Goal: Transaction & Acquisition: Purchase product/service

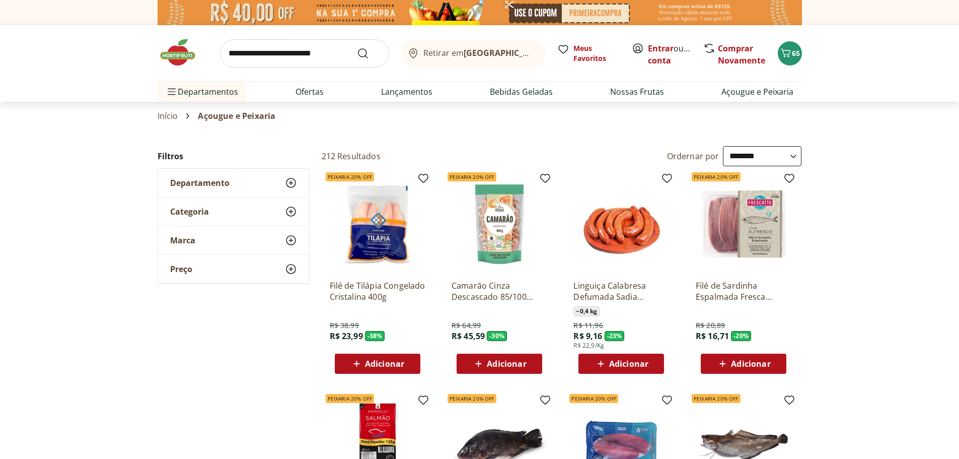
select select "**********"
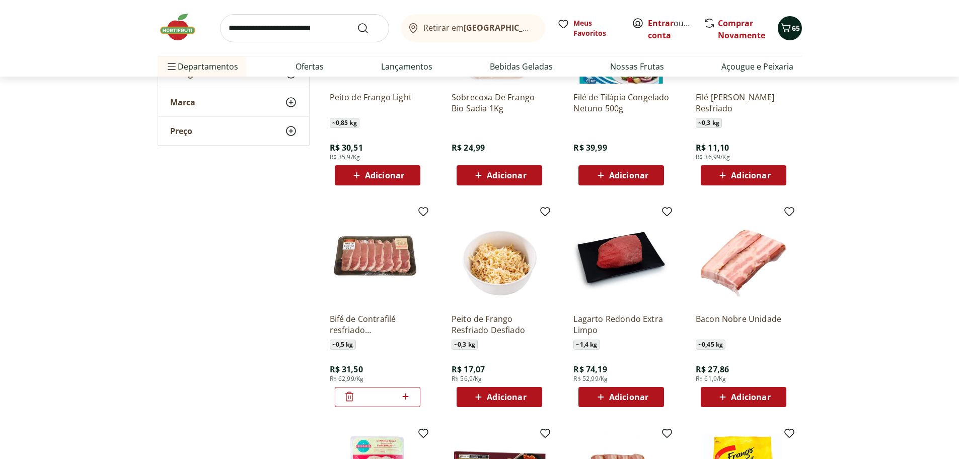
scroll to position [2158, 0]
click at [792, 28] on span "65" at bounding box center [796, 28] width 8 height 10
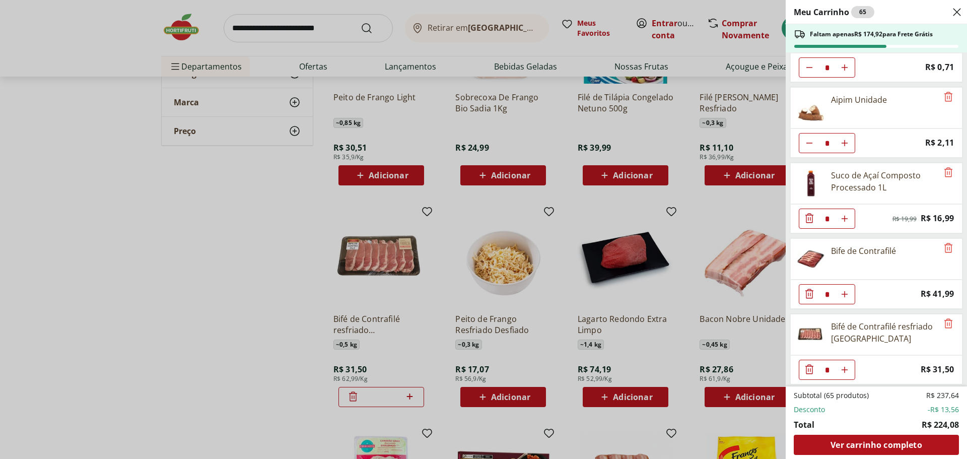
scroll to position [1180, 0]
click at [944, 242] on icon "Remove" at bounding box center [948, 245] width 8 height 10
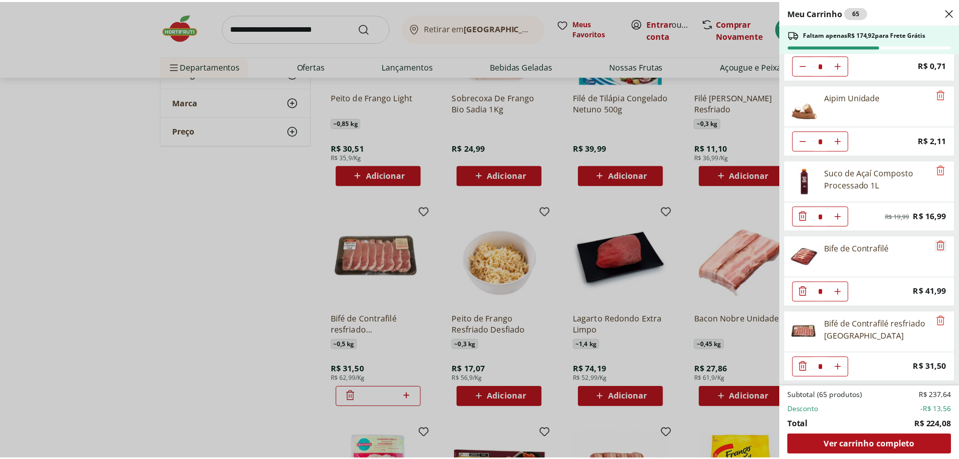
scroll to position [1105, 0]
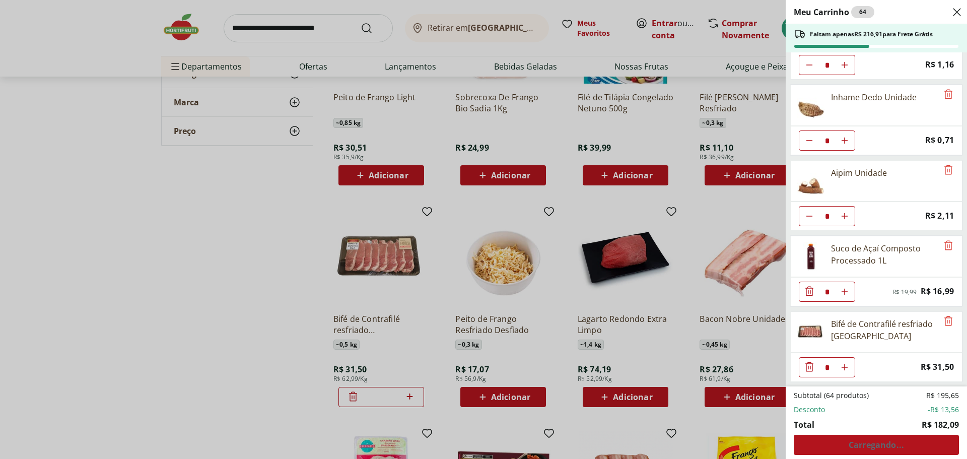
click at [279, 198] on div "Meu Carrinho 64 Faltam apenas R$ 216,91 para Frete Grátis Blueberry Embalada 12…" at bounding box center [483, 229] width 967 height 459
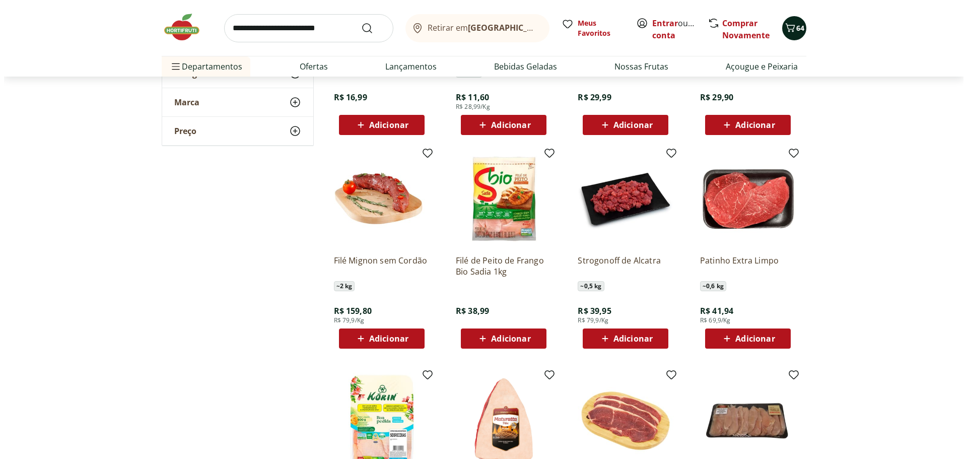
scroll to position [1302, 0]
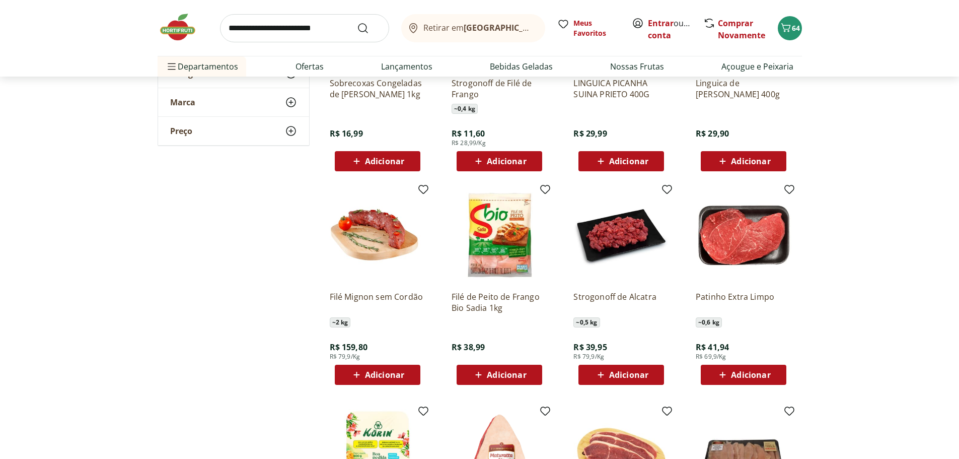
click at [787, 15] on div "Retirar em Rio de Janeiro/RJ Meus Favoritos Entrar ou Criar conta Comprar Novam…" at bounding box center [480, 28] width 644 height 56
click at [786, 28] on icon "Carrinho" at bounding box center [786, 28] width 12 height 12
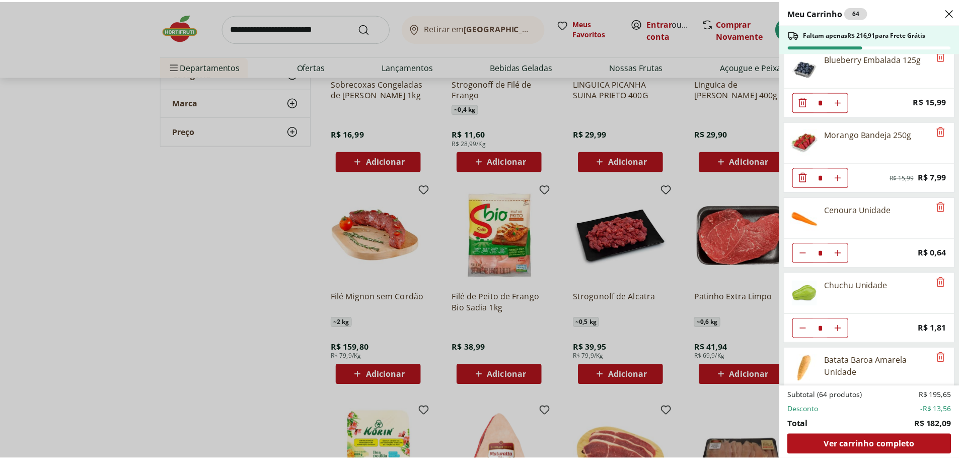
scroll to position [0, 0]
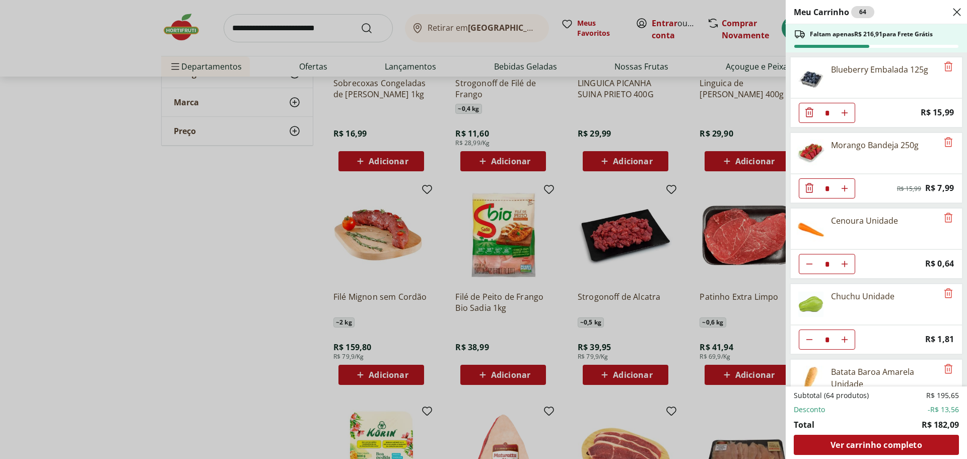
click at [273, 256] on div "Meu Carrinho 64 Faltam apenas R$ 216,91 para Frete Grátis Blueberry Embalada 12…" at bounding box center [483, 229] width 967 height 459
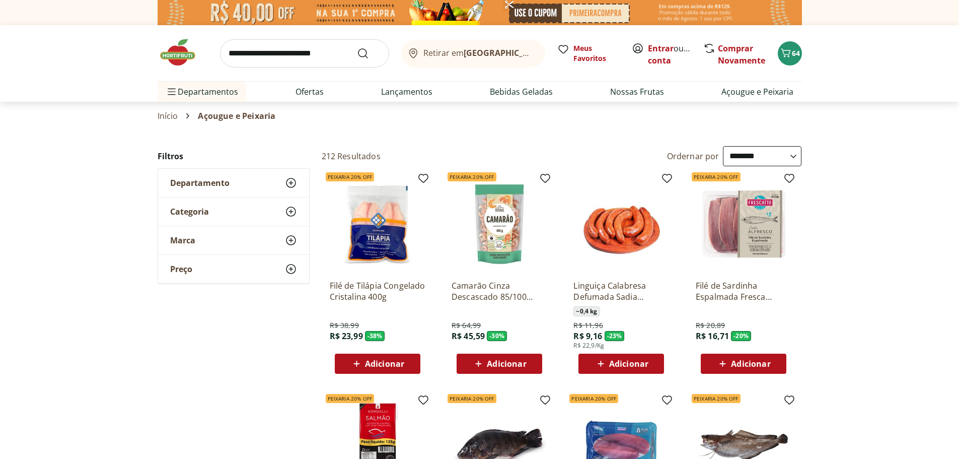
click at [293, 210] on icon at bounding box center [291, 211] width 12 height 12
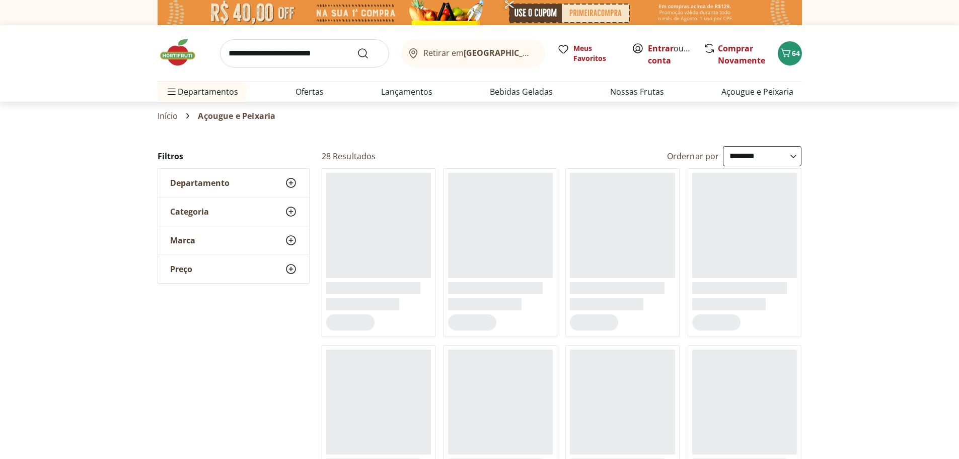
select select "**********"
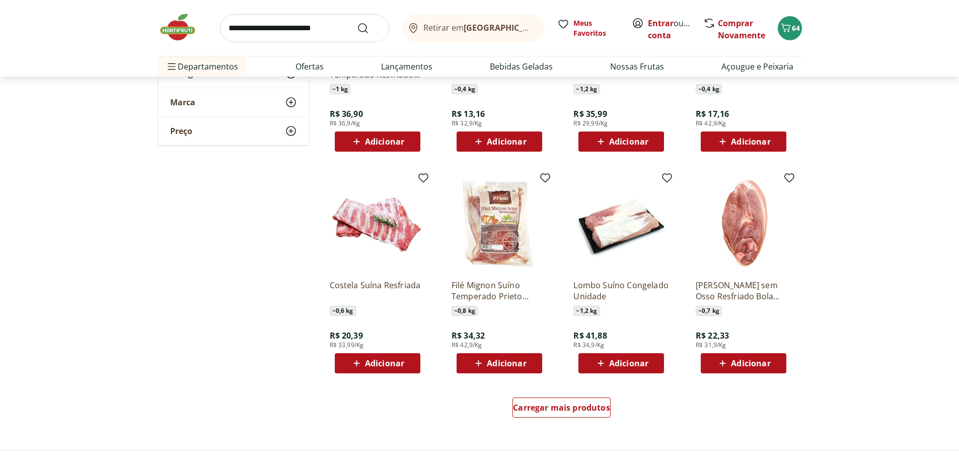
scroll to position [453, 0]
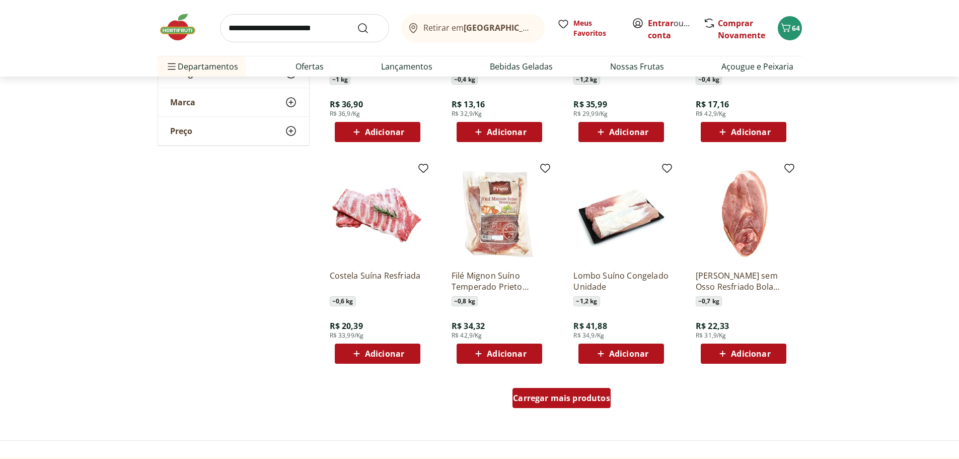
click at [593, 399] on span "Carregar mais produtos" at bounding box center [561, 398] width 97 height 8
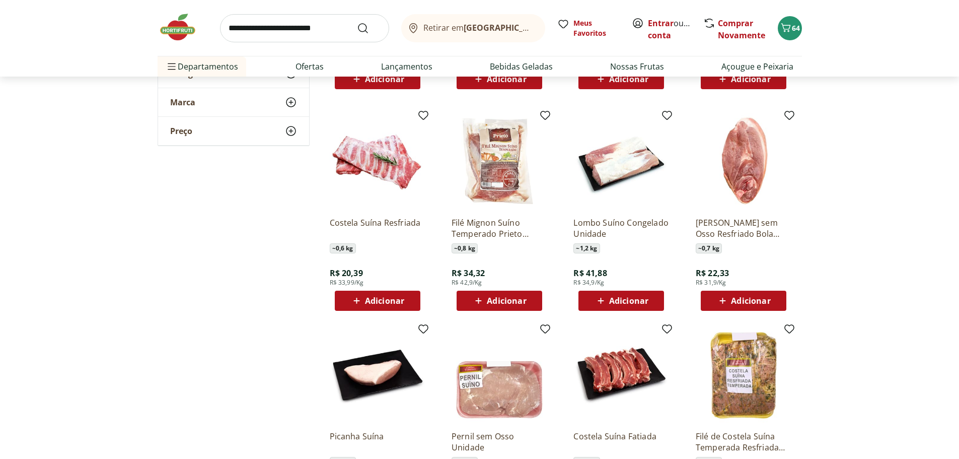
scroll to position [503, 0]
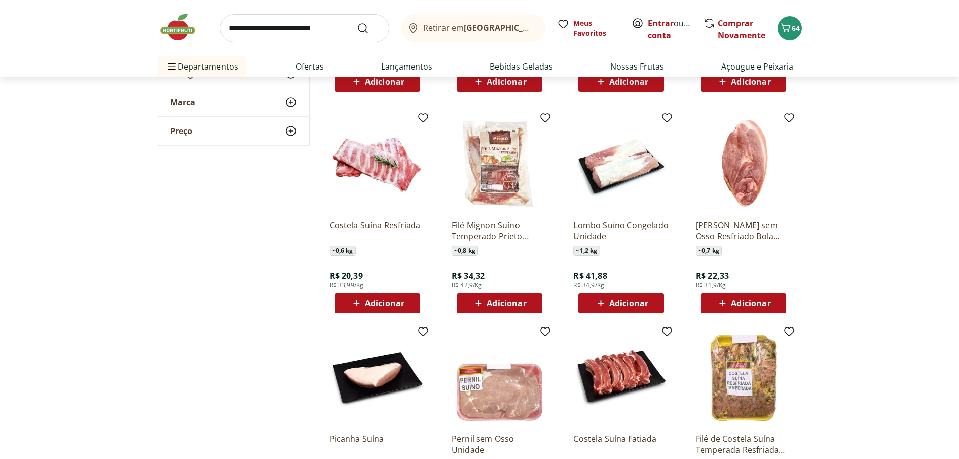
click at [624, 301] on span "Adicionar" at bounding box center [628, 303] width 39 height 8
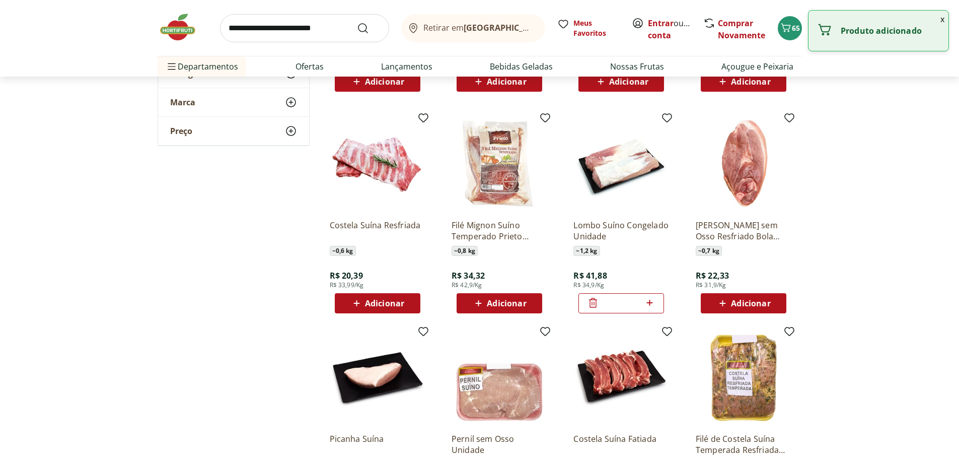
click at [649, 300] on icon at bounding box center [649, 303] width 13 height 12
type input "*"
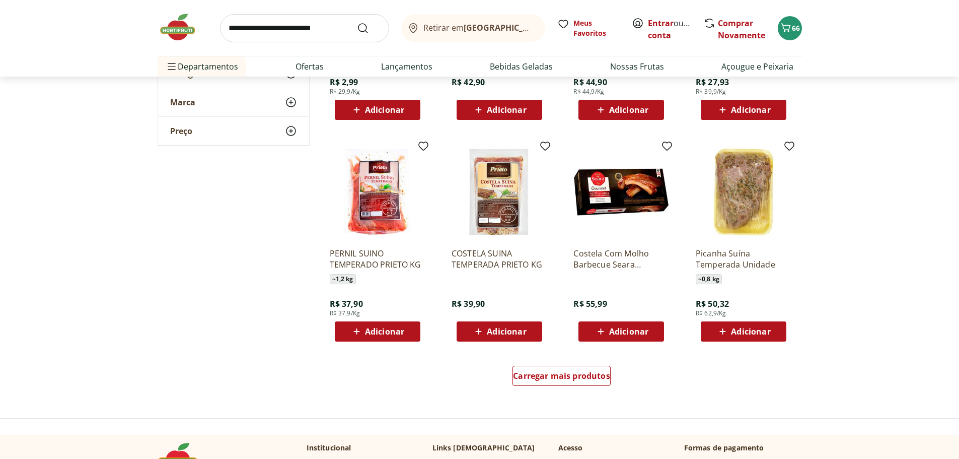
scroll to position [1158, 0]
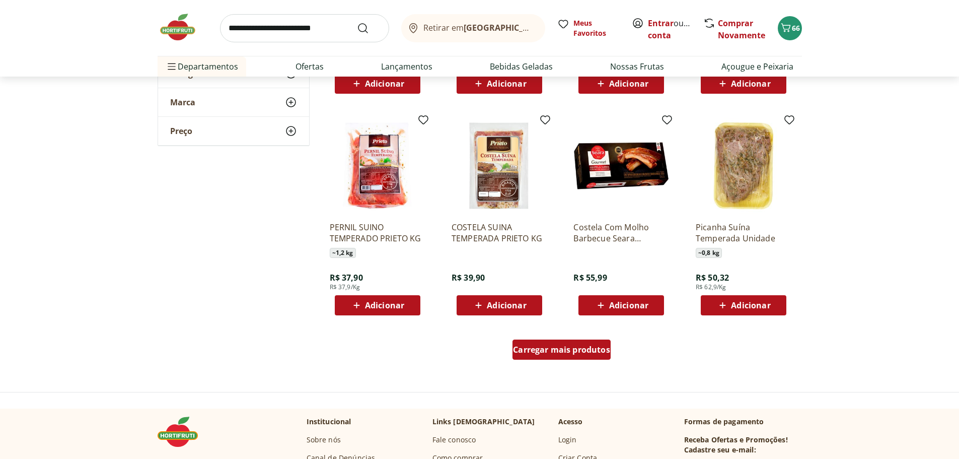
click at [552, 358] on div "Carregar mais produtos" at bounding box center [561, 349] width 98 height 20
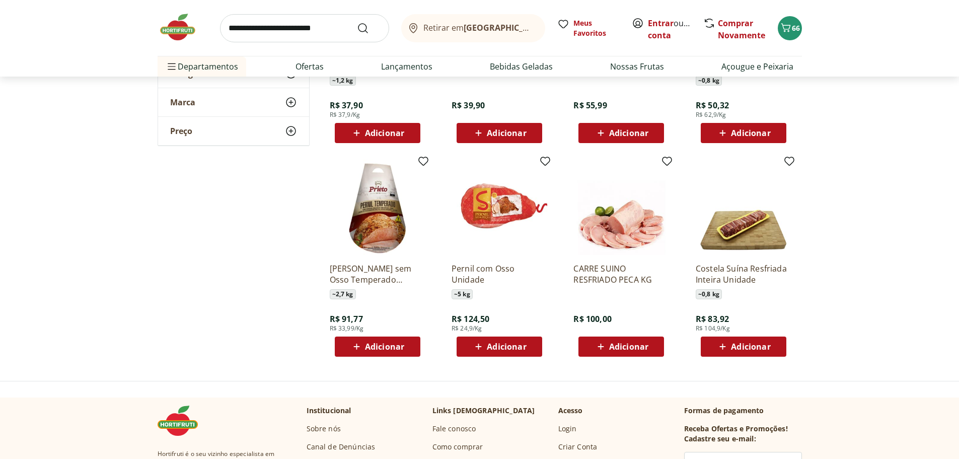
scroll to position [1359, 0]
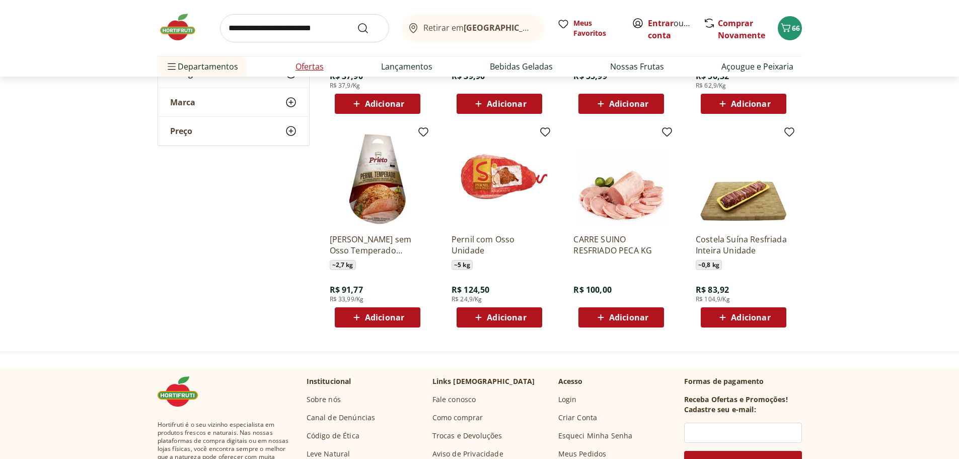
click at [316, 64] on link "Ofertas" at bounding box center [309, 66] width 28 height 12
select select "**********"
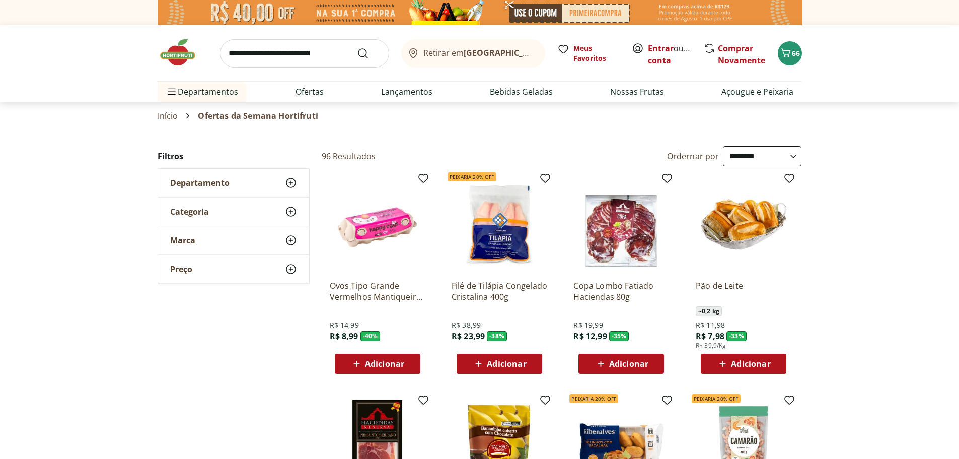
click at [735, 160] on select "**********" at bounding box center [762, 156] width 79 height 20
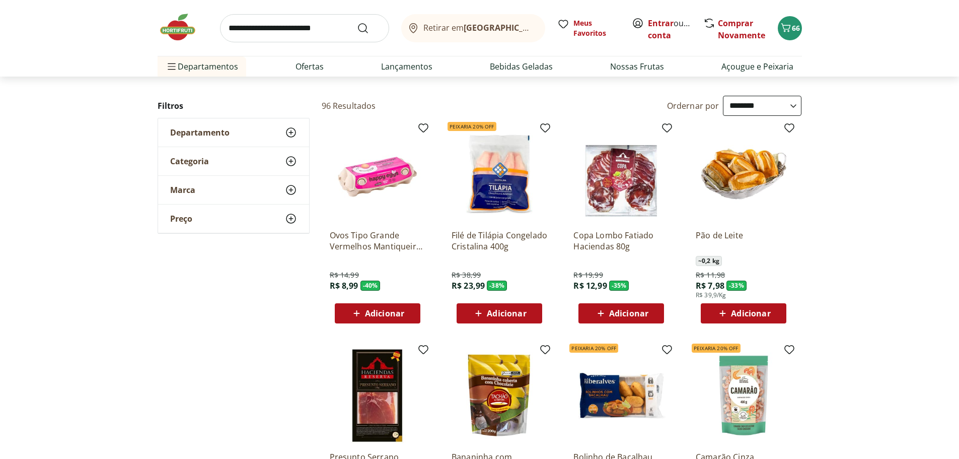
click at [749, 316] on span "Adicionar" at bounding box center [750, 313] width 39 height 8
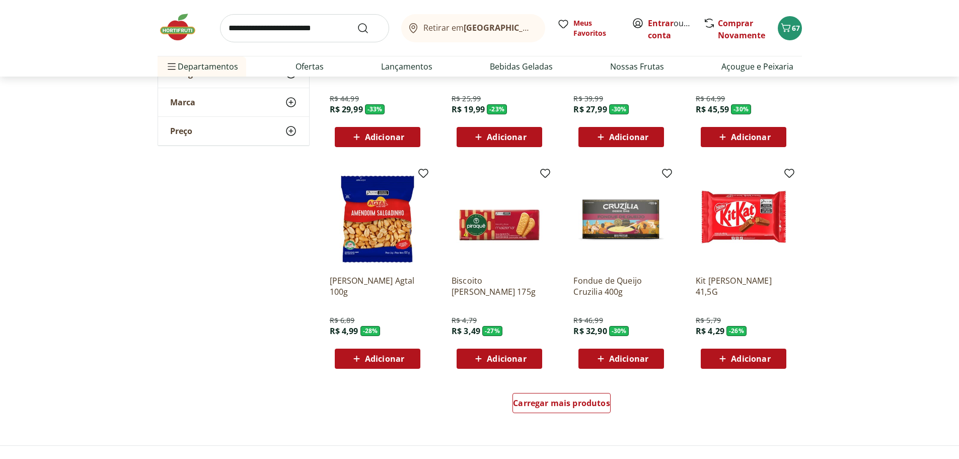
scroll to position [453, 0]
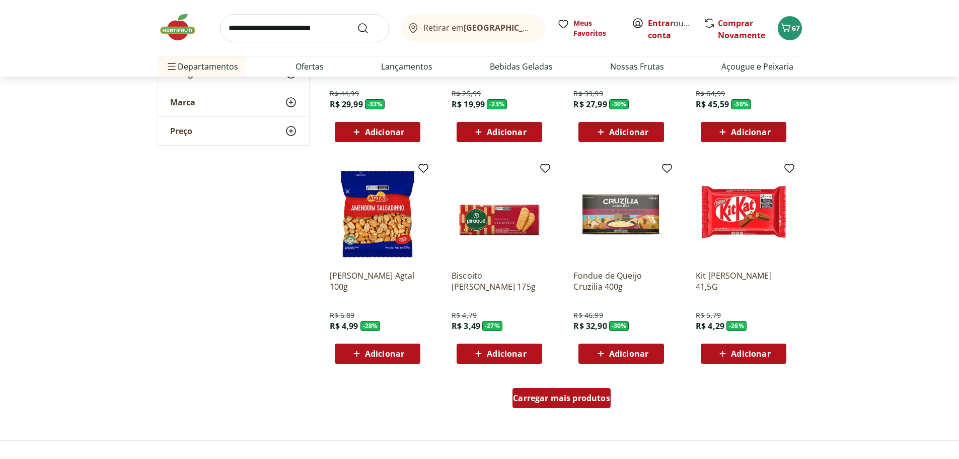
click at [559, 409] on link "Carregar mais produtos" at bounding box center [561, 400] width 98 height 24
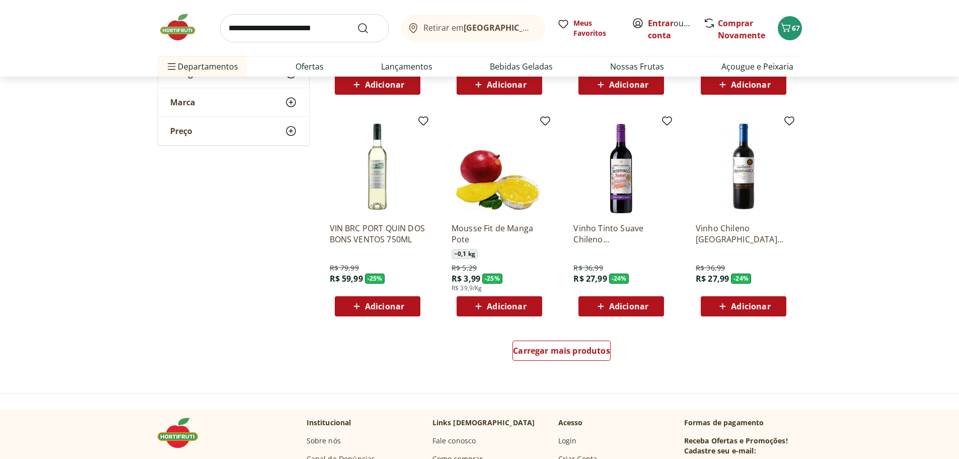
scroll to position [1158, 0]
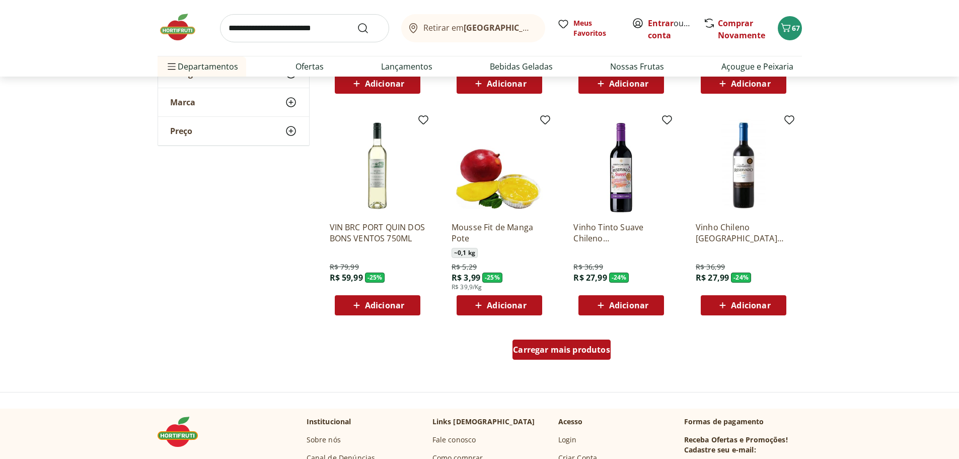
click at [596, 360] on link "Carregar mais produtos" at bounding box center [561, 351] width 98 height 24
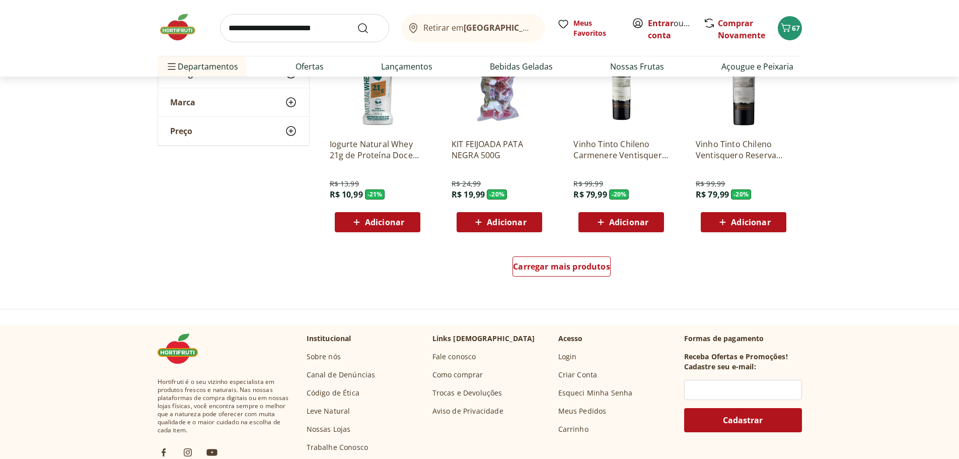
scroll to position [1913, 0]
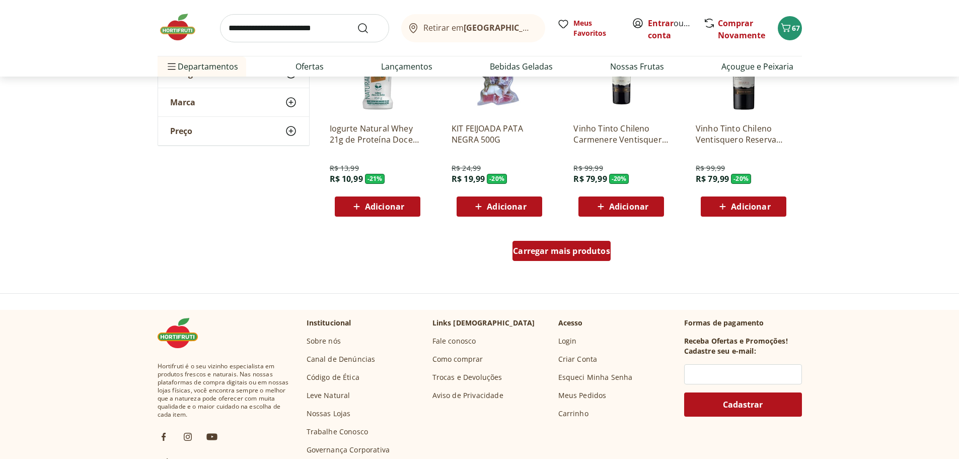
click at [587, 248] on span "Carregar mais produtos" at bounding box center [561, 251] width 97 height 8
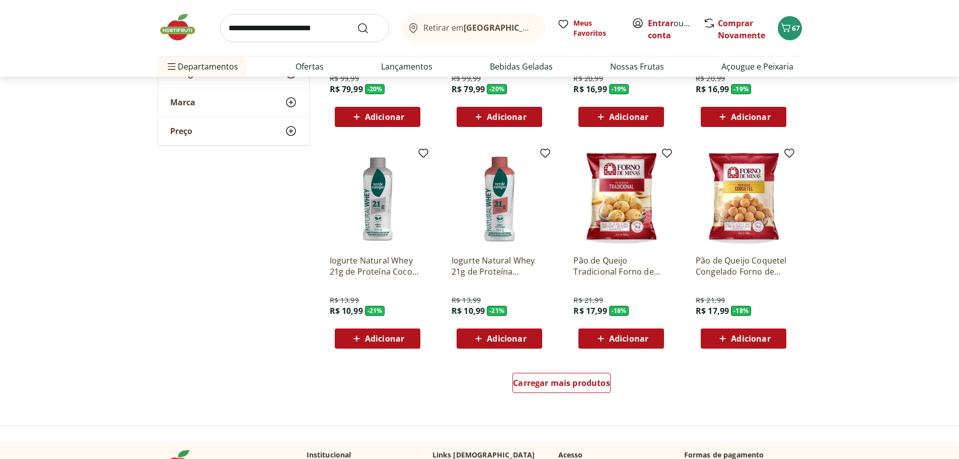
scroll to position [2467, 0]
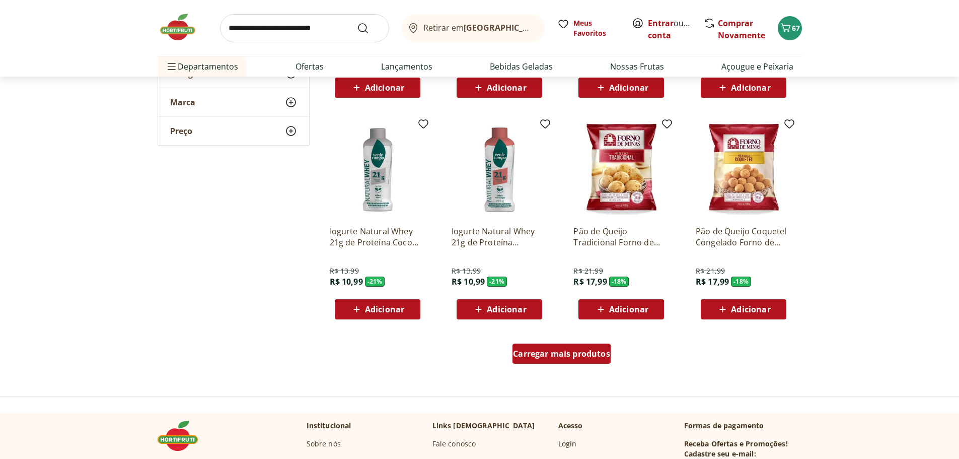
click at [583, 353] on span "Carregar mais produtos" at bounding box center [561, 353] width 97 height 8
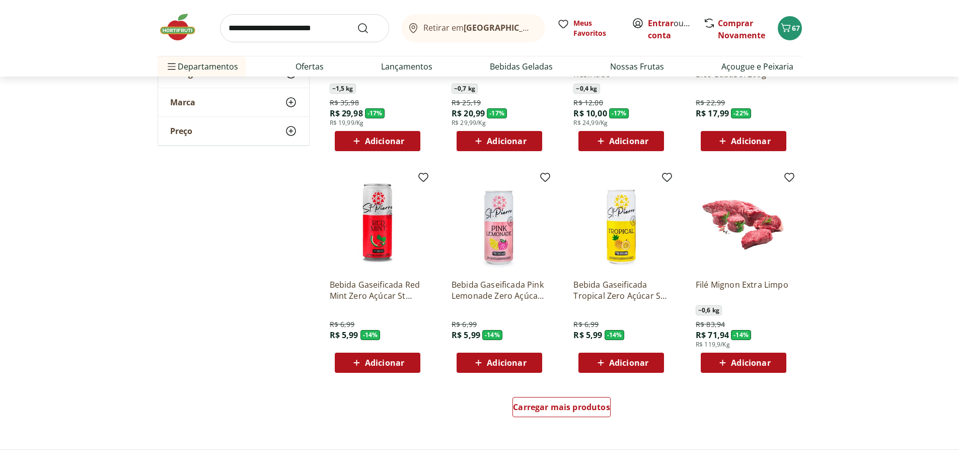
scroll to position [3071, 0]
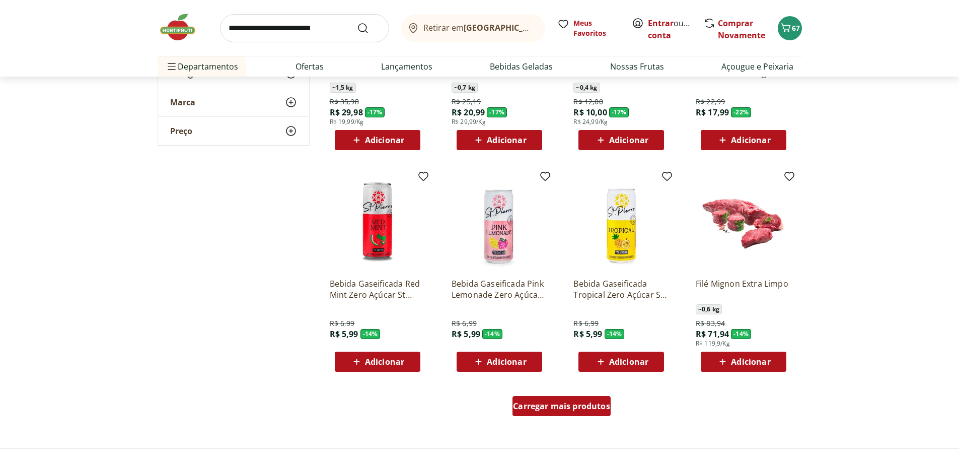
click at [573, 411] on div "Carregar mais produtos" at bounding box center [561, 406] width 98 height 20
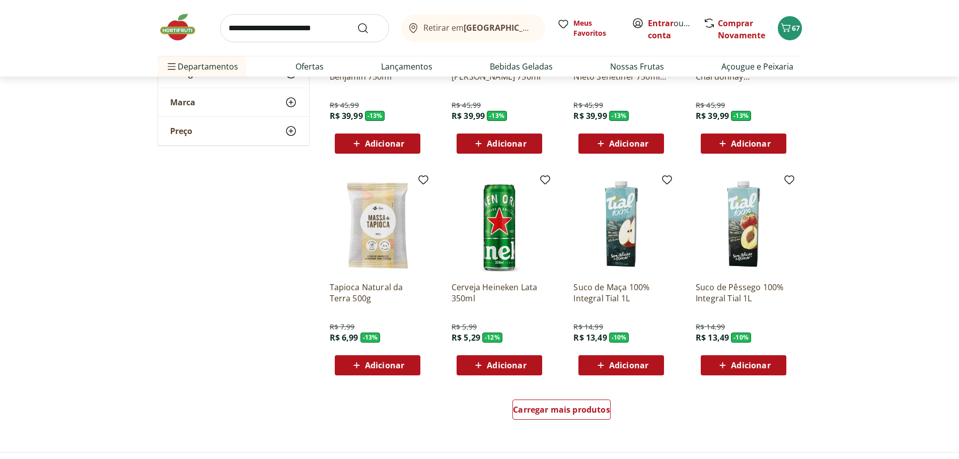
scroll to position [3725, 0]
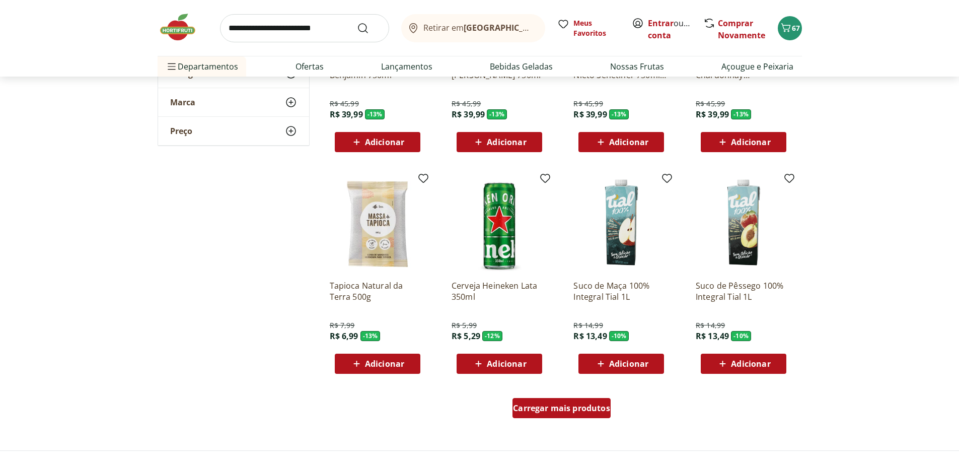
click at [561, 404] on span "Carregar mais produtos" at bounding box center [561, 408] width 97 height 8
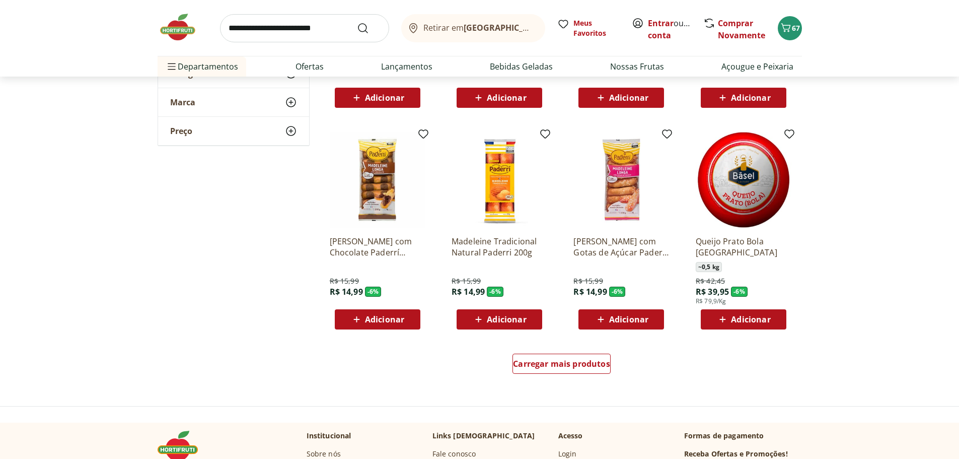
scroll to position [4430, 0]
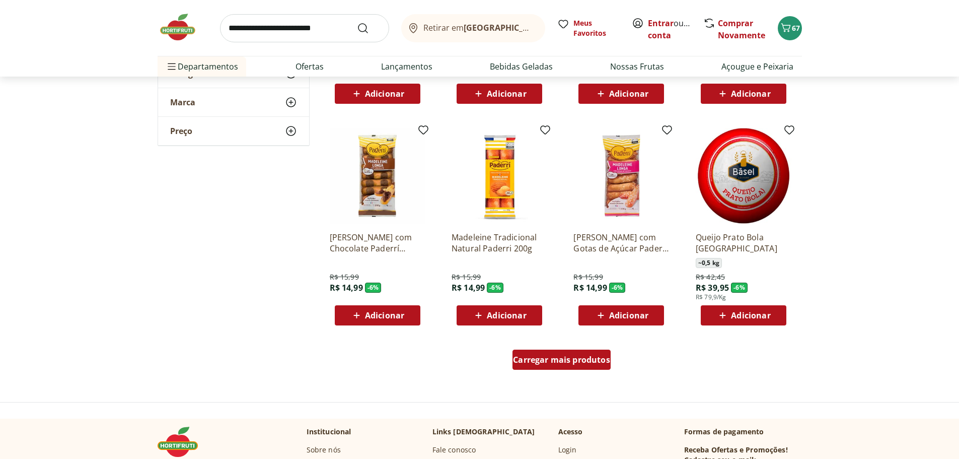
click at [571, 360] on span "Carregar mais produtos" at bounding box center [561, 359] width 97 height 8
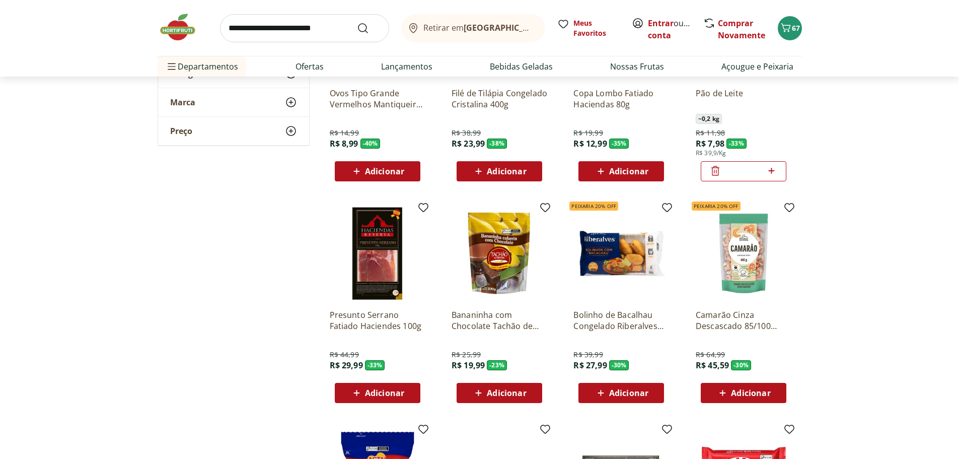
scroll to position [201, 0]
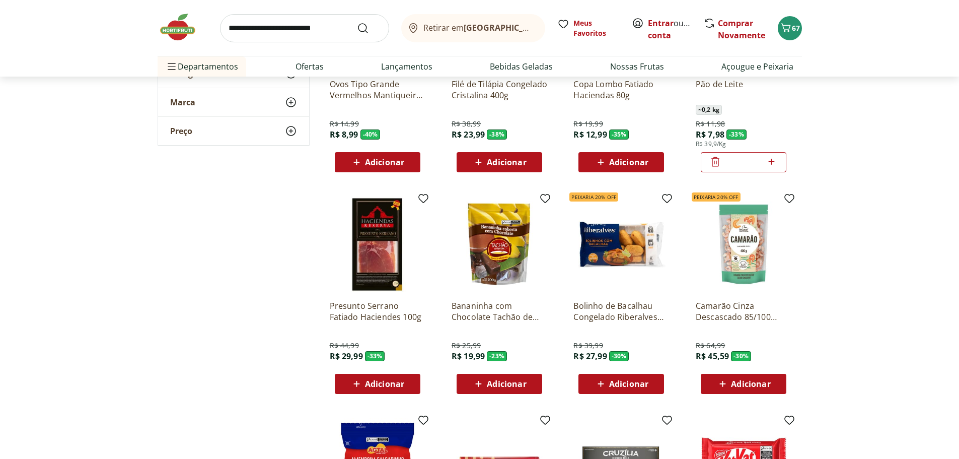
click at [378, 254] on img at bounding box center [378, 244] width 96 height 96
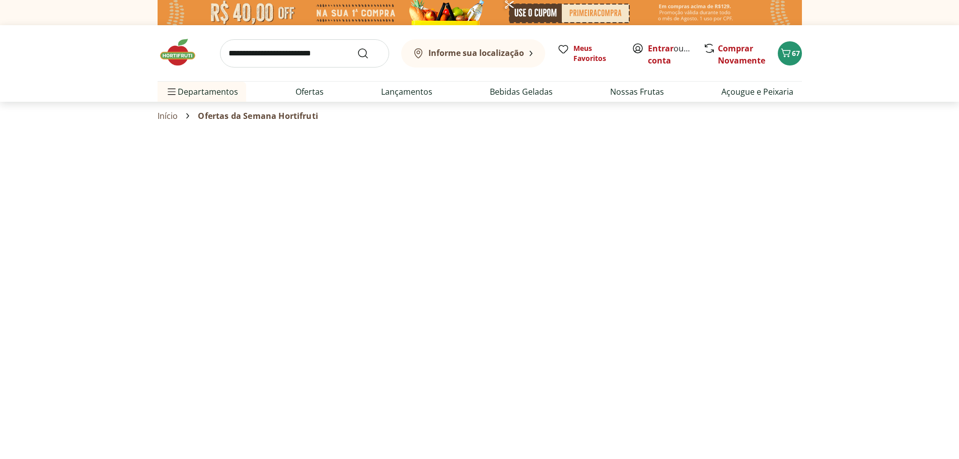
select select "**********"
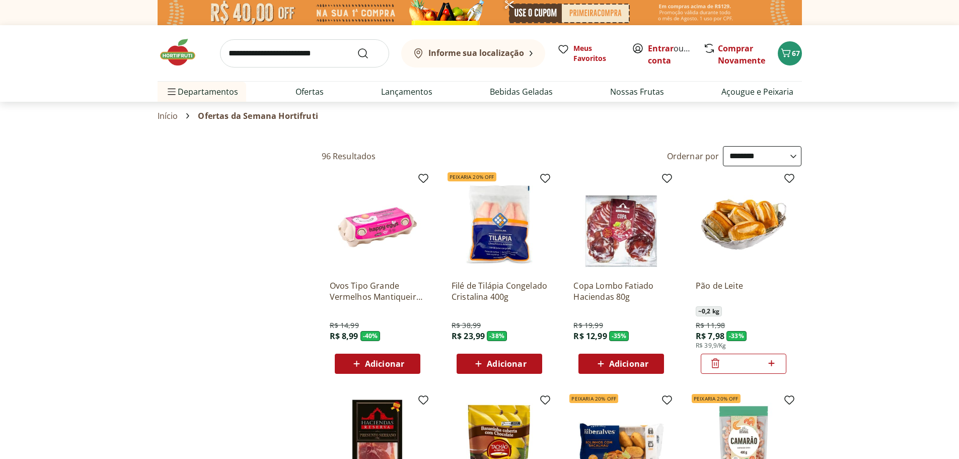
type input "*"
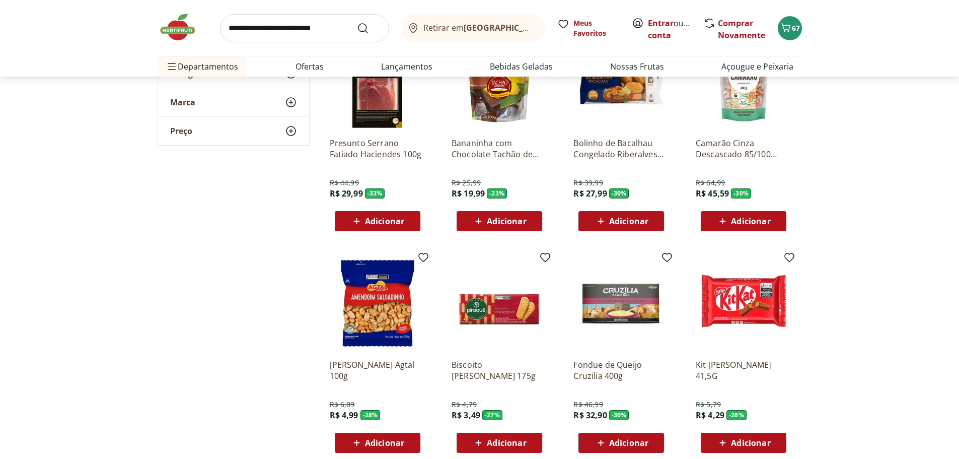
scroll to position [201, 0]
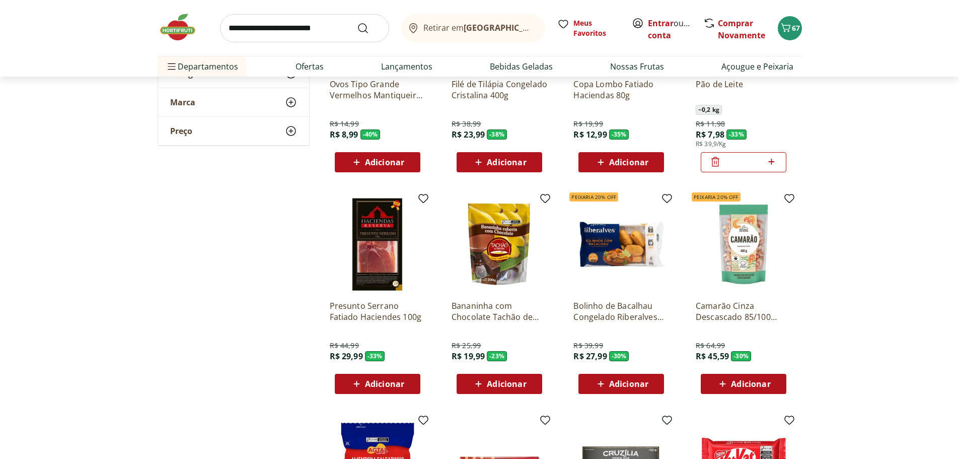
click at [377, 246] on img at bounding box center [378, 244] width 96 height 96
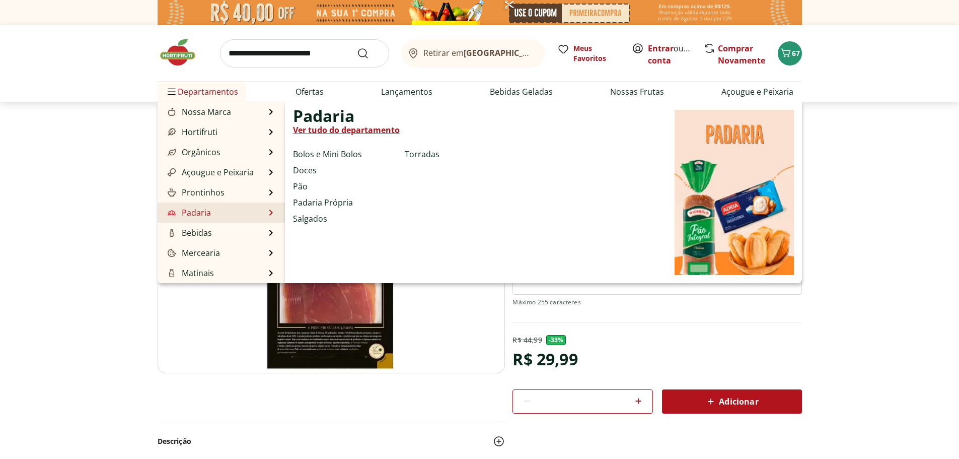
click at [216, 210] on li "Padaria Padaria Ver tudo do departamento Bolos e Mini Bolos Doces Pão Padaria P…" at bounding box center [221, 212] width 127 height 20
click at [344, 125] on link "Ver tudo do departamento" at bounding box center [346, 130] width 107 height 12
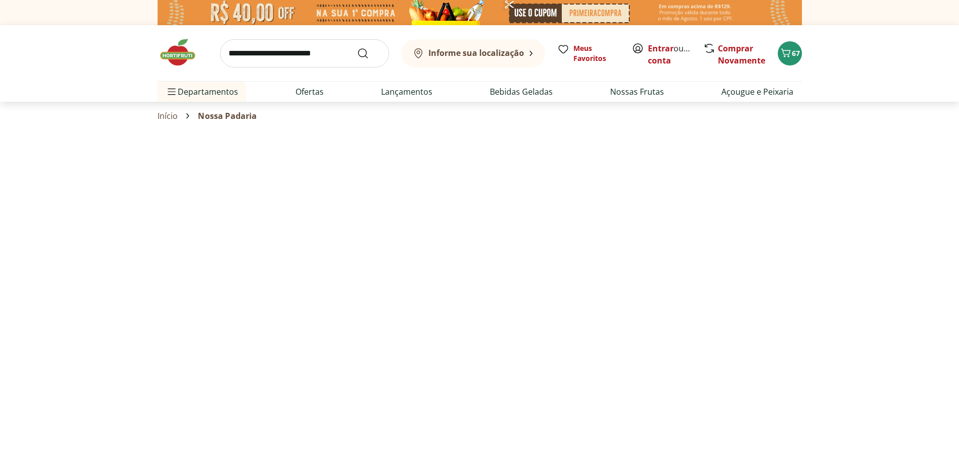
select select "**********"
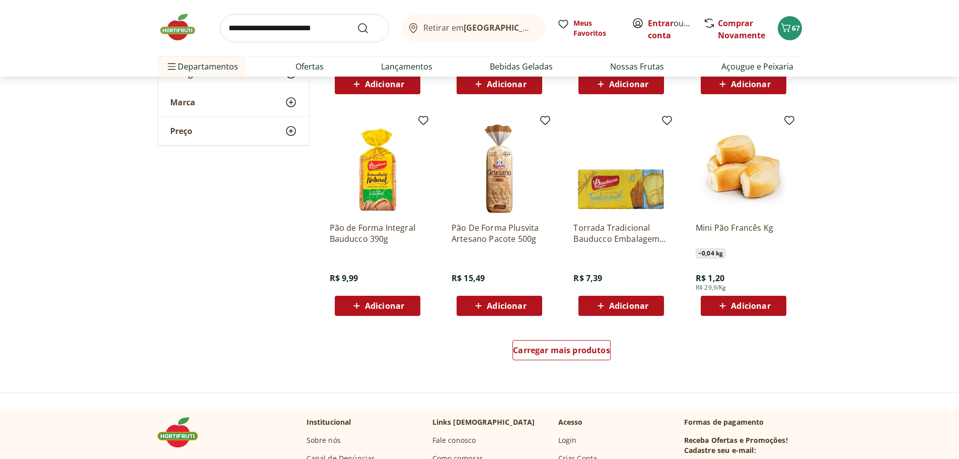
scroll to position [503, 0]
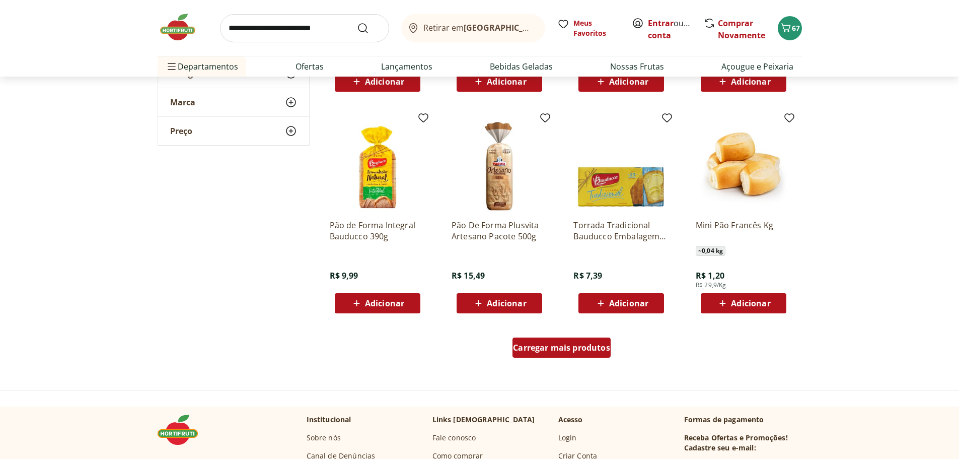
click at [592, 354] on div "Carregar mais produtos" at bounding box center [561, 347] width 98 height 20
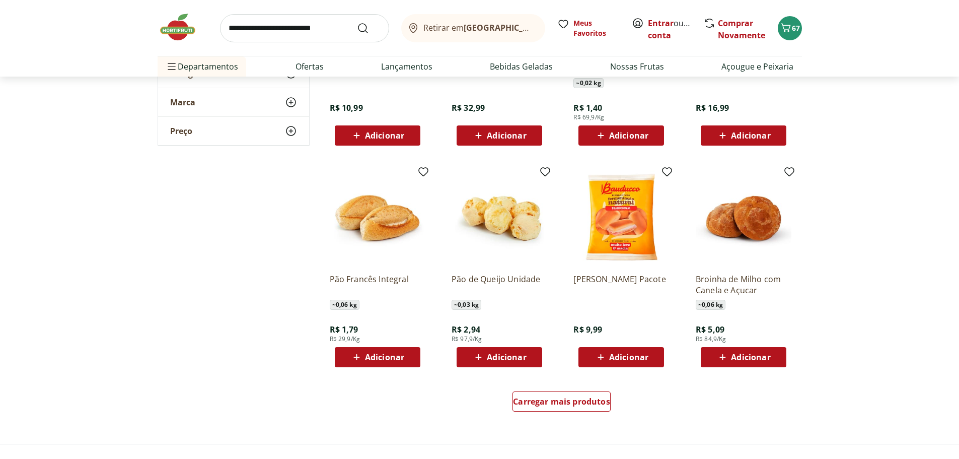
scroll to position [1107, 0]
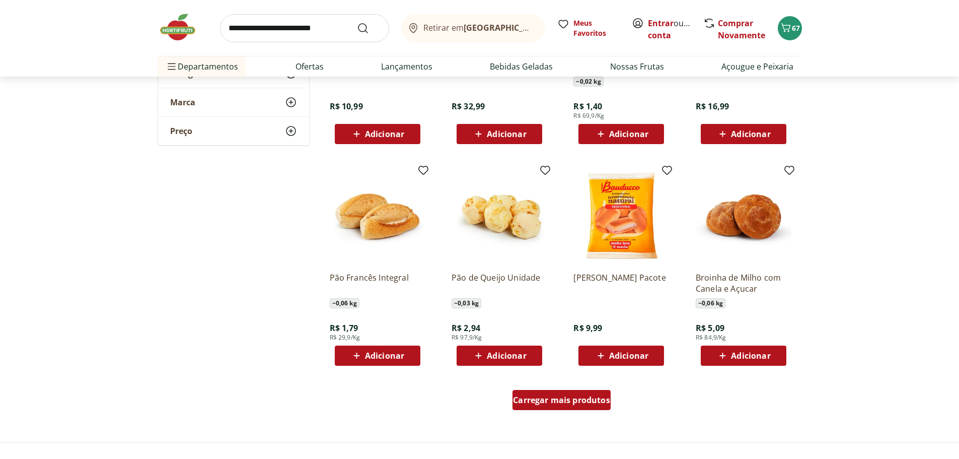
click at [575, 399] on span "Carregar mais produtos" at bounding box center [561, 400] width 97 height 8
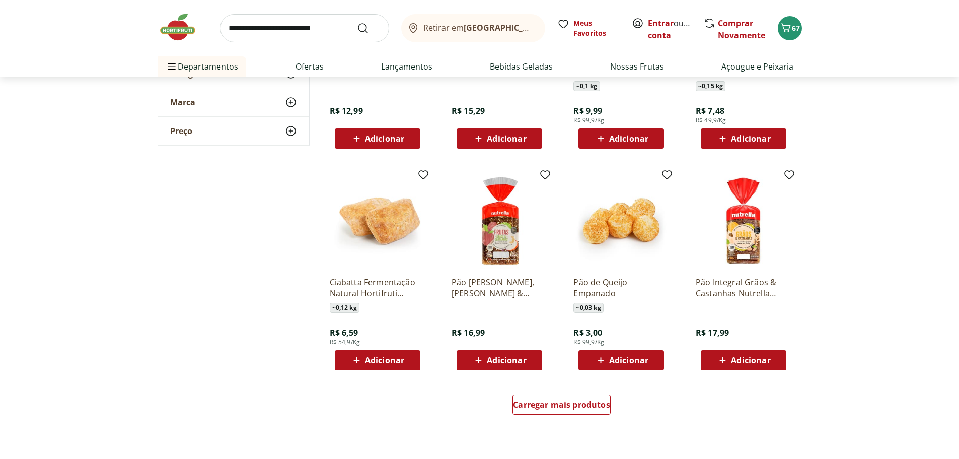
scroll to position [1762, 0]
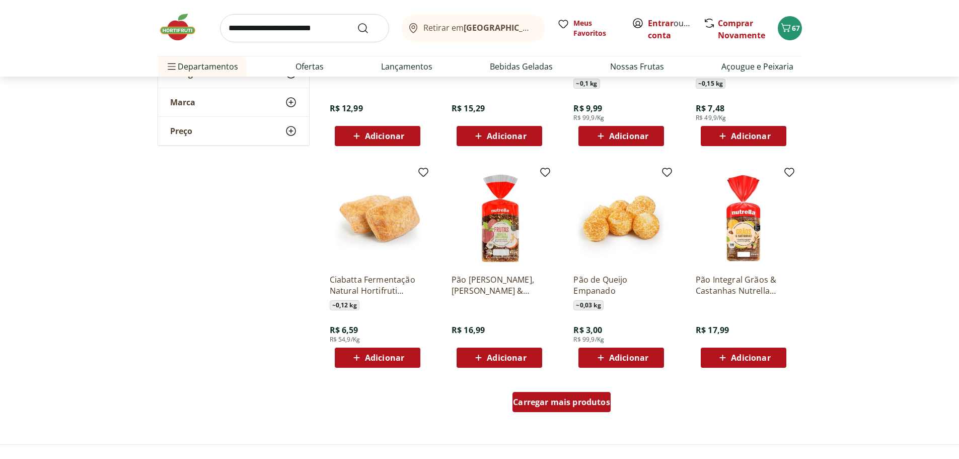
click at [561, 407] on div "Carregar mais produtos" at bounding box center [561, 402] width 98 height 20
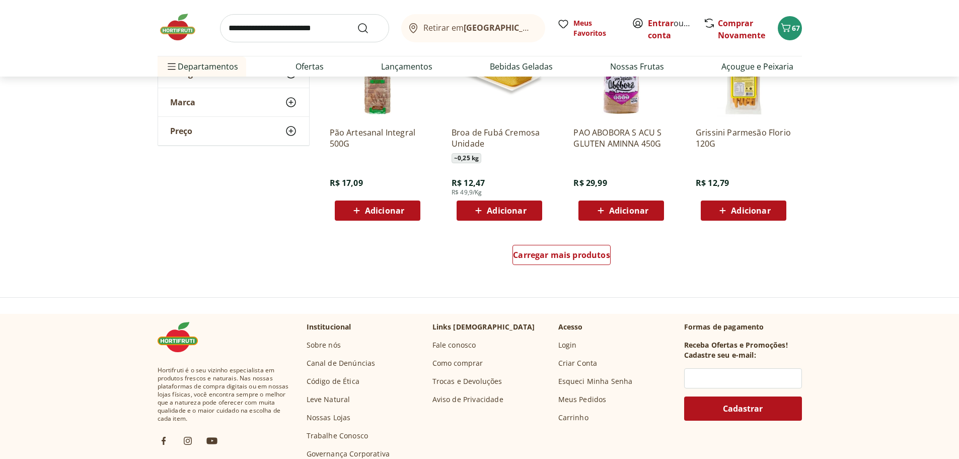
scroll to position [2567, 0]
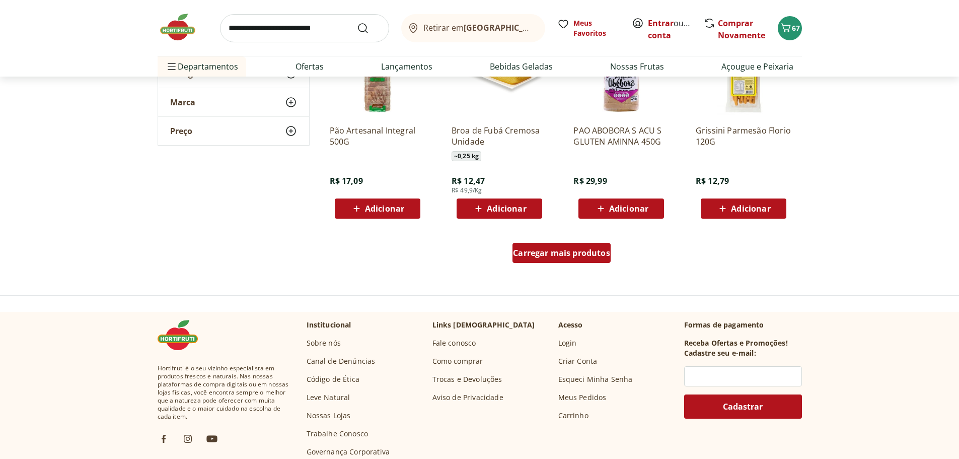
click at [575, 255] on span "Carregar mais produtos" at bounding box center [561, 253] width 97 height 8
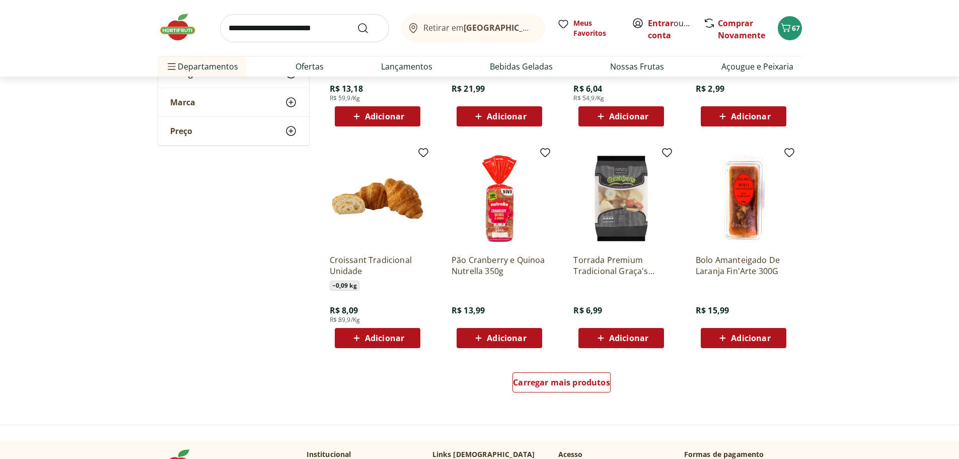
scroll to position [3121, 0]
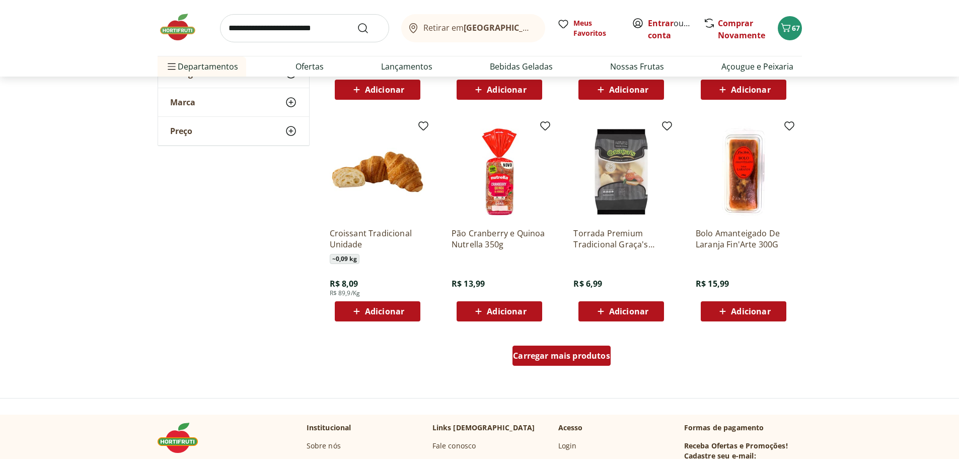
click at [539, 351] on span "Carregar mais produtos" at bounding box center [561, 355] width 97 height 8
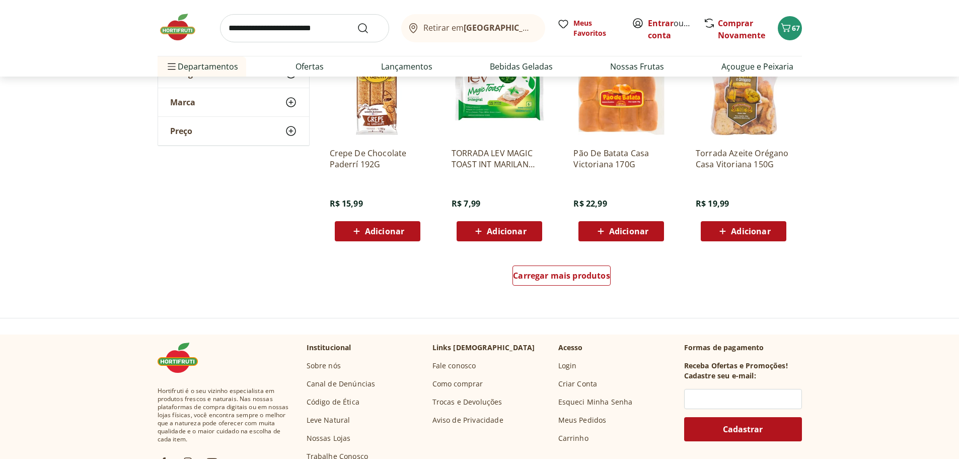
scroll to position [3876, 0]
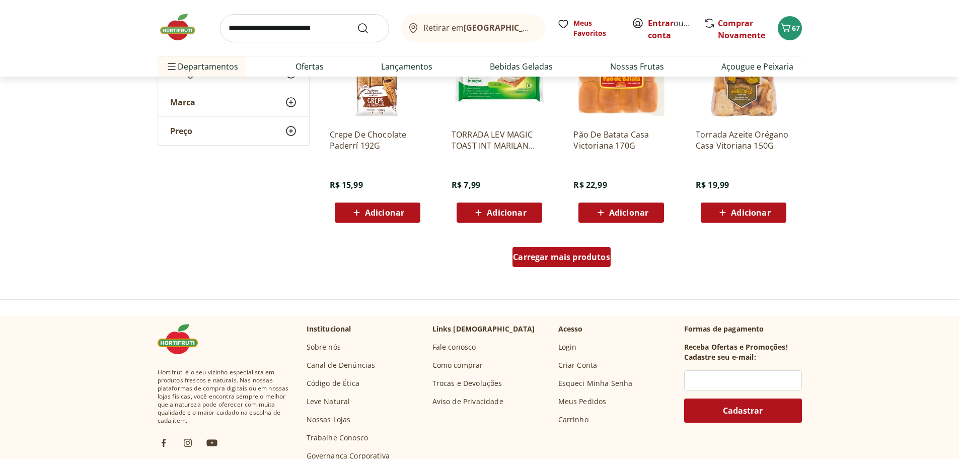
click at [575, 258] on span "Carregar mais produtos" at bounding box center [561, 257] width 97 height 8
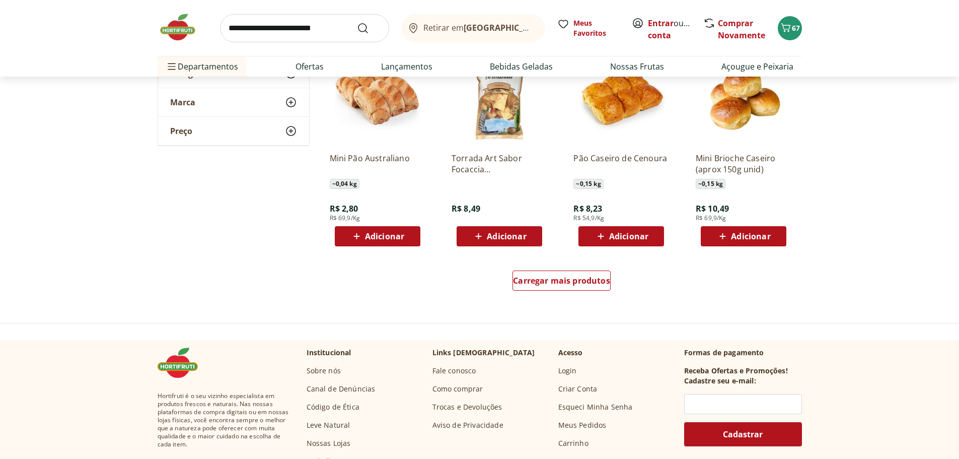
scroll to position [4531, 0]
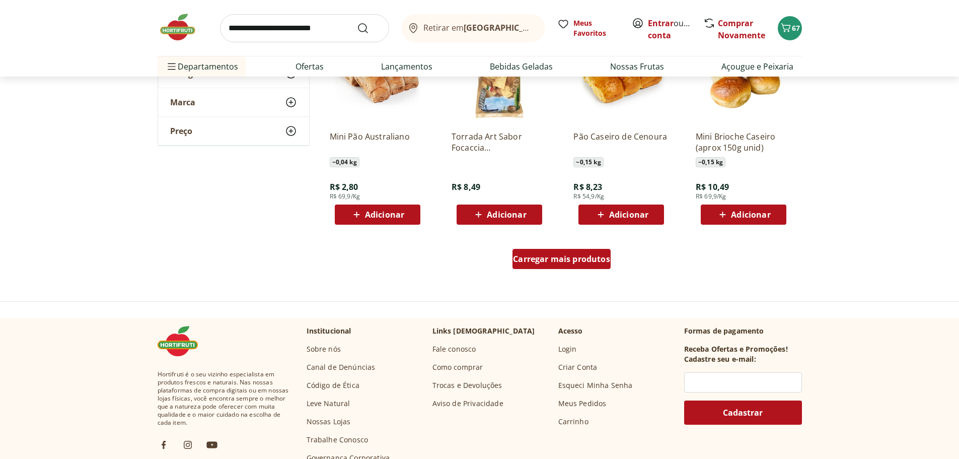
click at [554, 263] on span "Carregar mais produtos" at bounding box center [561, 259] width 97 height 8
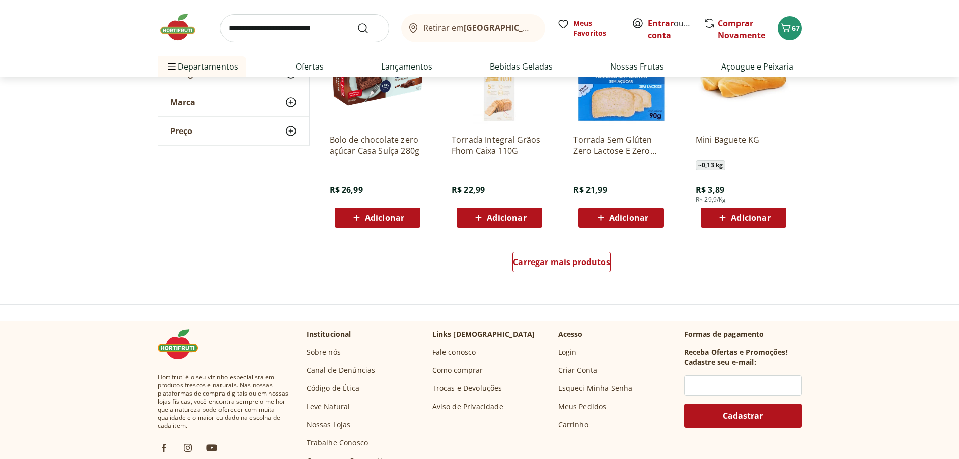
scroll to position [5185, 0]
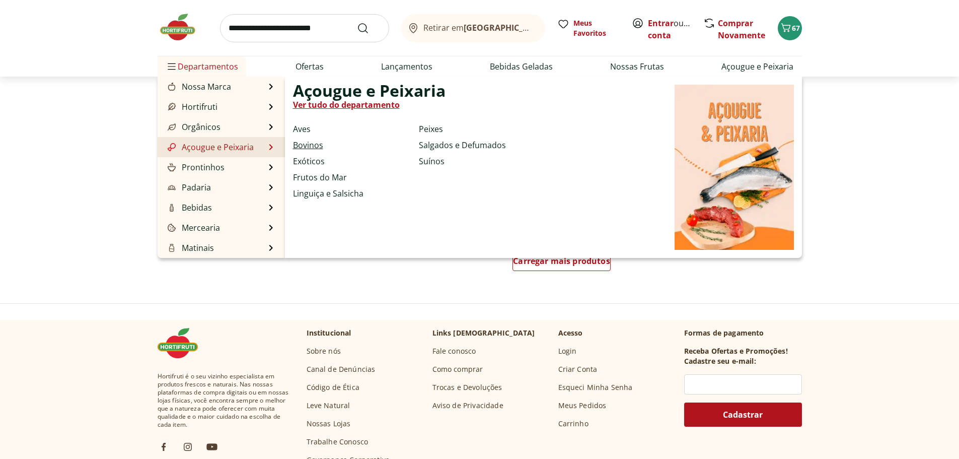
click at [317, 145] on link "Bovinos" at bounding box center [308, 145] width 30 height 12
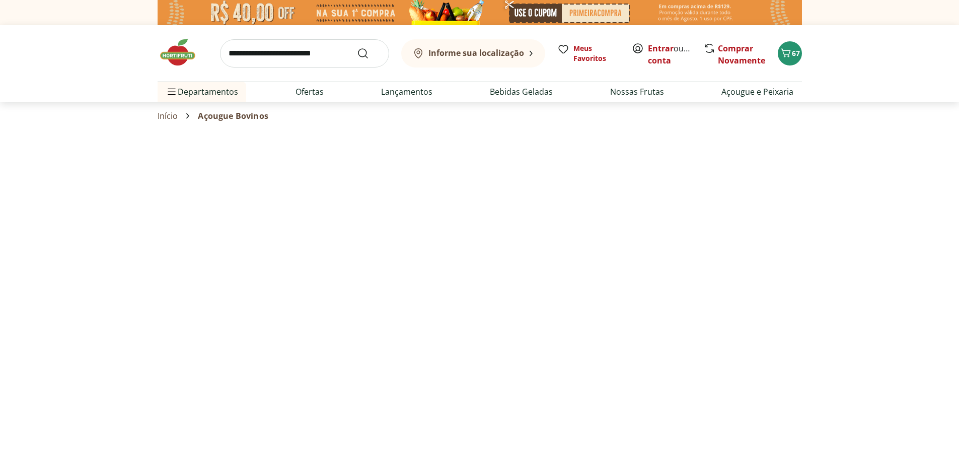
select select "**********"
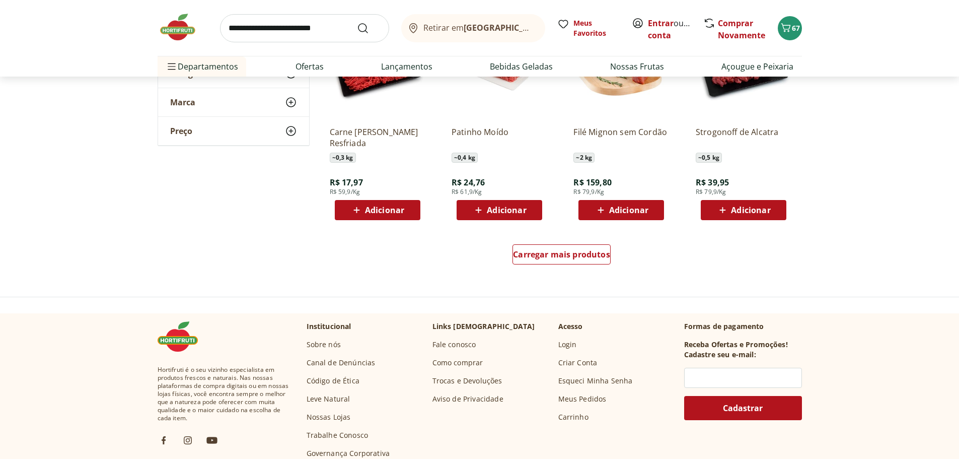
scroll to position [604, 0]
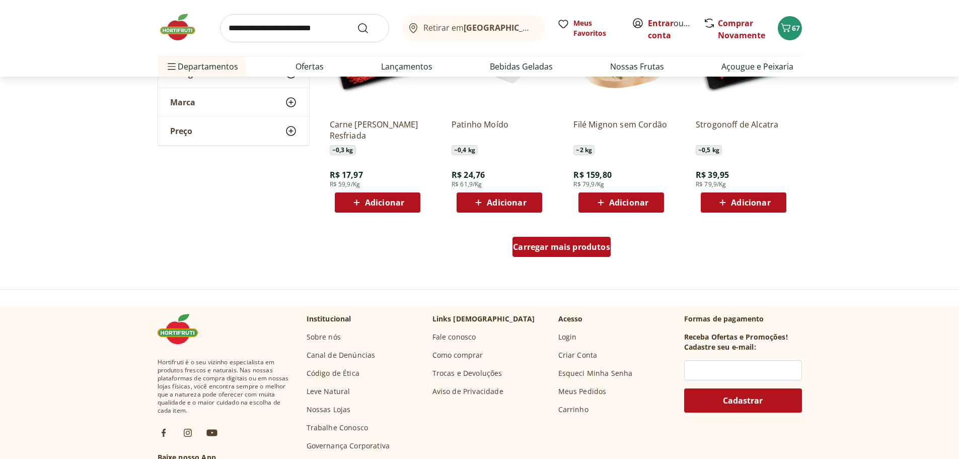
click at [537, 250] on span "Carregar mais produtos" at bounding box center [561, 247] width 97 height 8
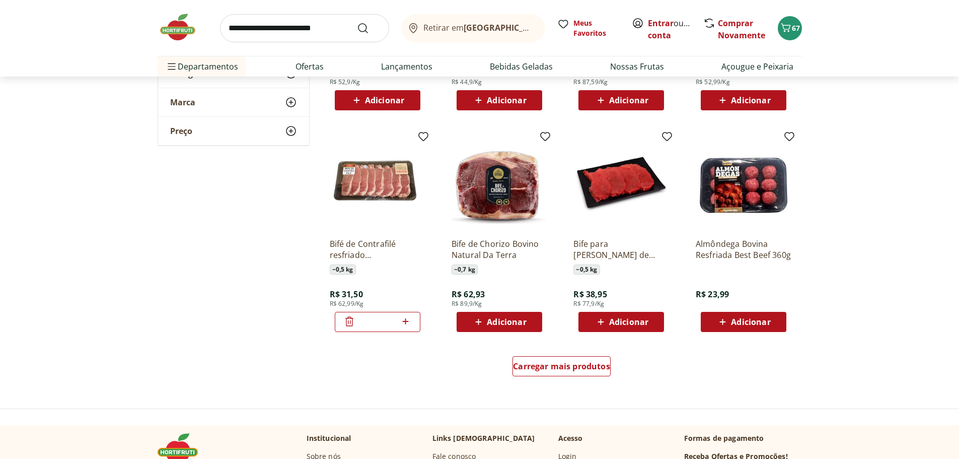
scroll to position [1158, 0]
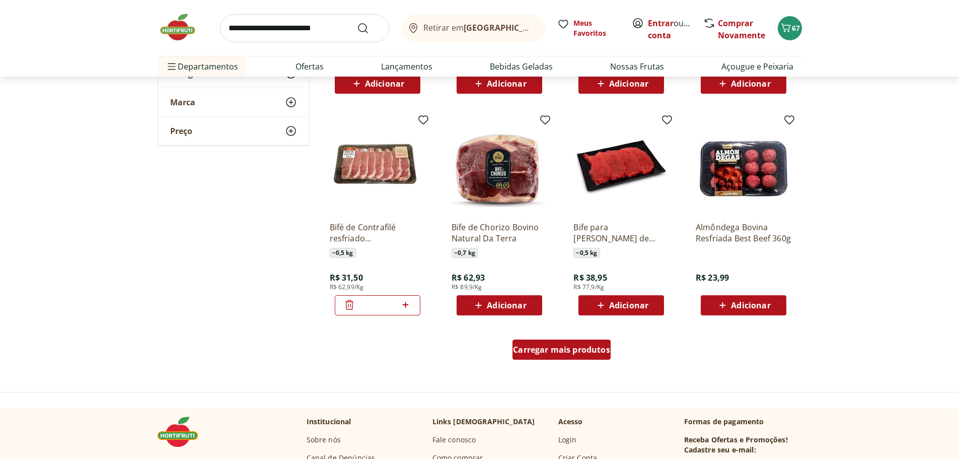
click at [553, 348] on span "Carregar mais produtos" at bounding box center [561, 349] width 97 height 8
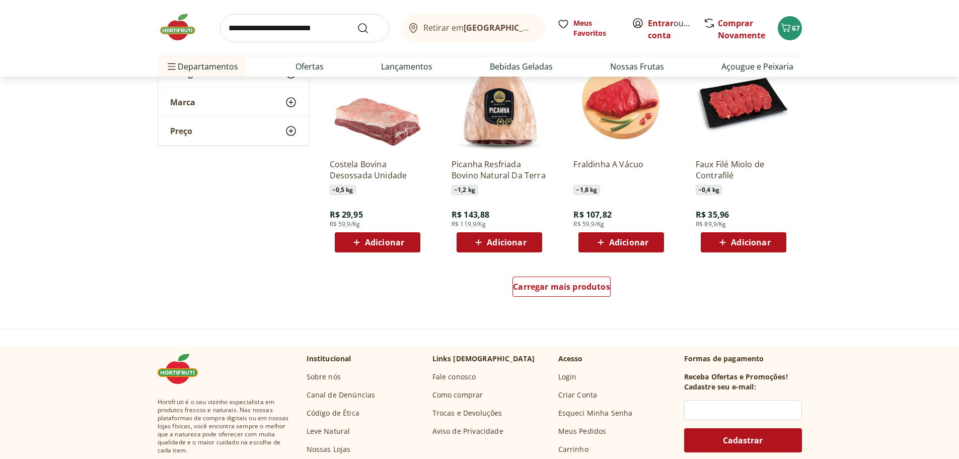
scroll to position [1913, 0]
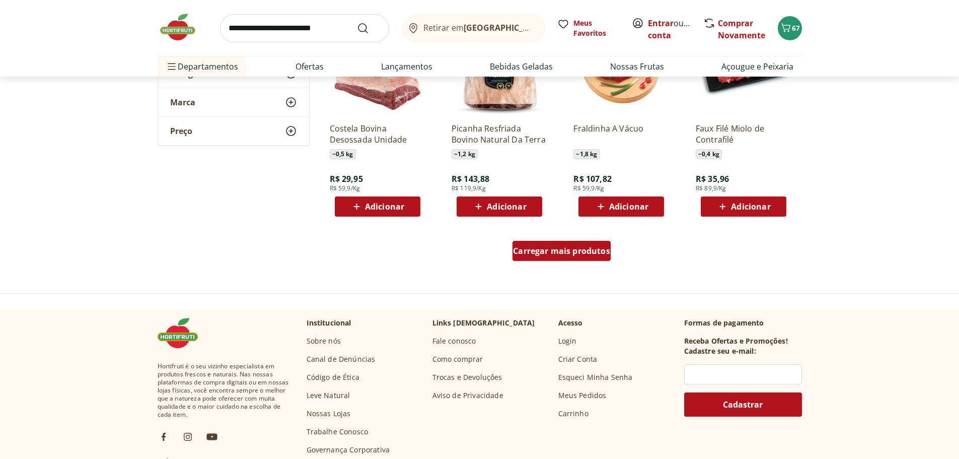
click at [562, 250] on span "Carregar mais produtos" at bounding box center [561, 251] width 97 height 8
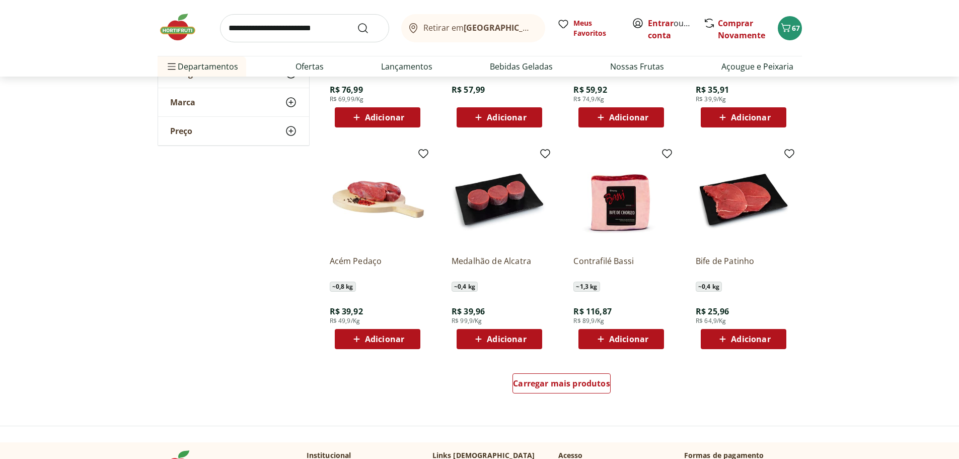
scroll to position [2467, 0]
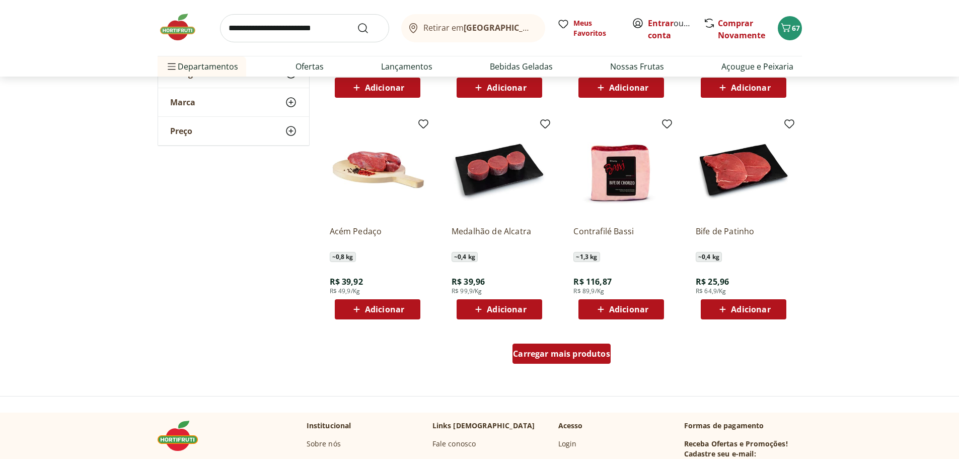
click at [564, 356] on span "Carregar mais produtos" at bounding box center [561, 353] width 97 height 8
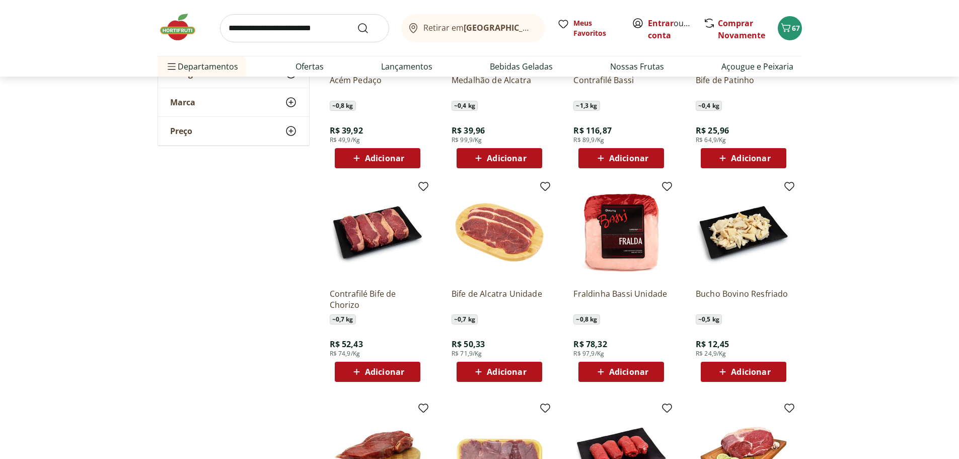
scroll to position [2668, 0]
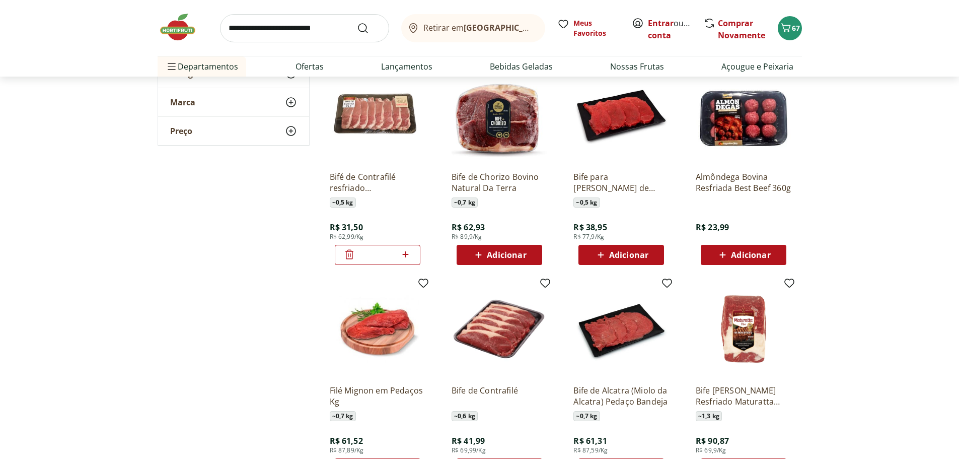
scroll to position [1460, 0]
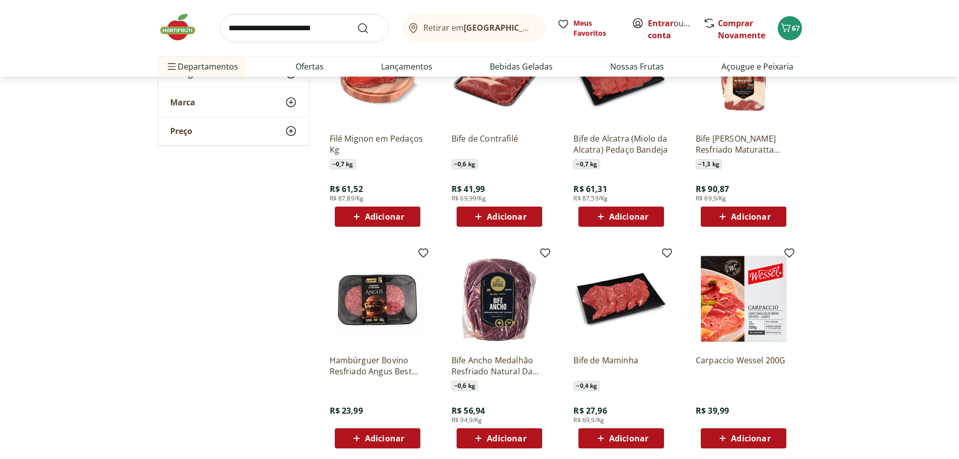
click at [382, 292] on img at bounding box center [378, 299] width 96 height 96
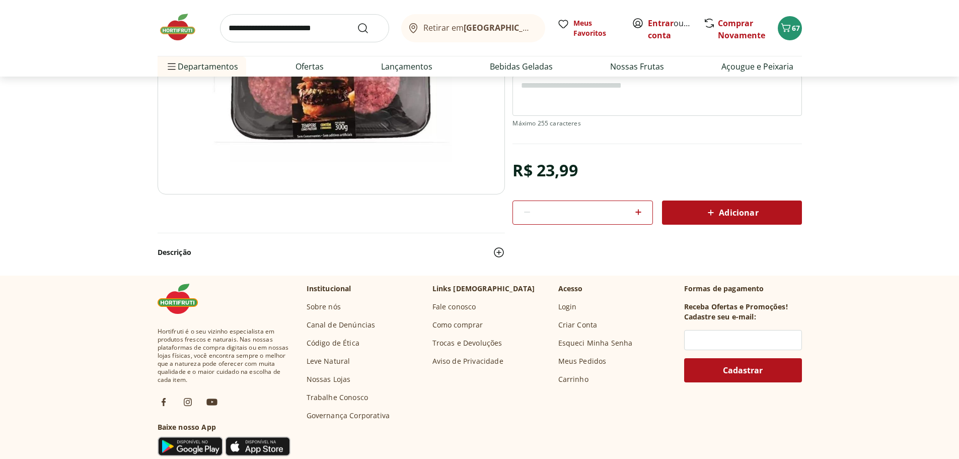
scroll to position [201, 0]
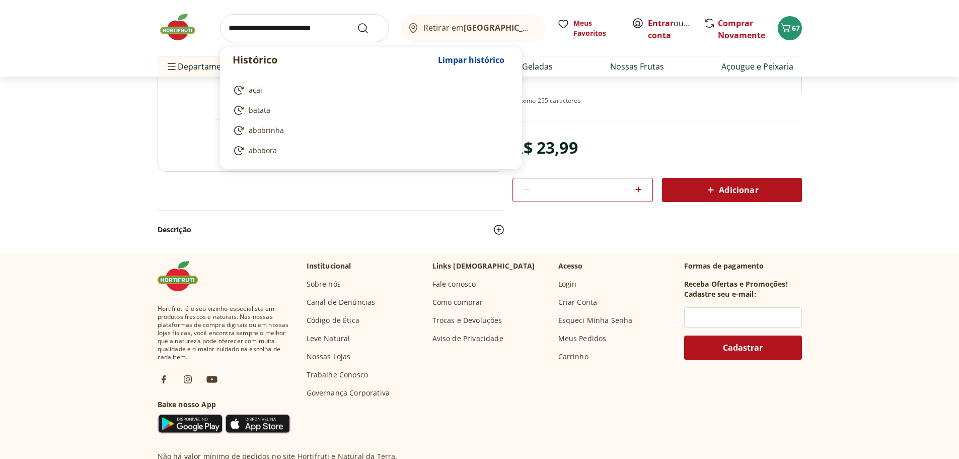
click at [271, 29] on input "search" at bounding box center [304, 28] width 169 height 28
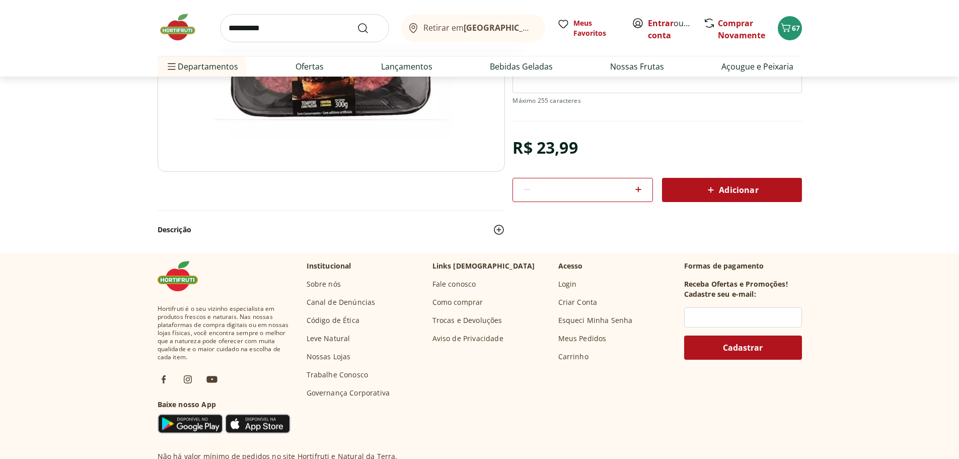
type input "**********"
click at [357, 22] on button "Submit Search" at bounding box center [369, 28] width 24 height 12
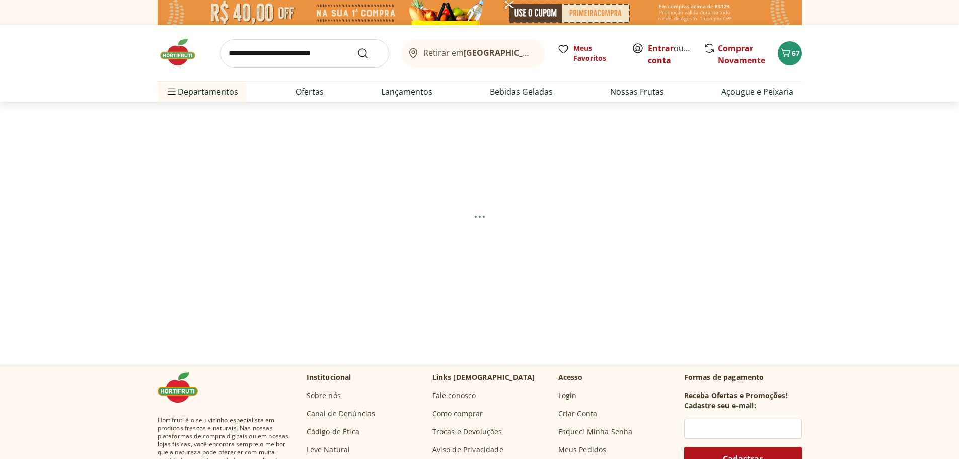
select select "**********"
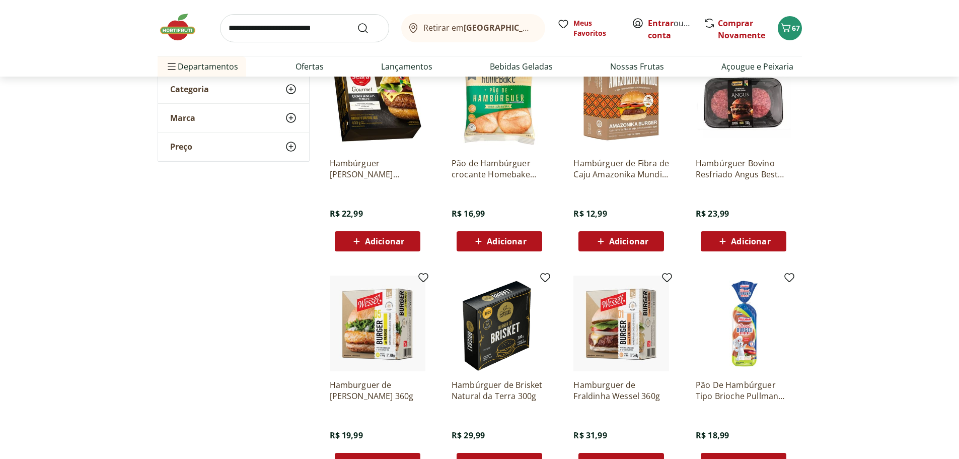
scroll to position [201, 0]
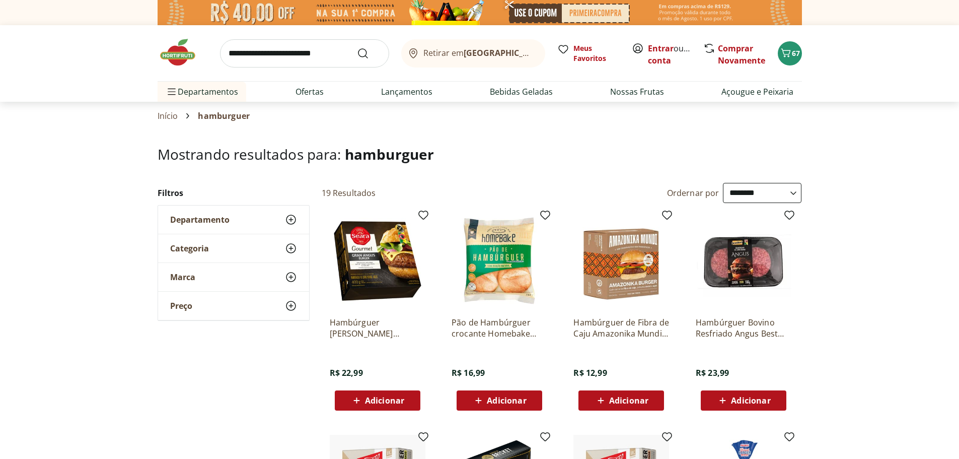
select select "**********"
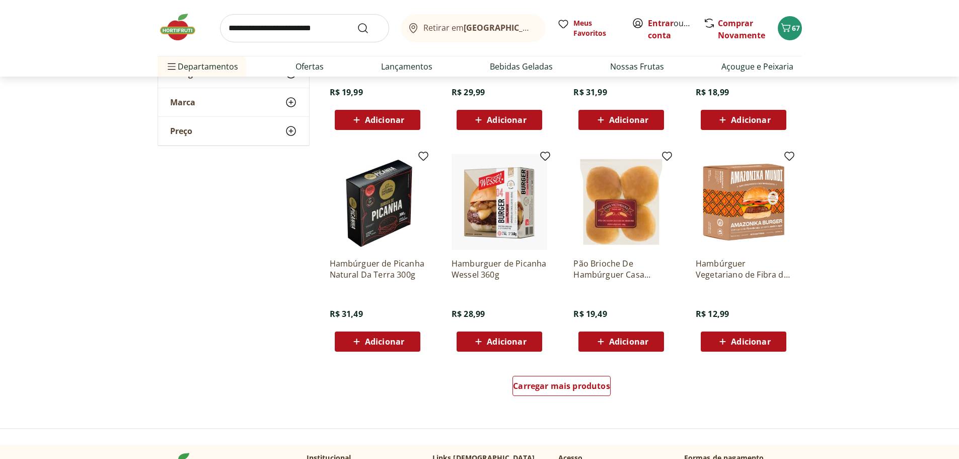
scroll to position [503, 0]
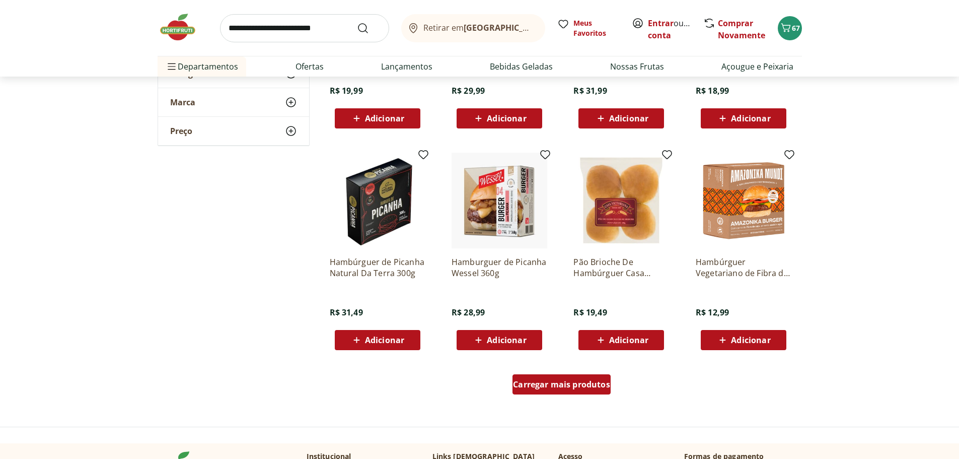
click at [578, 384] on span "Carregar mais produtos" at bounding box center [561, 384] width 97 height 8
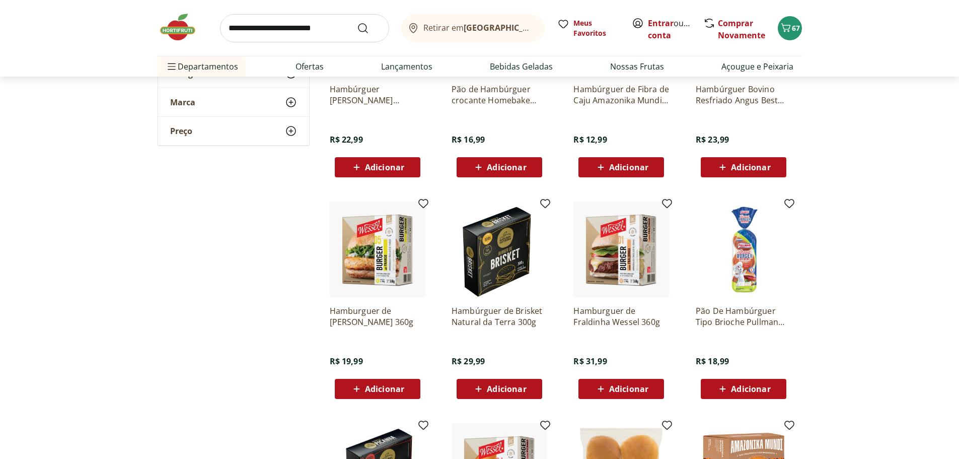
scroll to position [252, 0]
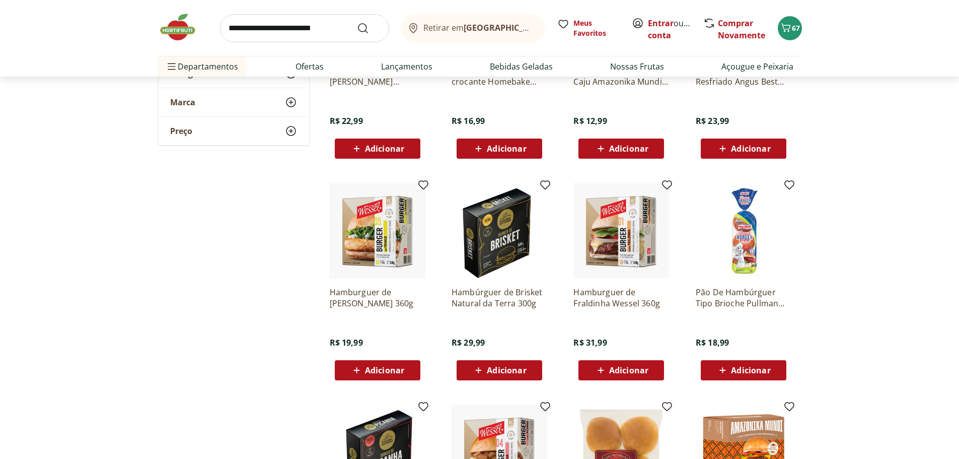
click at [491, 234] on img at bounding box center [500, 231] width 96 height 96
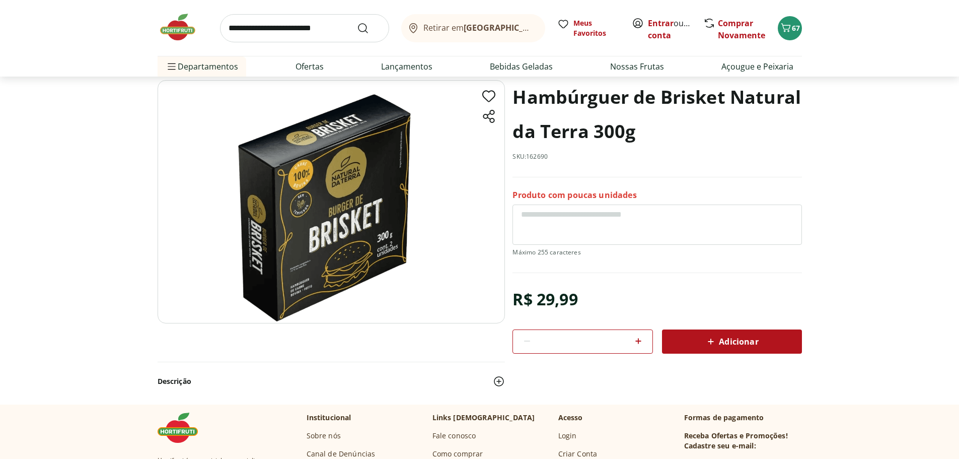
scroll to position [50, 0]
click at [341, 201] on img at bounding box center [331, 201] width 347 height 243
click at [324, 216] on img at bounding box center [331, 201] width 347 height 243
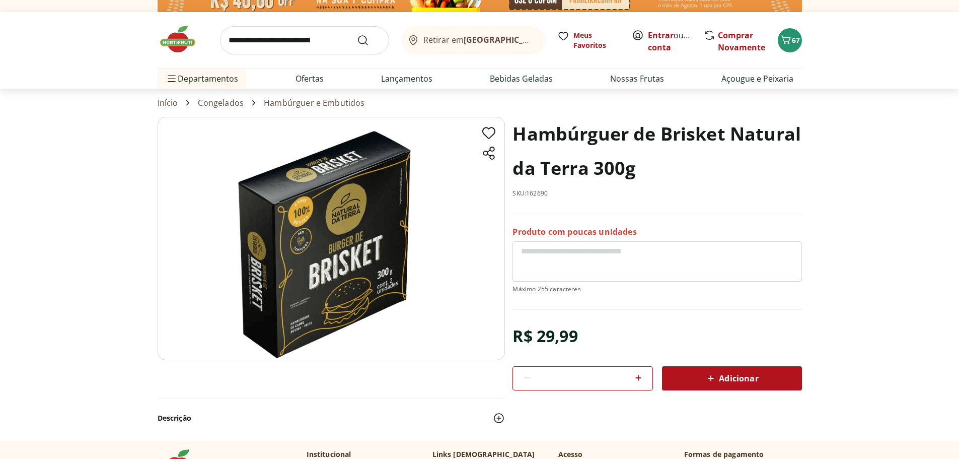
scroll to position [0, 0]
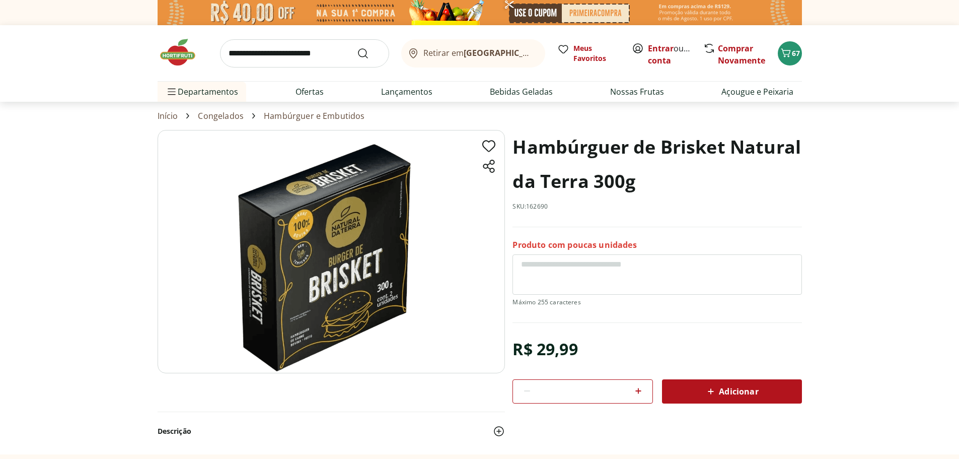
drag, startPoint x: 310, startPoint y: 299, endPoint x: 327, endPoint y: 241, distance: 60.0
click at [327, 241] on img at bounding box center [331, 251] width 347 height 243
click at [321, 233] on img at bounding box center [331, 251] width 347 height 243
click at [321, 205] on img at bounding box center [331, 251] width 347 height 243
click at [349, 275] on img at bounding box center [331, 251] width 347 height 243
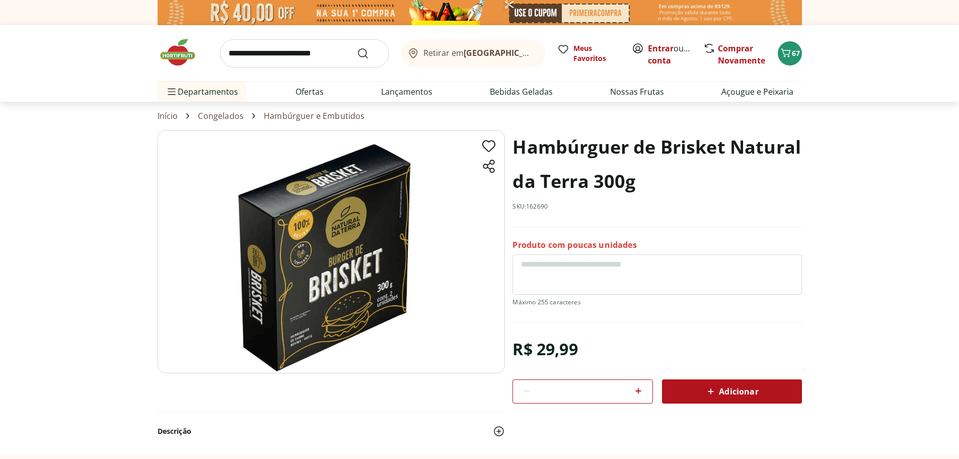
scroll to position [252, 0]
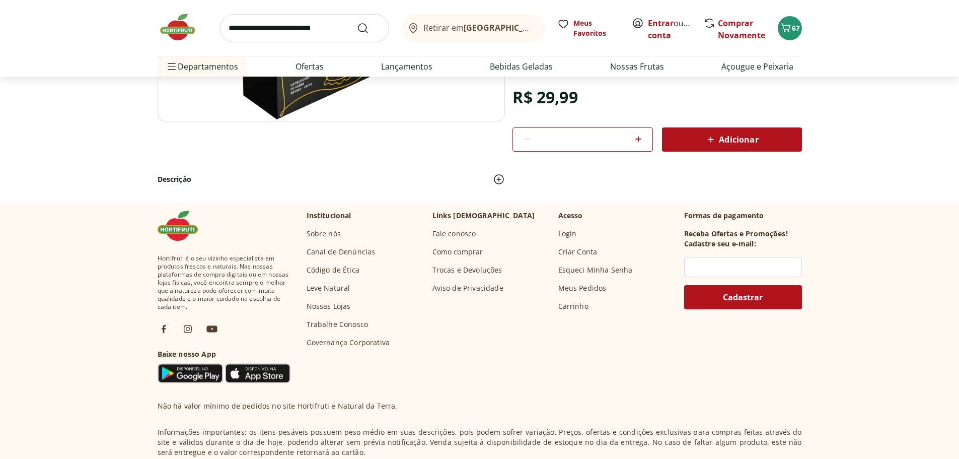
select select "**********"
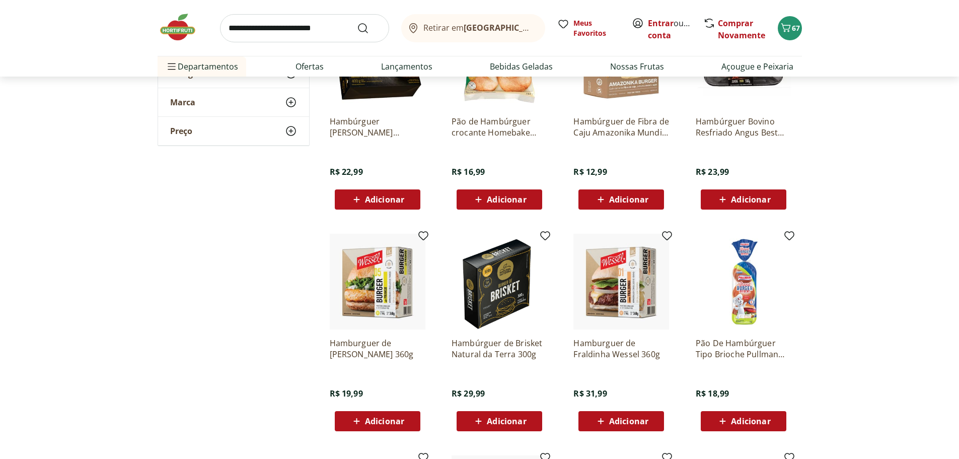
scroll to position [201, 0]
click at [480, 416] on icon at bounding box center [478, 420] width 13 height 12
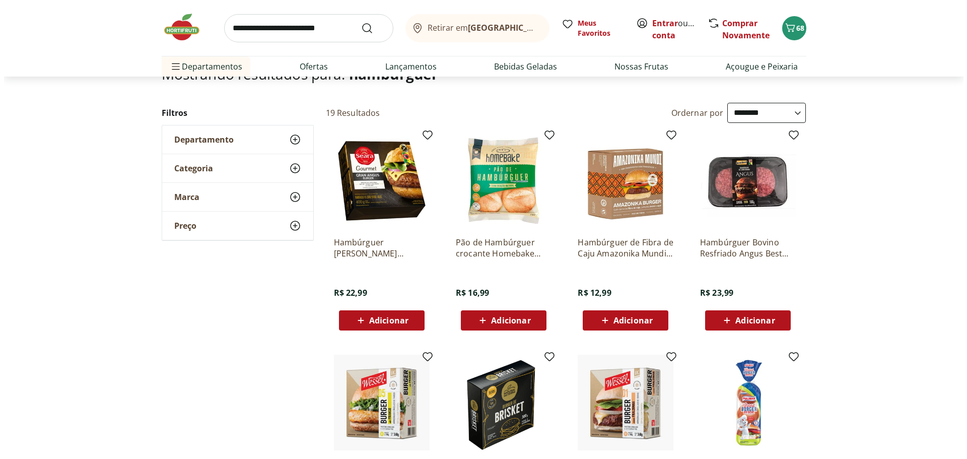
scroll to position [101, 0]
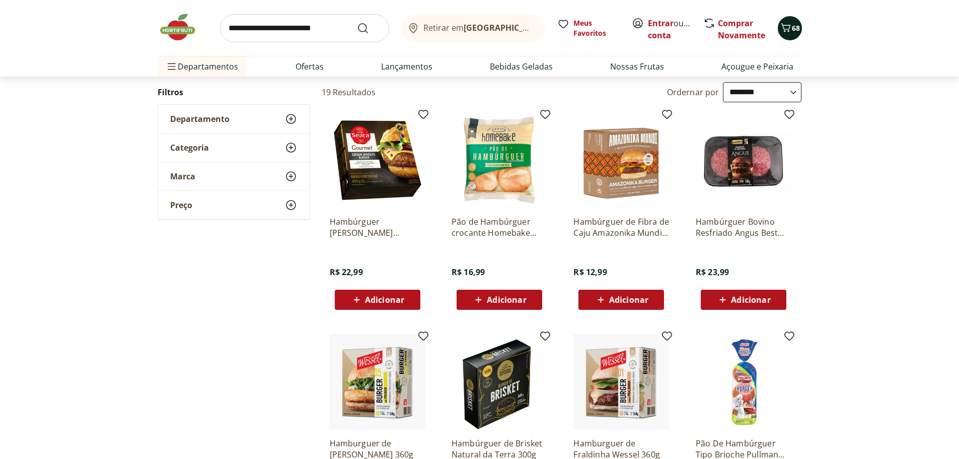
click at [786, 28] on icon "Carrinho" at bounding box center [786, 28] width 12 height 12
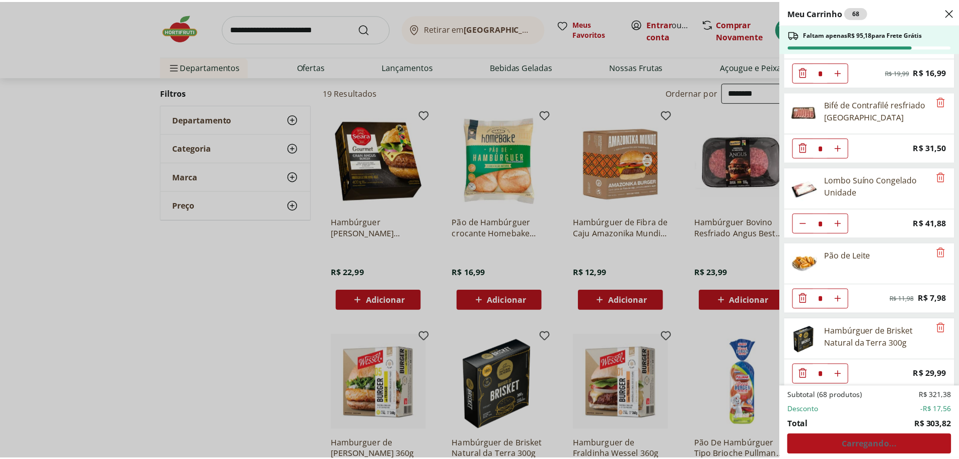
scroll to position [1331, 0]
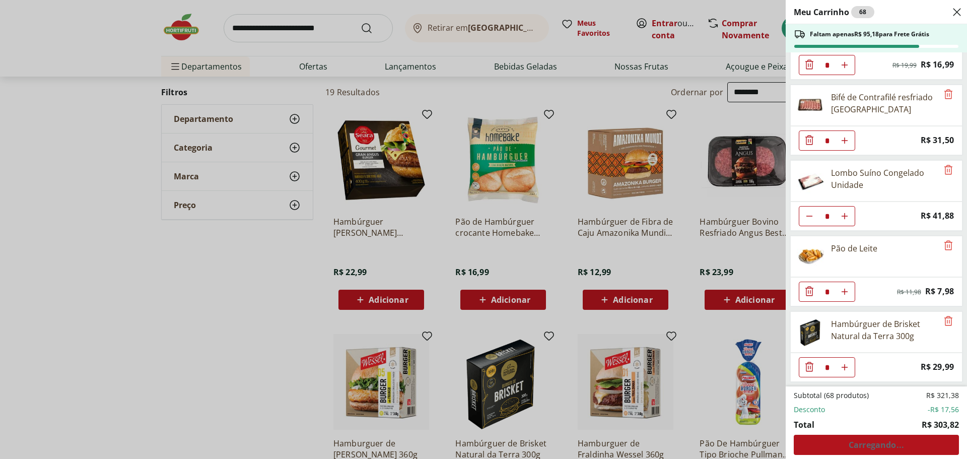
click at [246, 304] on div "Meu Carrinho 68 Faltam apenas R$ 95,18 para Frete Grátis Blueberry Embalada 125…" at bounding box center [483, 229] width 967 height 459
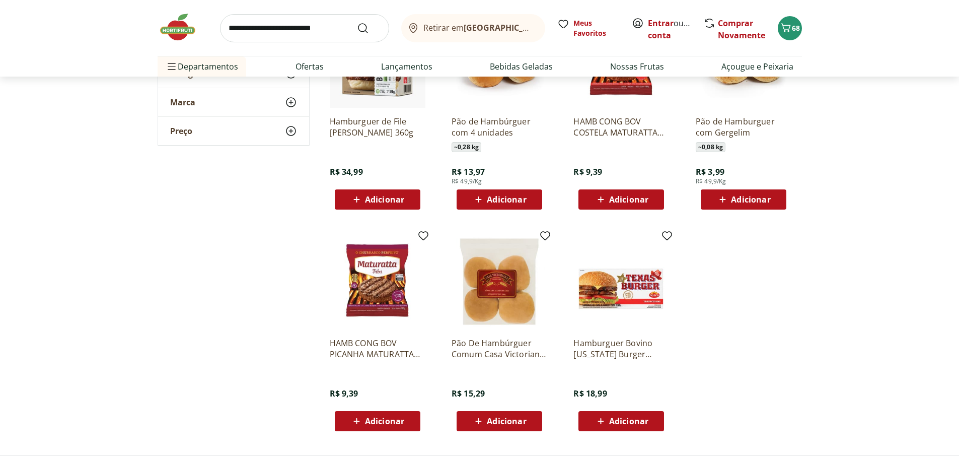
scroll to position [856, 0]
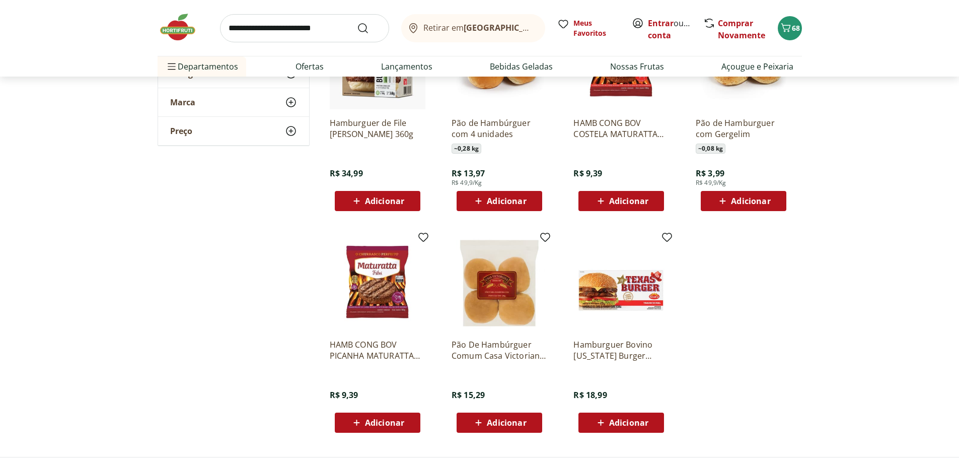
click at [497, 195] on span "Adicionar" at bounding box center [499, 201] width 54 height 12
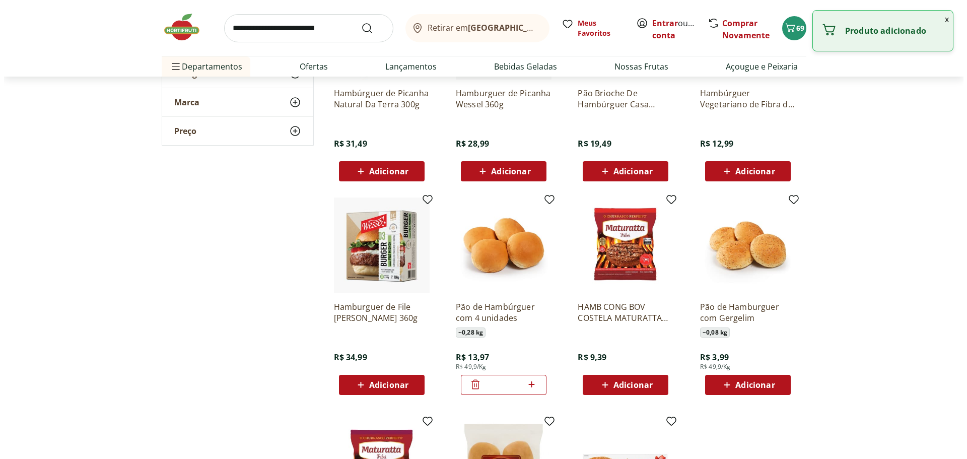
scroll to position [654, 0]
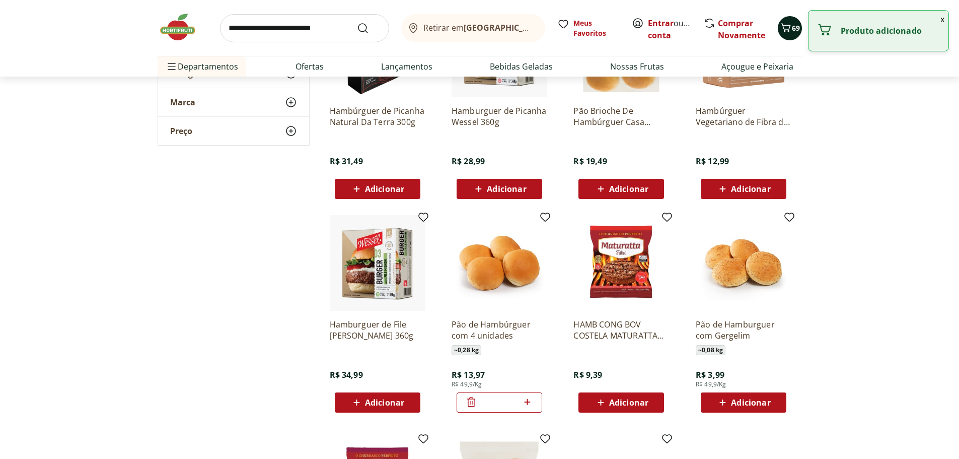
click at [791, 29] on icon "Carrinho" at bounding box center [786, 28] width 12 height 12
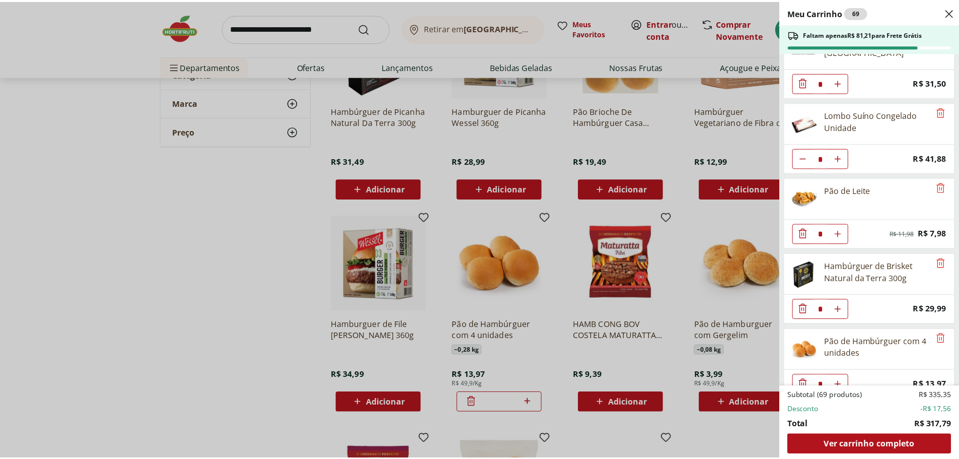
scroll to position [1407, 0]
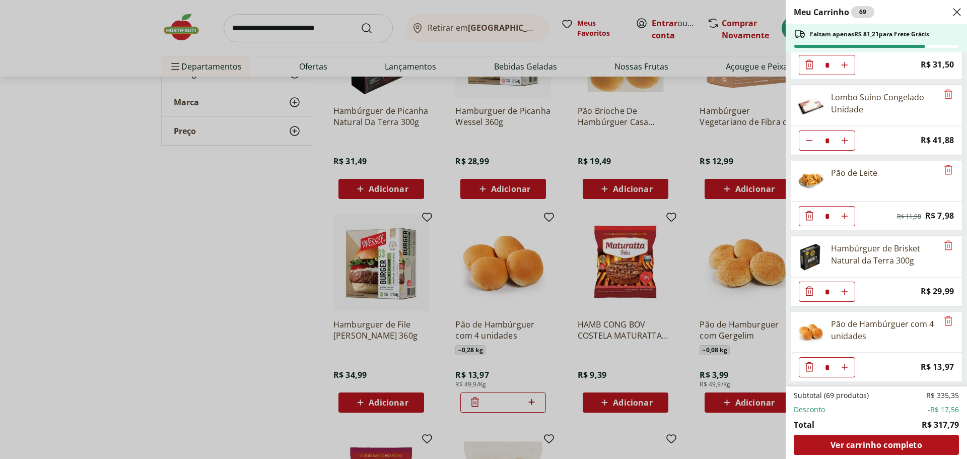
click at [335, 31] on div "Meu Carrinho 69 Faltam apenas R$ 81,21 para Frete Grátis Blueberry Embalada 125…" at bounding box center [483, 229] width 967 height 459
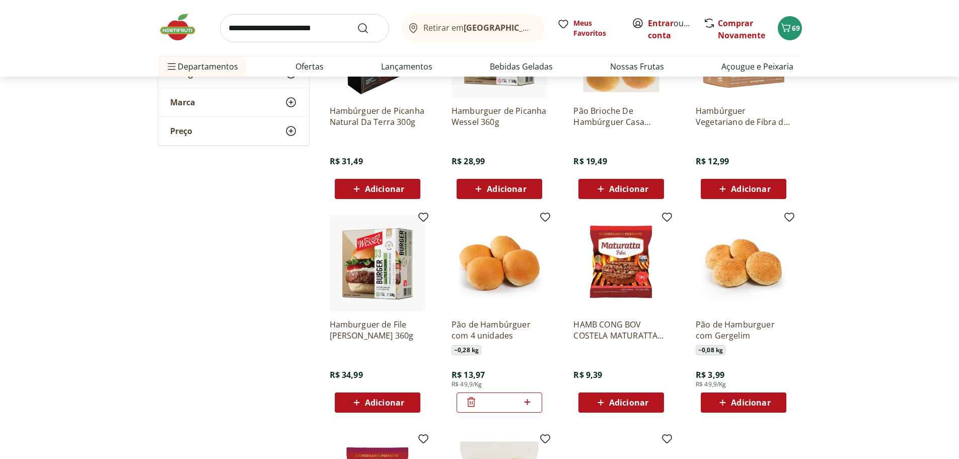
click at [286, 30] on input "search" at bounding box center [304, 28] width 169 height 28
type input "******"
click at [357, 22] on button "Submit Search" at bounding box center [369, 28] width 24 height 12
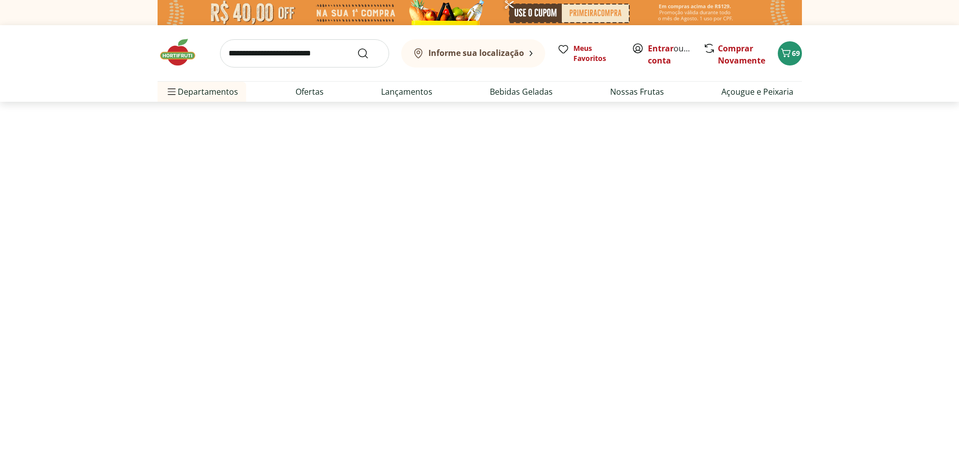
select select "**********"
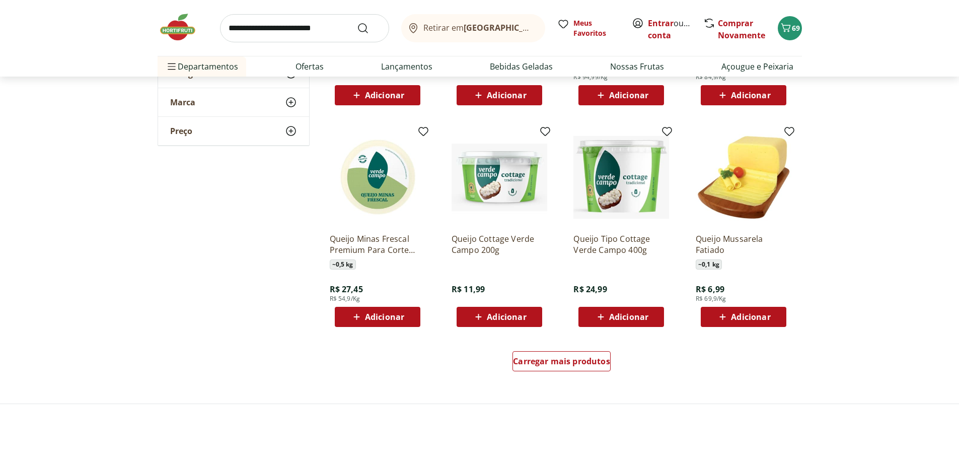
scroll to position [1208, 0]
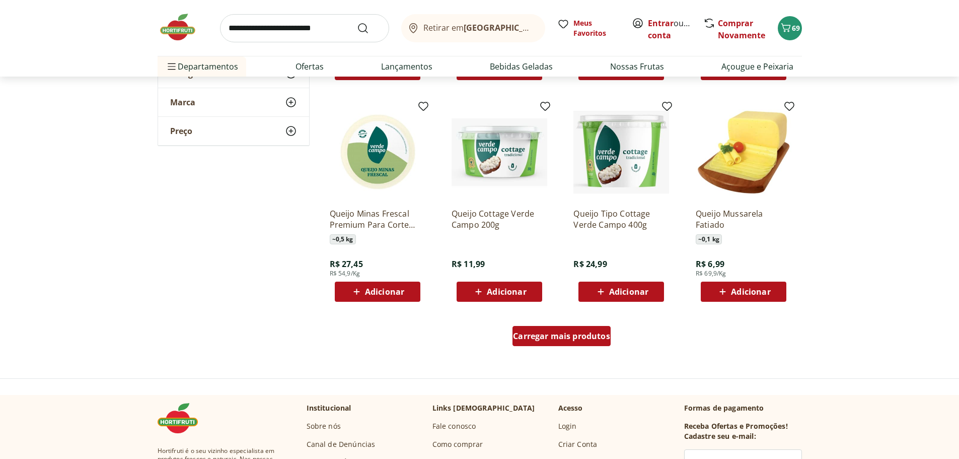
click at [551, 336] on span "Carregar mais produtos" at bounding box center [561, 336] width 97 height 8
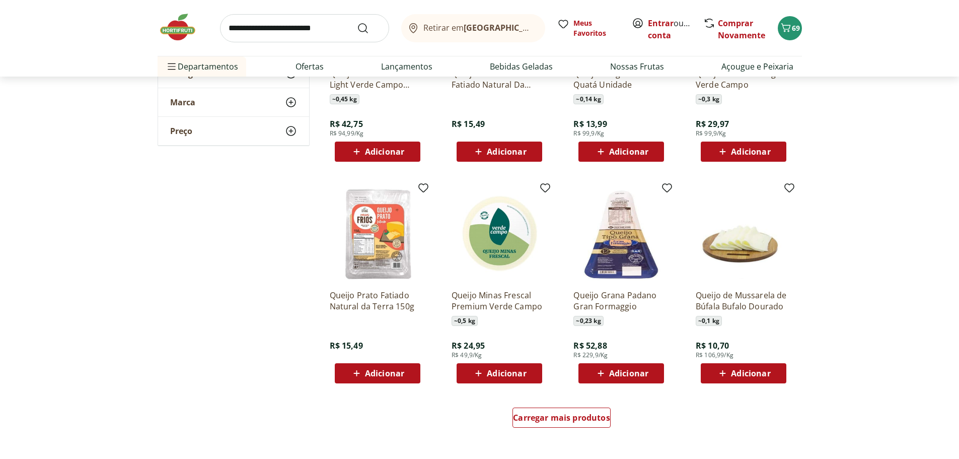
scroll to position [1812, 0]
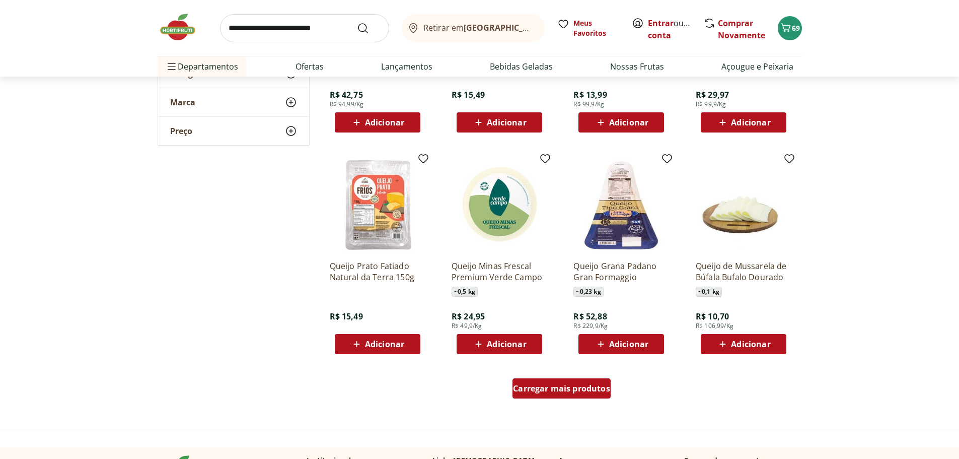
click at [584, 387] on span "Carregar mais produtos" at bounding box center [561, 388] width 97 height 8
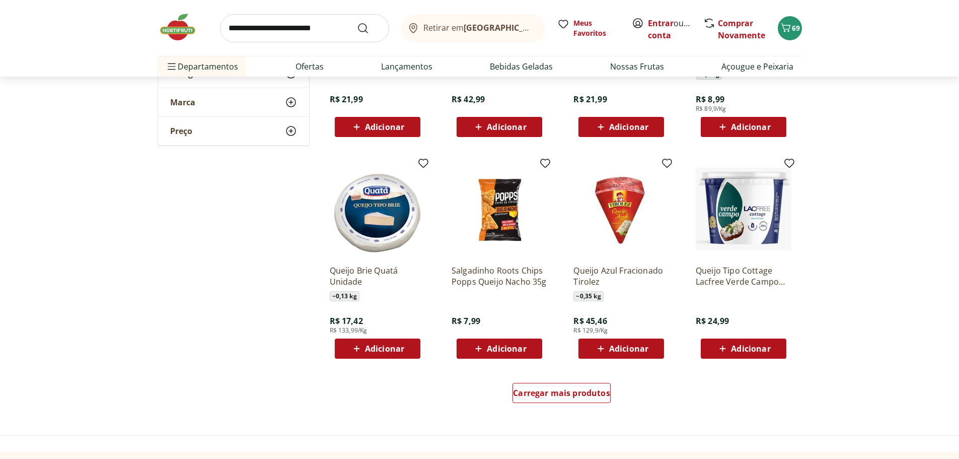
scroll to position [2467, 0]
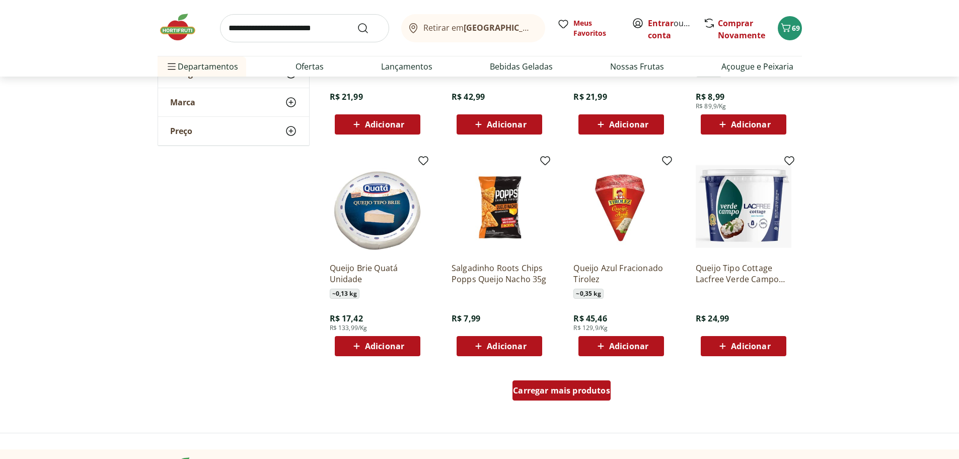
click at [566, 393] on span "Carregar mais produtos" at bounding box center [561, 390] width 97 height 8
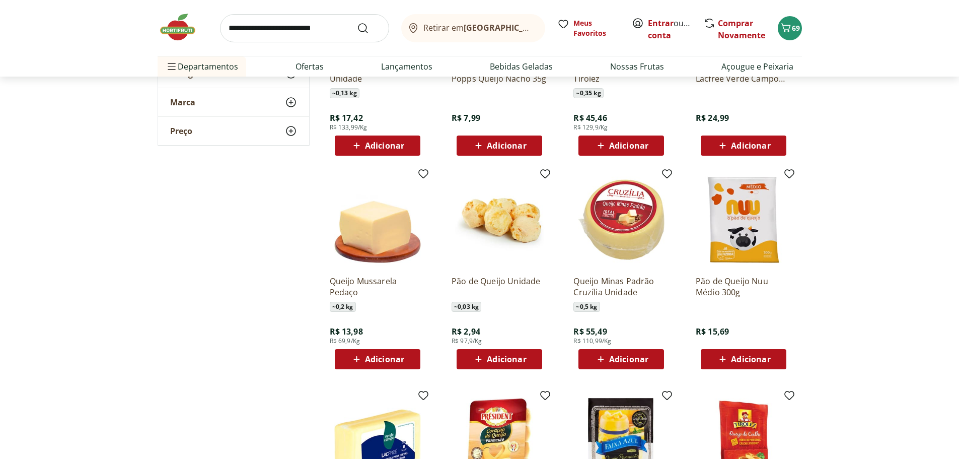
scroll to position [2668, 0]
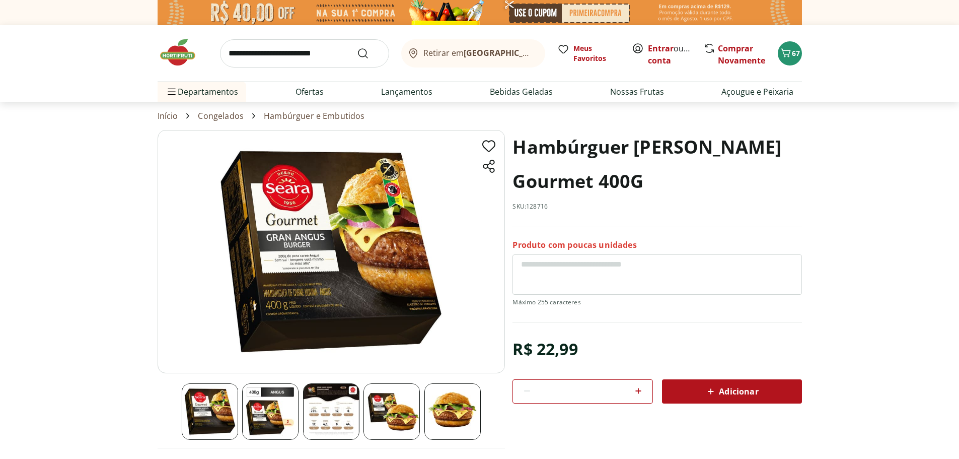
click at [270, 403] on img at bounding box center [270, 411] width 56 height 56
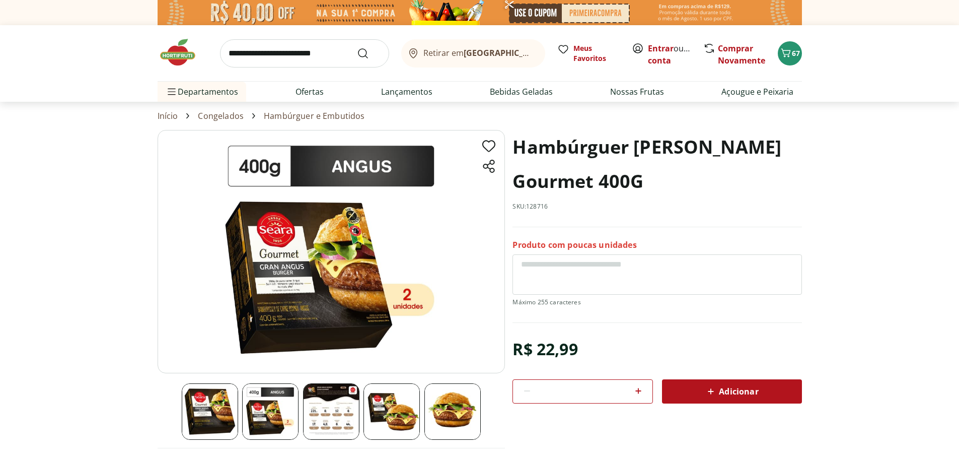
click at [277, 422] on img at bounding box center [270, 411] width 56 height 56
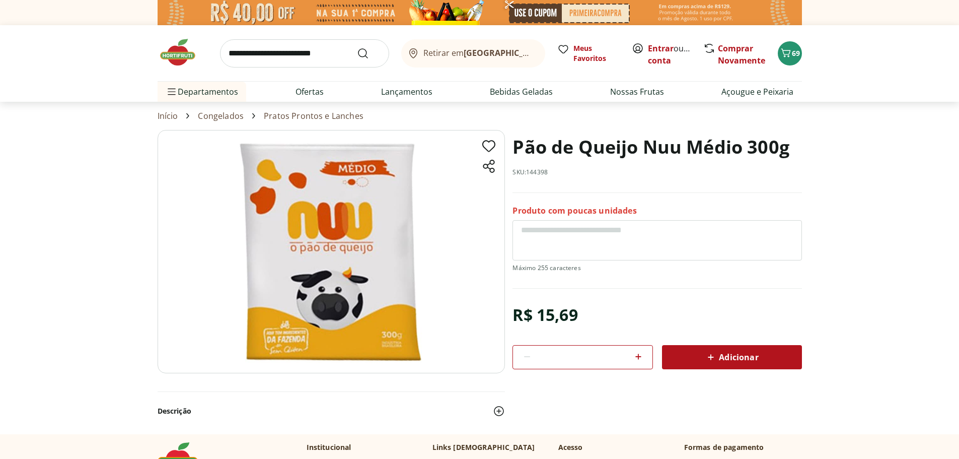
click at [233, 118] on link "Congelados" at bounding box center [221, 115] width 46 height 9
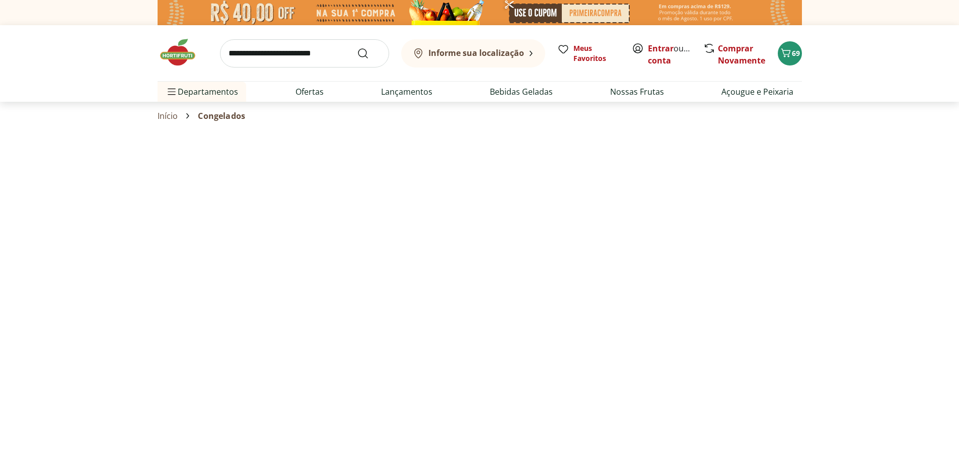
select select "**********"
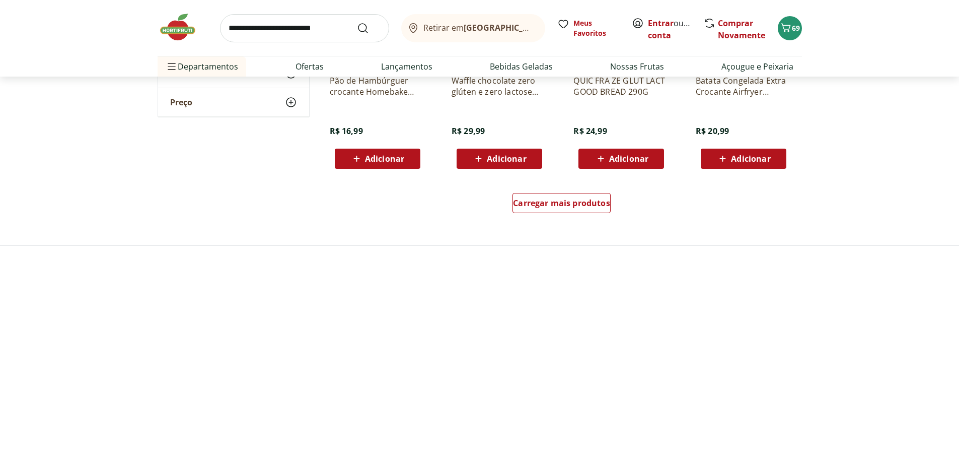
scroll to position [654, 0]
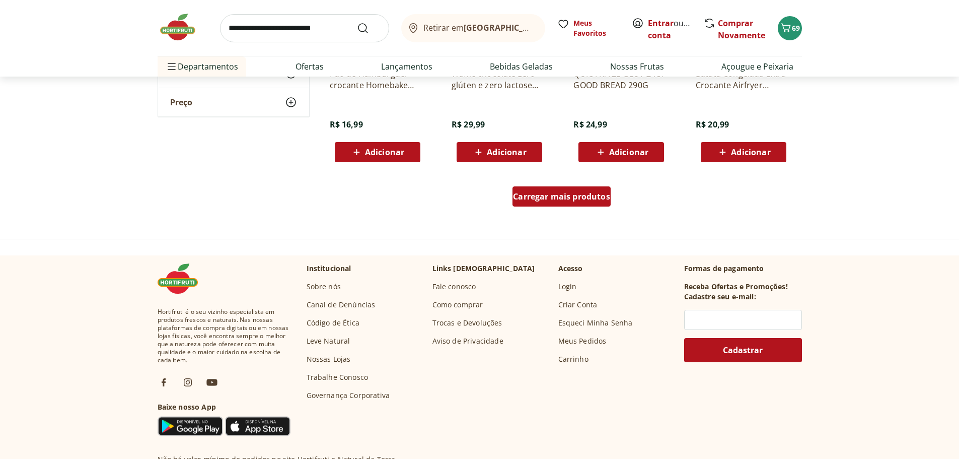
click at [554, 199] on span "Carregar mais produtos" at bounding box center [561, 196] width 97 height 8
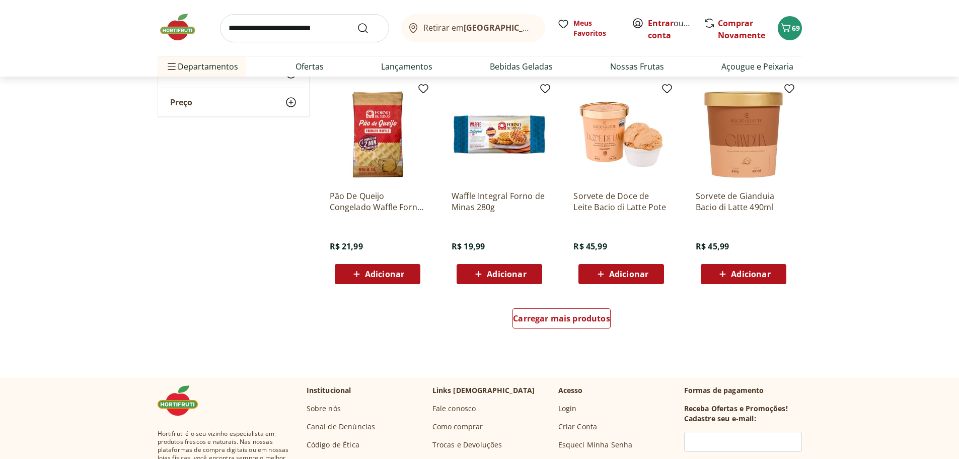
scroll to position [1208, 0]
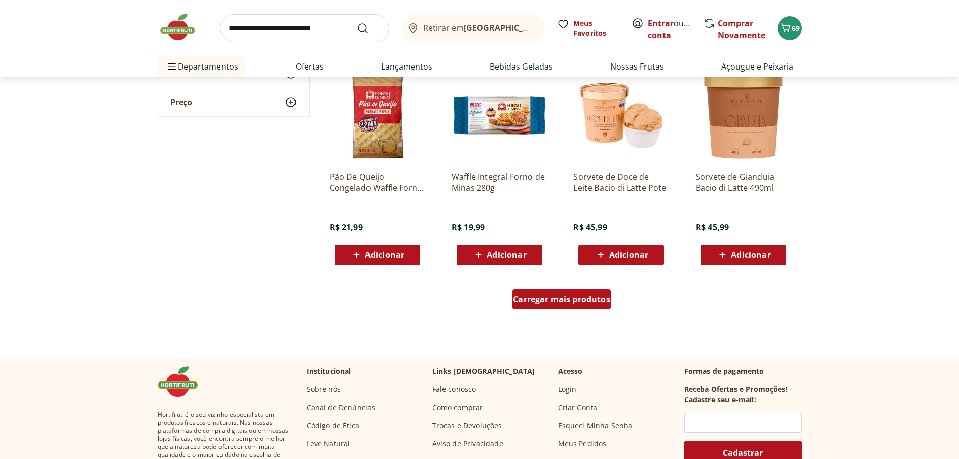
click at [577, 292] on div "Carregar mais produtos" at bounding box center [561, 299] width 98 height 20
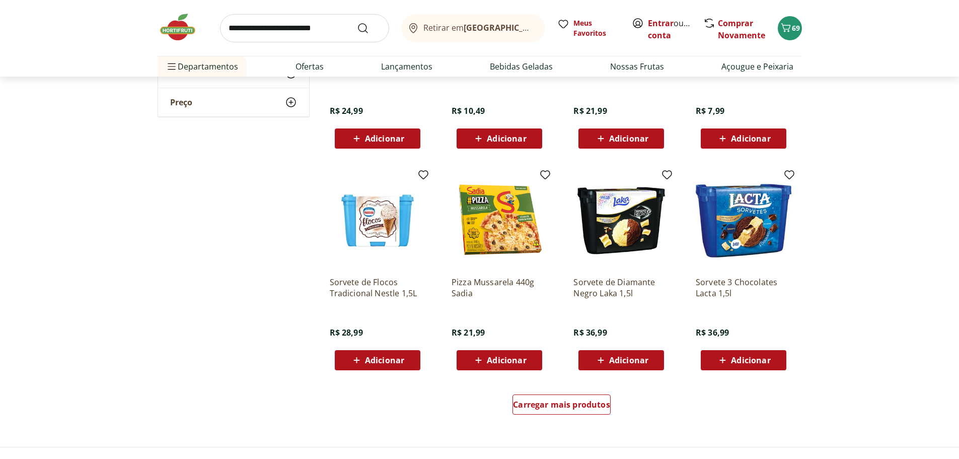
scroll to position [1762, 0]
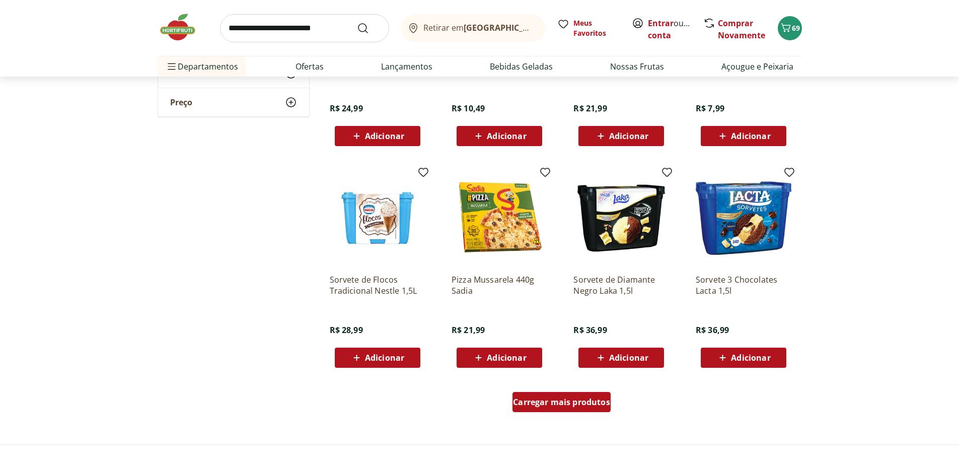
click at [577, 408] on div "Carregar mais produtos" at bounding box center [561, 402] width 98 height 20
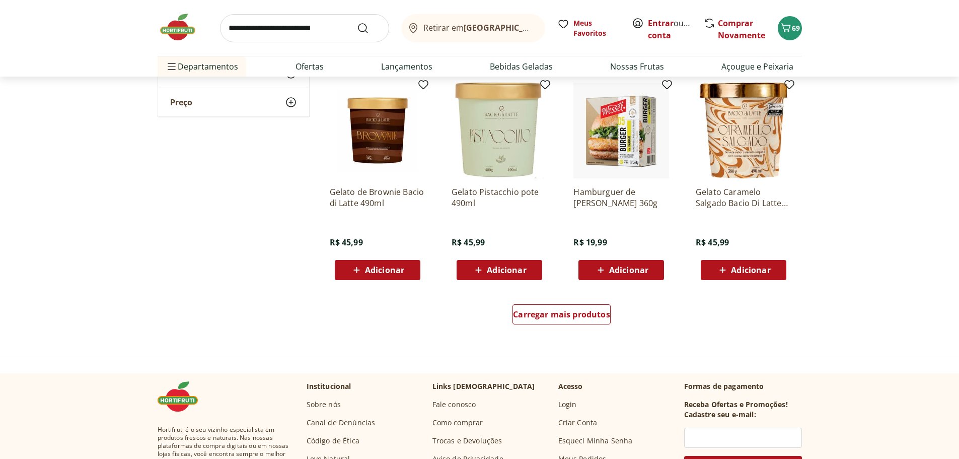
scroll to position [2517, 0]
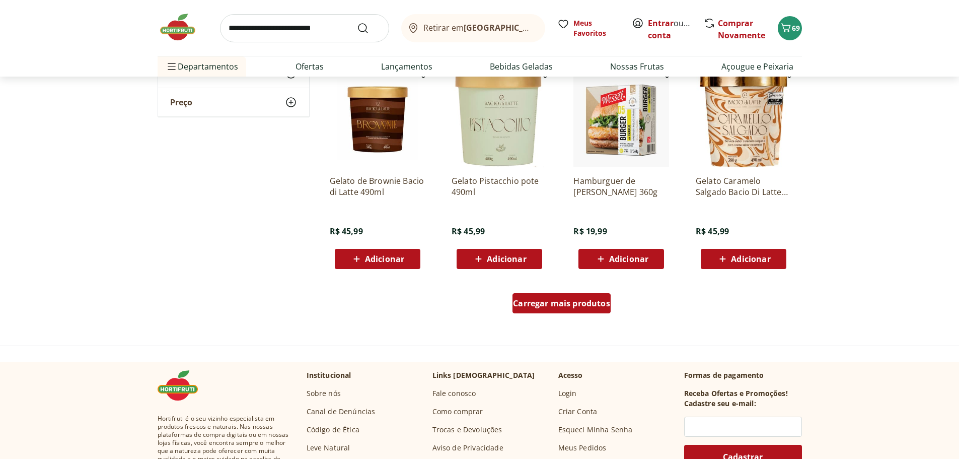
click at [570, 309] on div "Carregar mais produtos" at bounding box center [561, 303] width 98 height 20
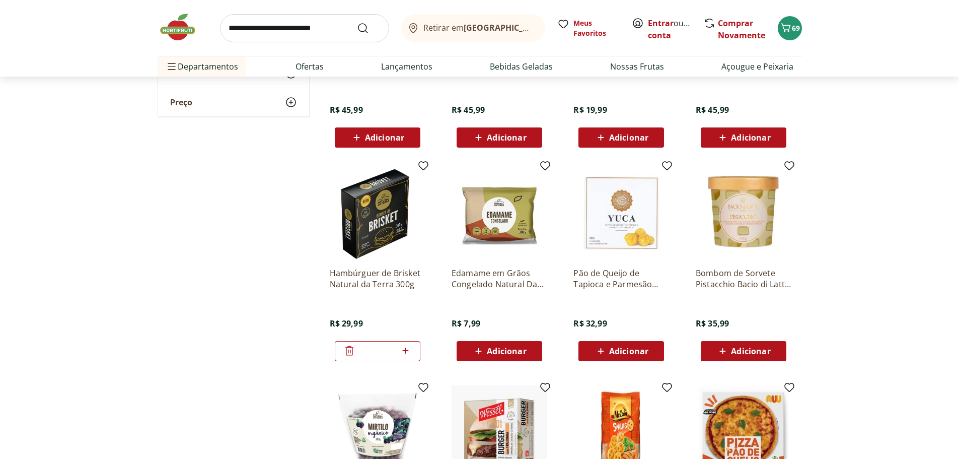
scroll to position [2668, 0]
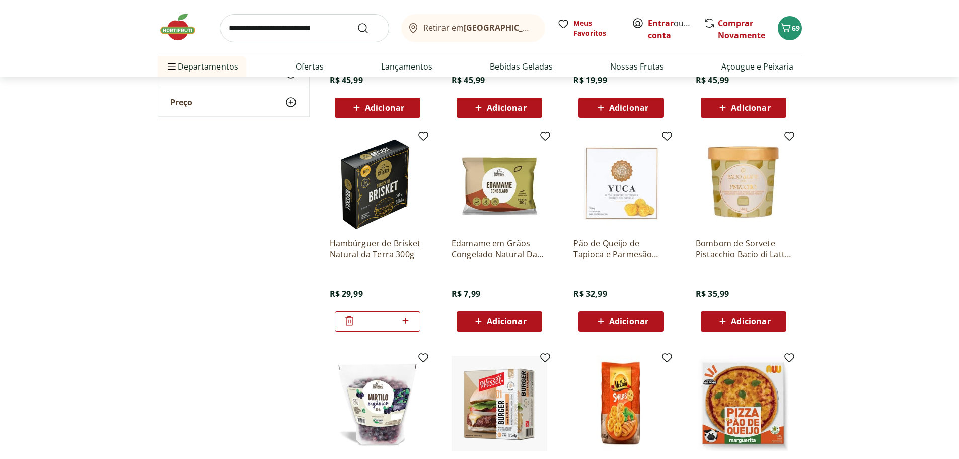
click at [610, 323] on span "Adicionar" at bounding box center [628, 321] width 39 height 8
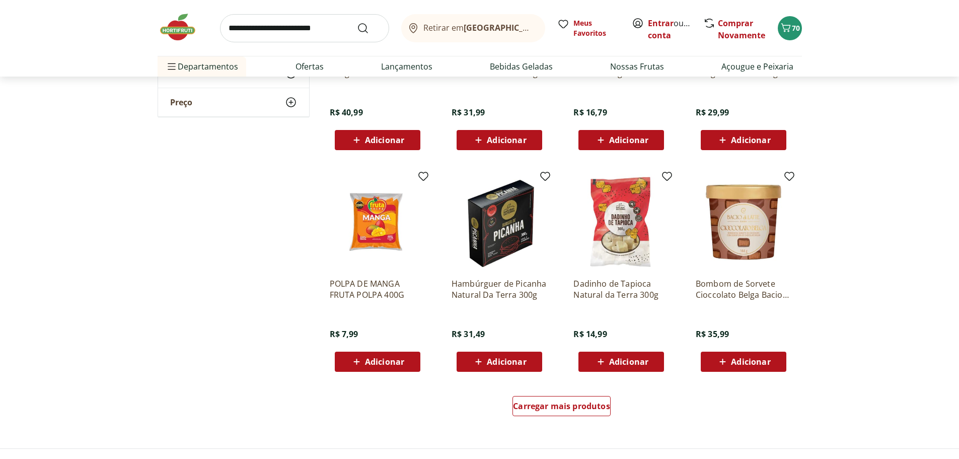
scroll to position [3171, 0]
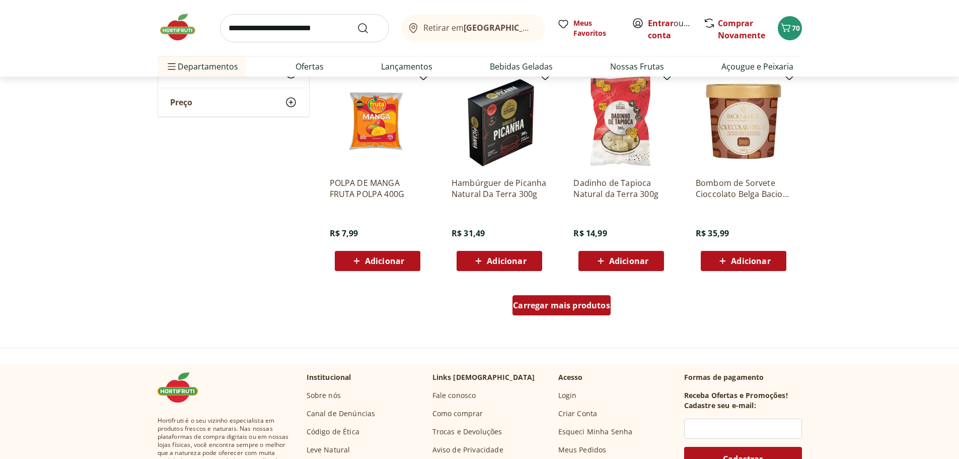
click at [574, 314] on div "Carregar mais produtos" at bounding box center [561, 305] width 98 height 20
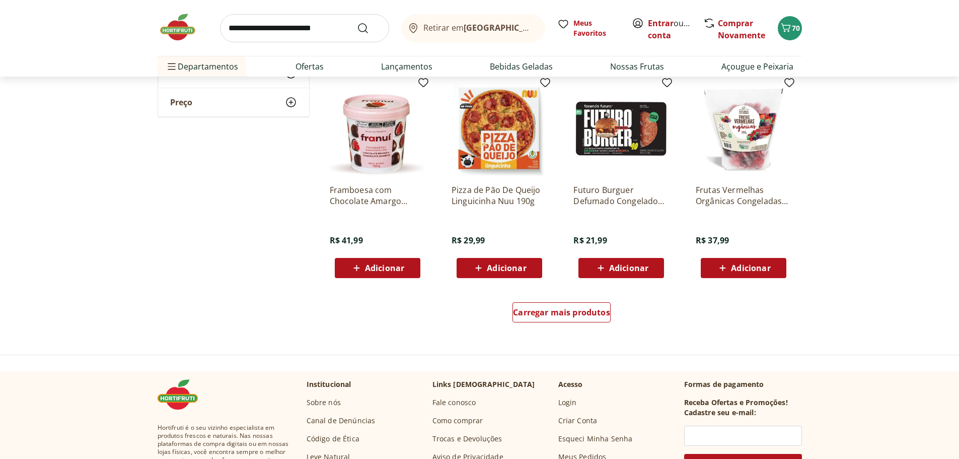
scroll to position [3826, 0]
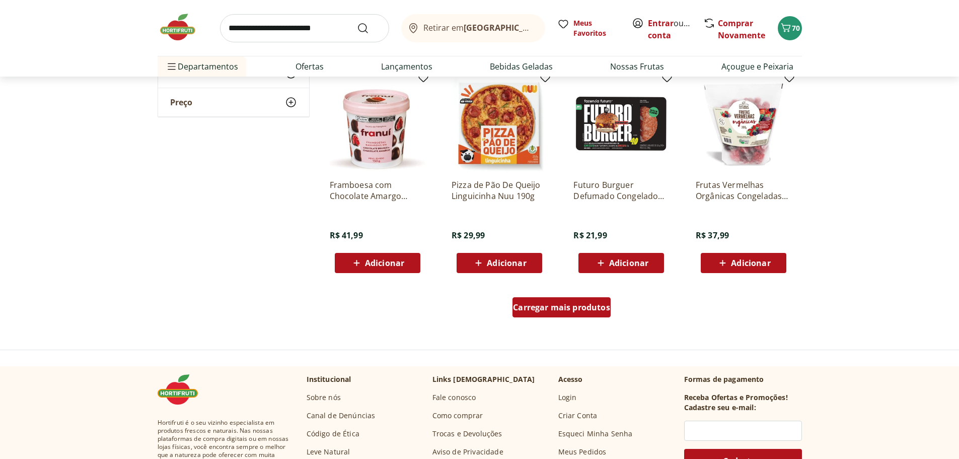
click at [577, 303] on span "Carregar mais produtos" at bounding box center [561, 307] width 97 height 8
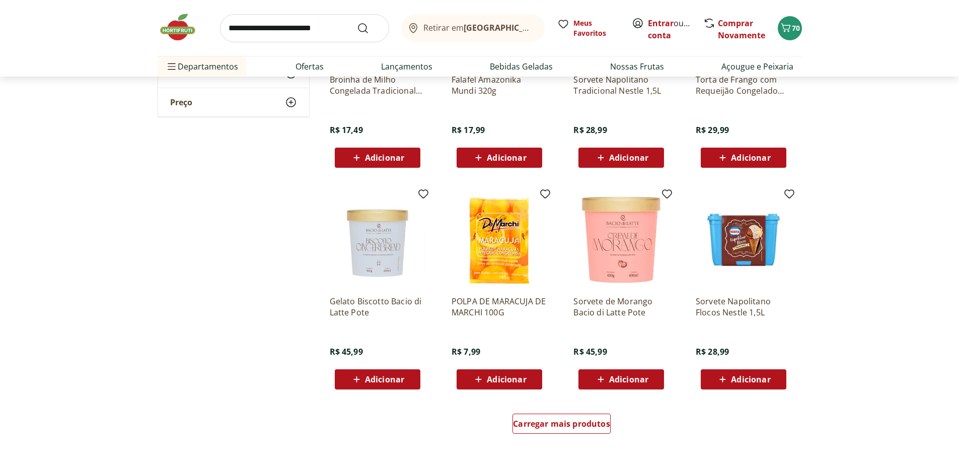
scroll to position [4380, 0]
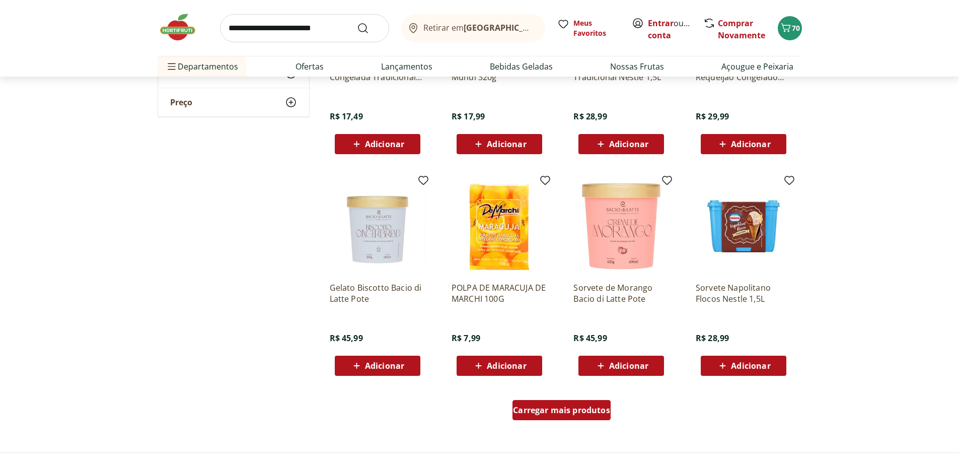
click at [567, 403] on div "Carregar mais produtos" at bounding box center [561, 410] width 98 height 20
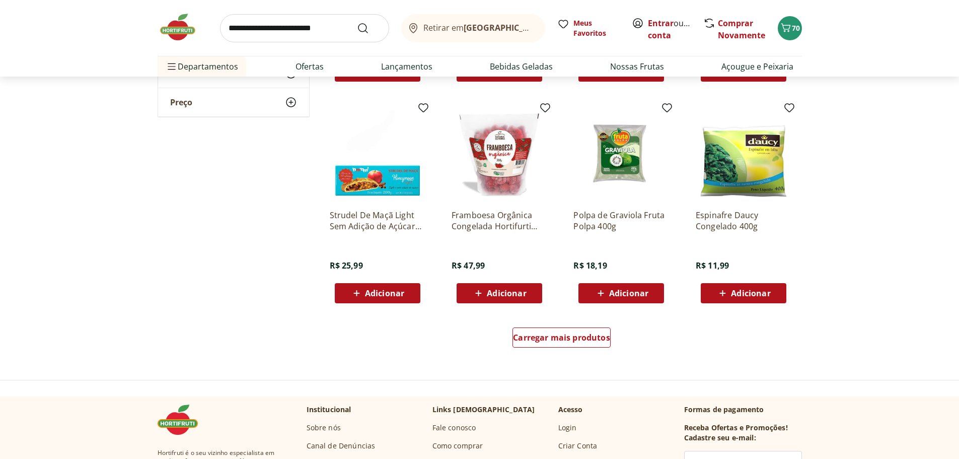
scroll to position [5135, 0]
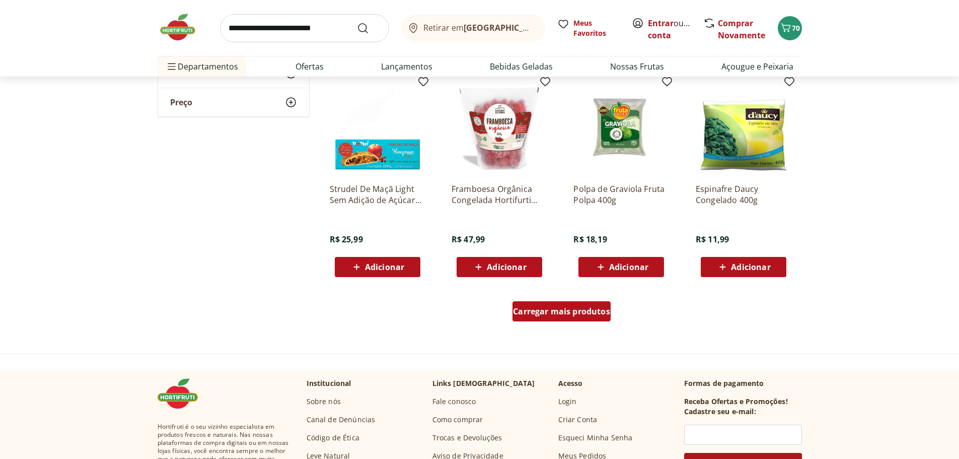
click at [588, 314] on span "Carregar mais produtos" at bounding box center [561, 311] width 97 height 8
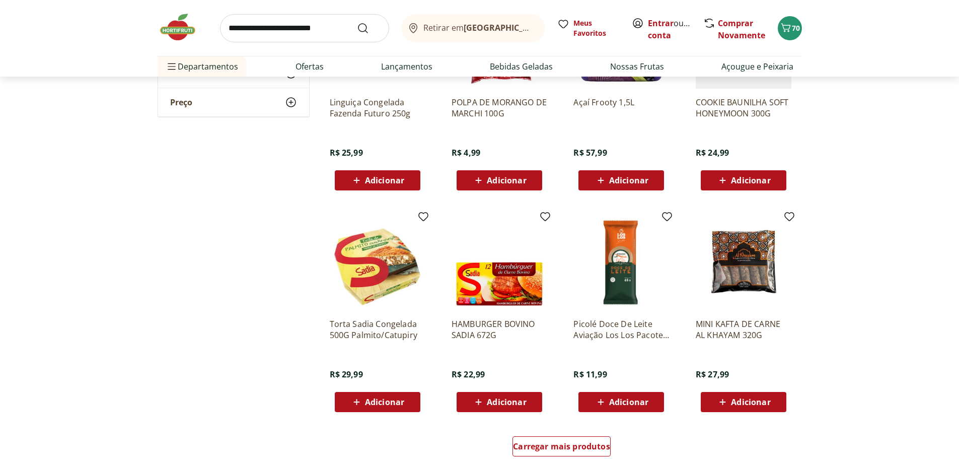
scroll to position [5688, 0]
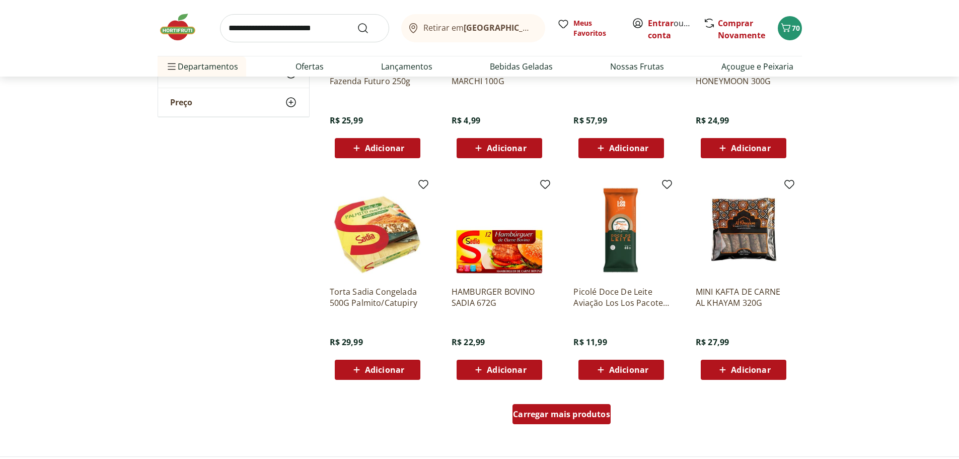
click at [600, 416] on span "Carregar mais produtos" at bounding box center [561, 414] width 97 height 8
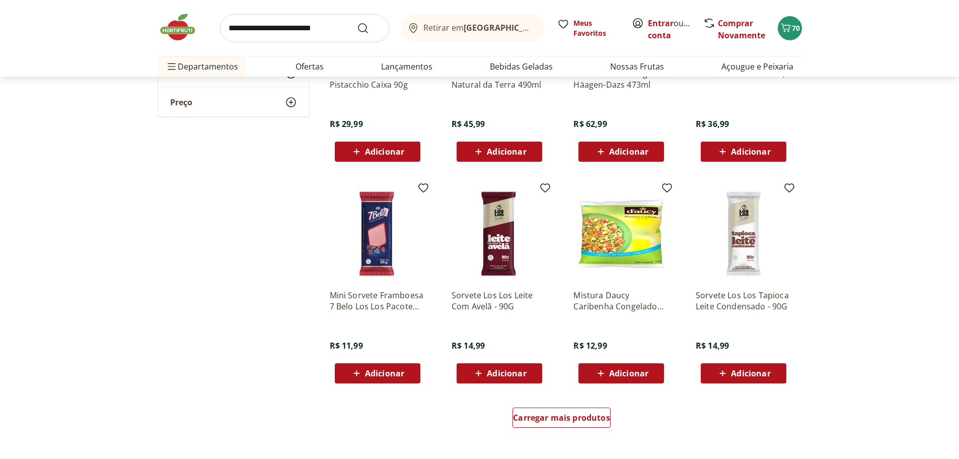
scroll to position [6343, 0]
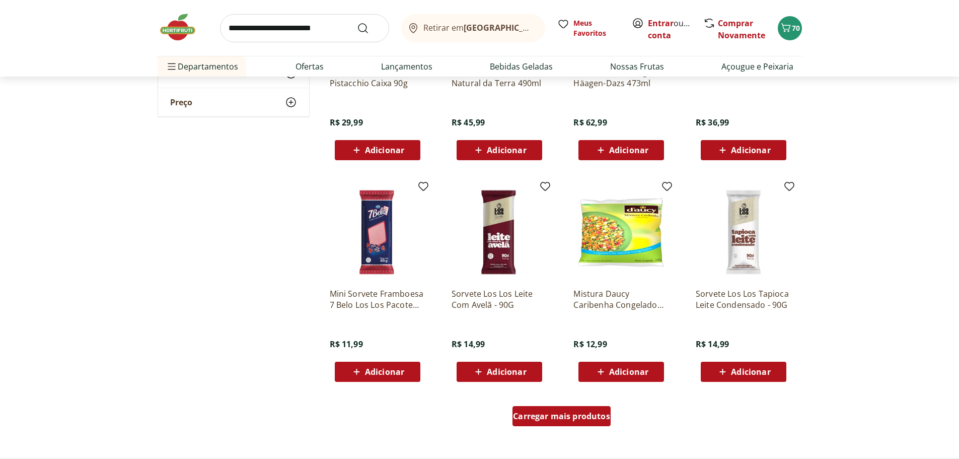
click at [569, 424] on div "Carregar mais produtos" at bounding box center [561, 416] width 98 height 20
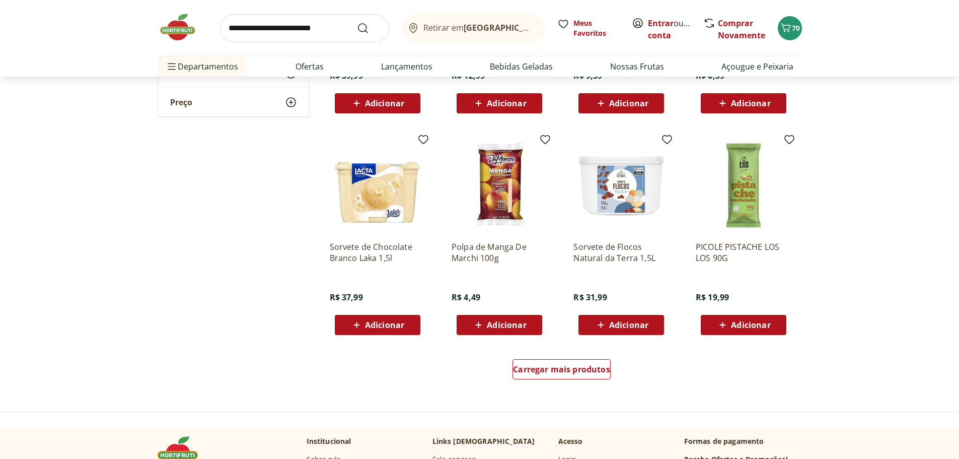
scroll to position [7048, 0]
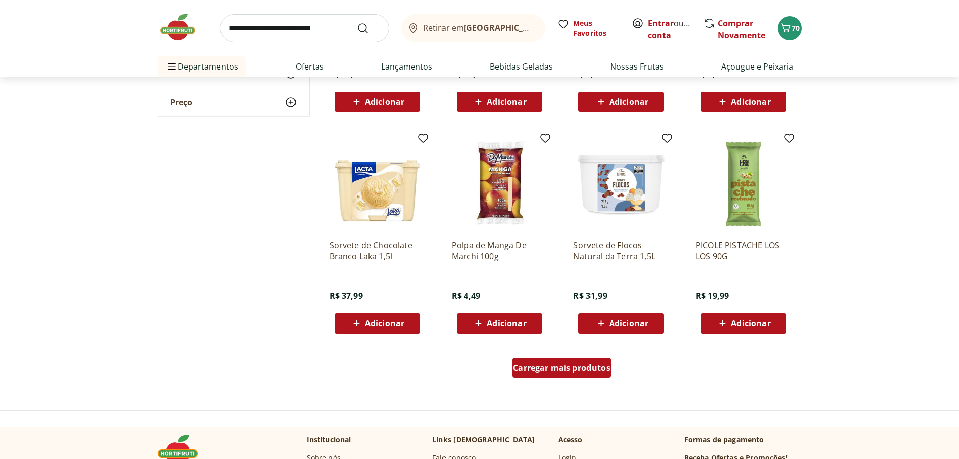
click at [573, 365] on span "Carregar mais produtos" at bounding box center [561, 367] width 97 height 8
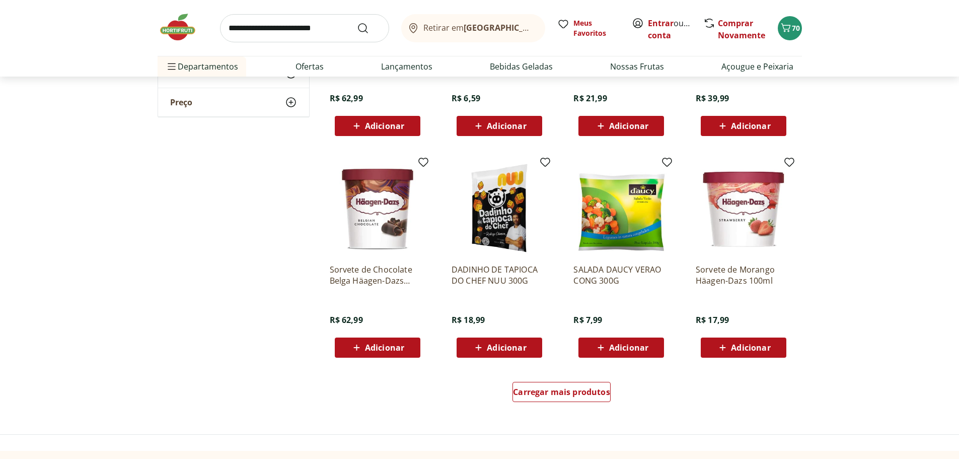
scroll to position [7702, 0]
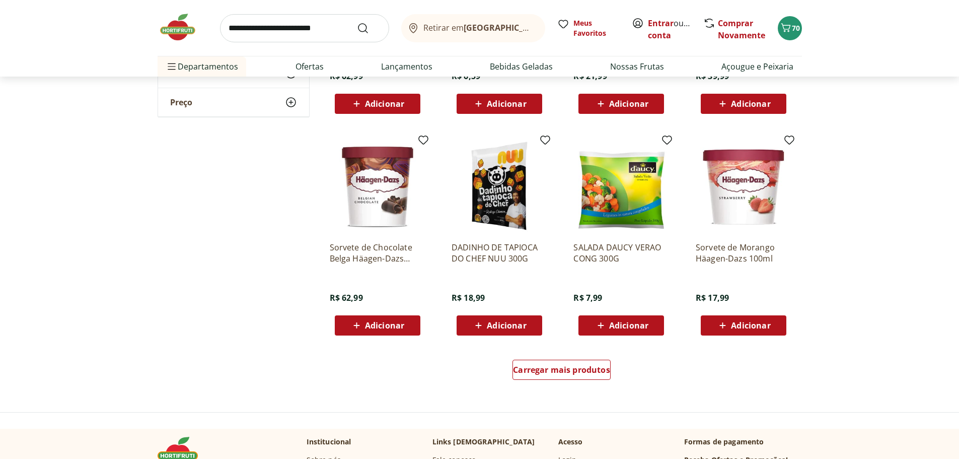
click at [522, 329] on span "Adicionar" at bounding box center [506, 325] width 39 height 8
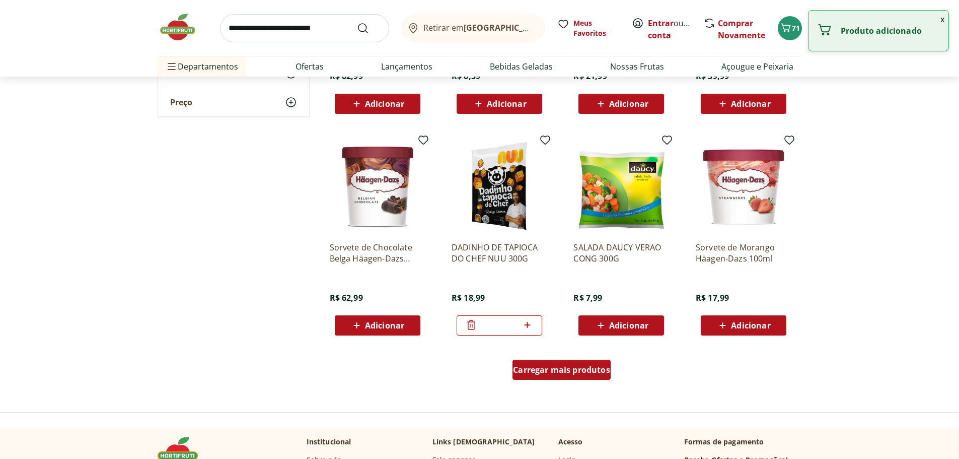
click at [563, 369] on span "Carregar mais produtos" at bounding box center [561, 369] width 97 height 8
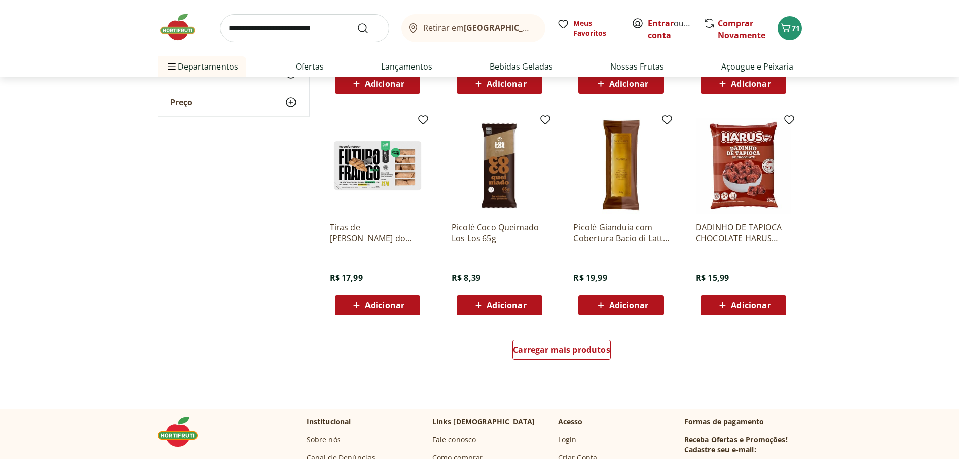
scroll to position [8407, 0]
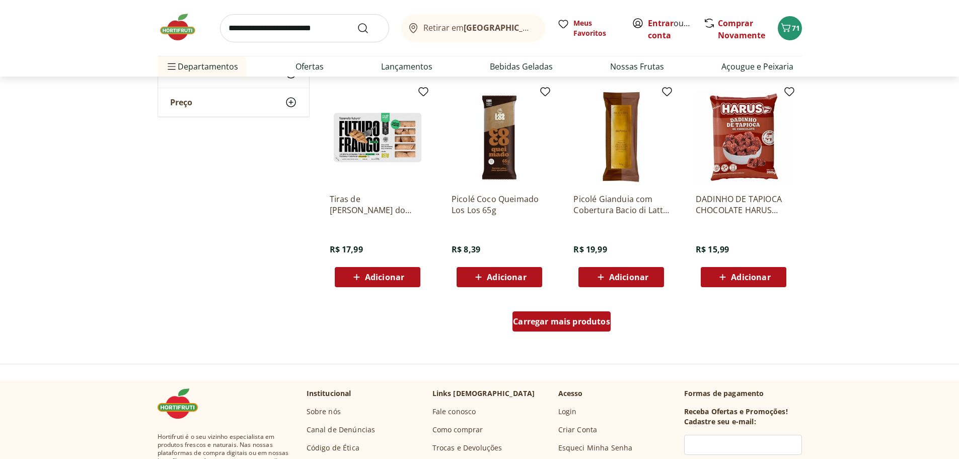
click at [543, 322] on span "Carregar mais produtos" at bounding box center [561, 321] width 97 height 8
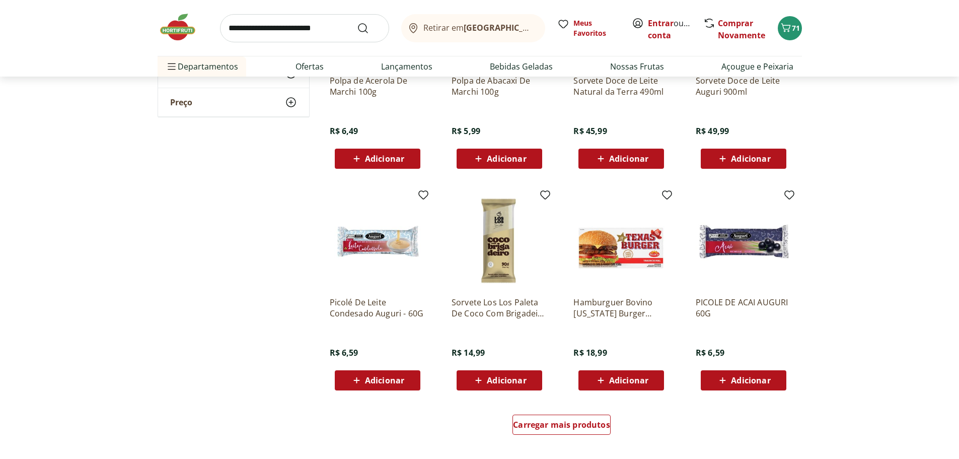
scroll to position [8961, 0]
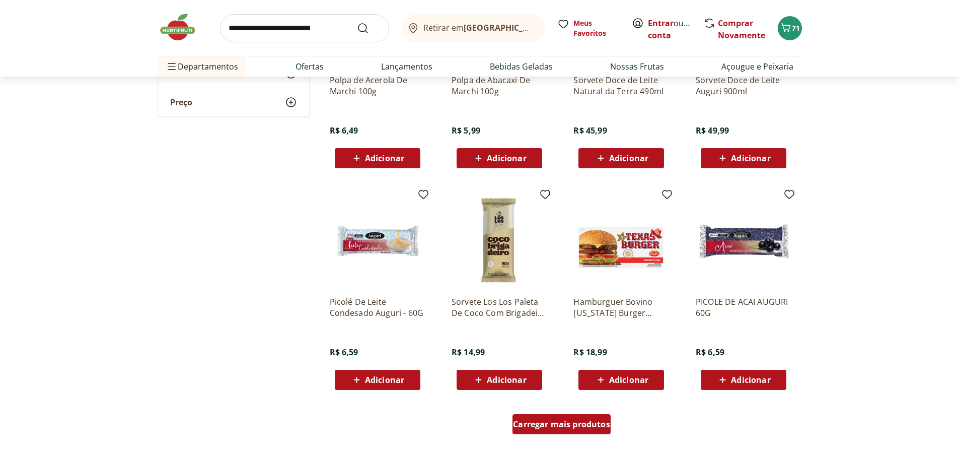
click at [545, 420] on span "Carregar mais produtos" at bounding box center [561, 424] width 97 height 8
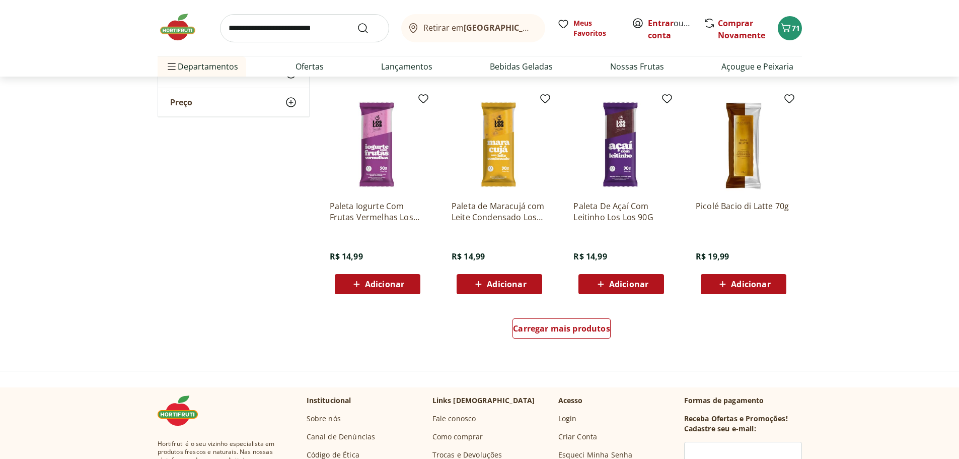
scroll to position [9716, 0]
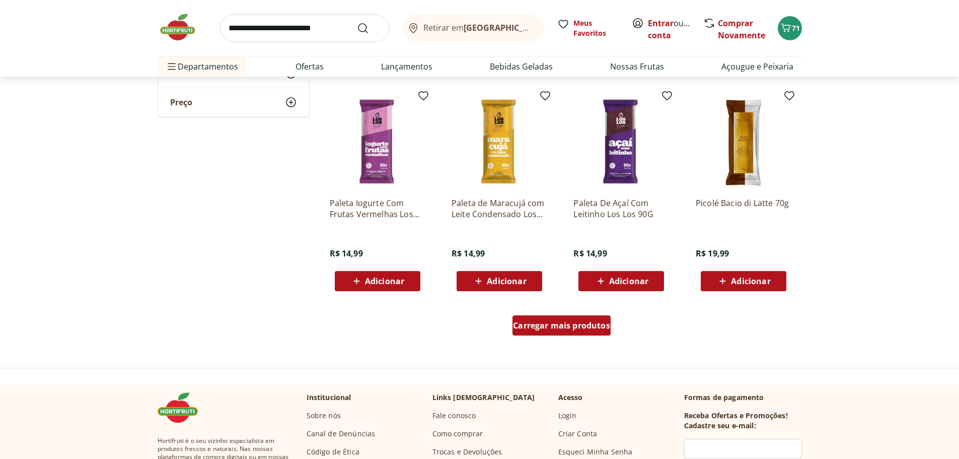
click at [552, 335] on div "Carregar mais produtos" at bounding box center [561, 325] width 98 height 20
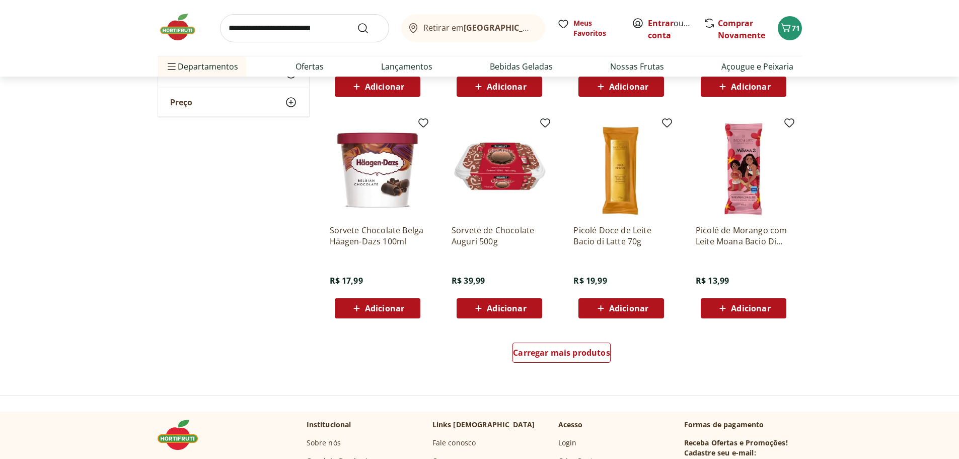
scroll to position [10370, 0]
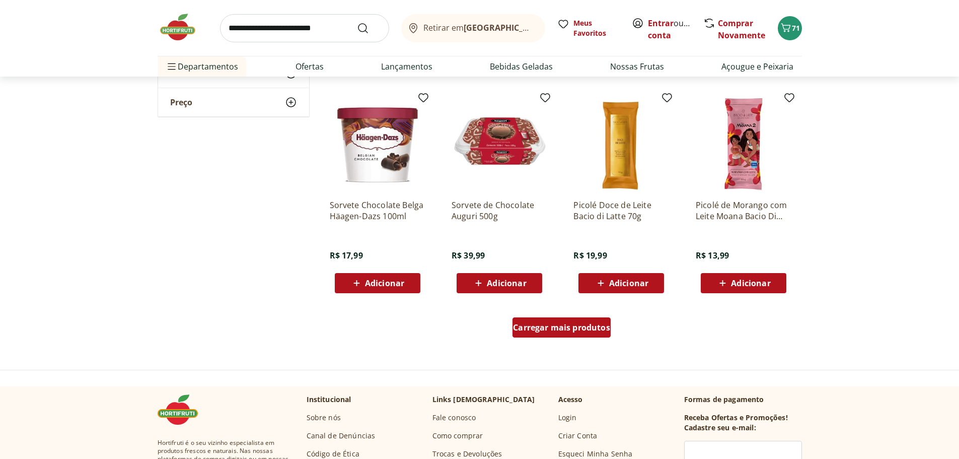
click at [554, 327] on span "Carregar mais produtos" at bounding box center [561, 327] width 97 height 8
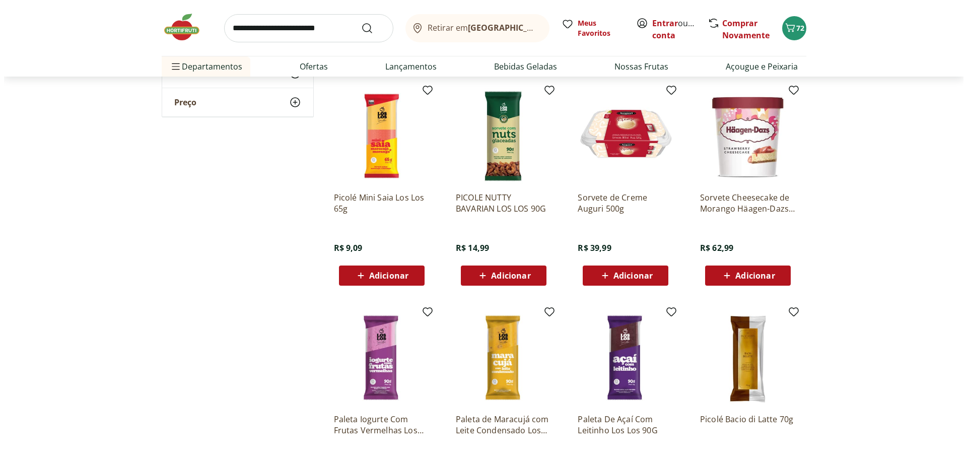
scroll to position [9464, 0]
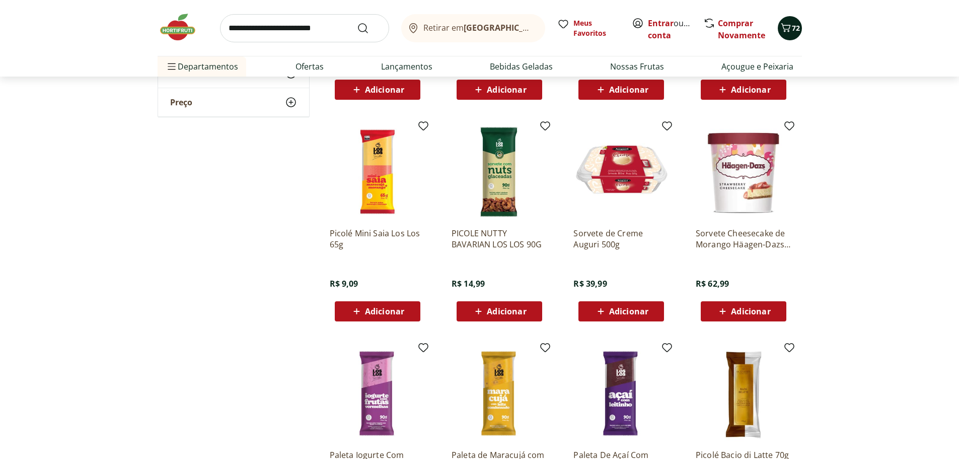
click at [797, 36] on button "72" at bounding box center [790, 28] width 24 height 24
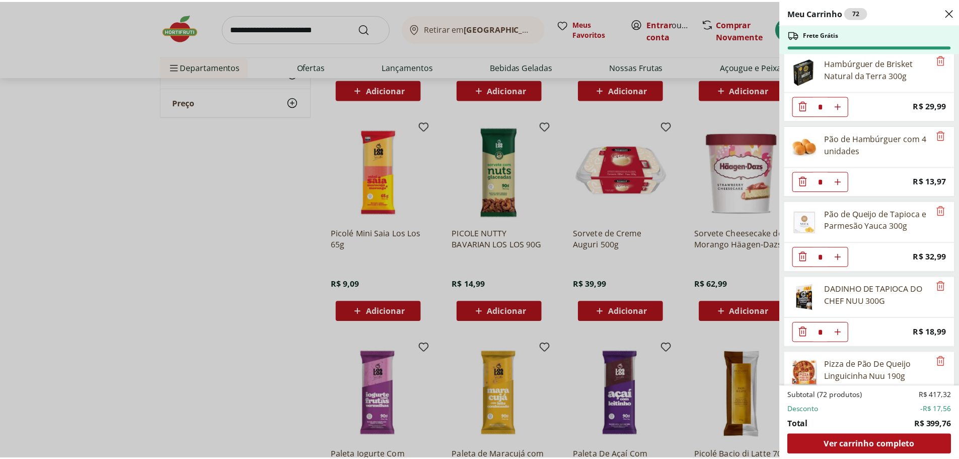
scroll to position [1634, 0]
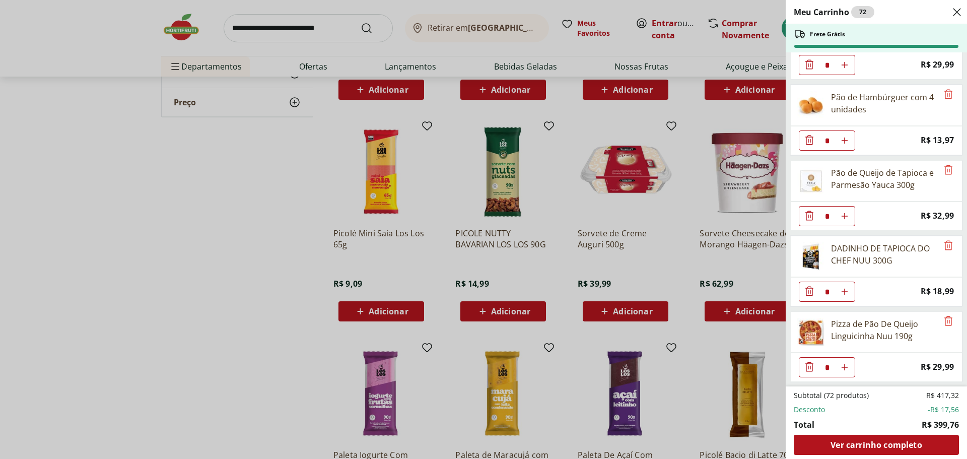
click at [306, 16] on div "Meu Carrinho 72 Frete Grátis Blueberry Embalada 125g * Price: R$ 15,99 Morango …" at bounding box center [483, 229] width 967 height 459
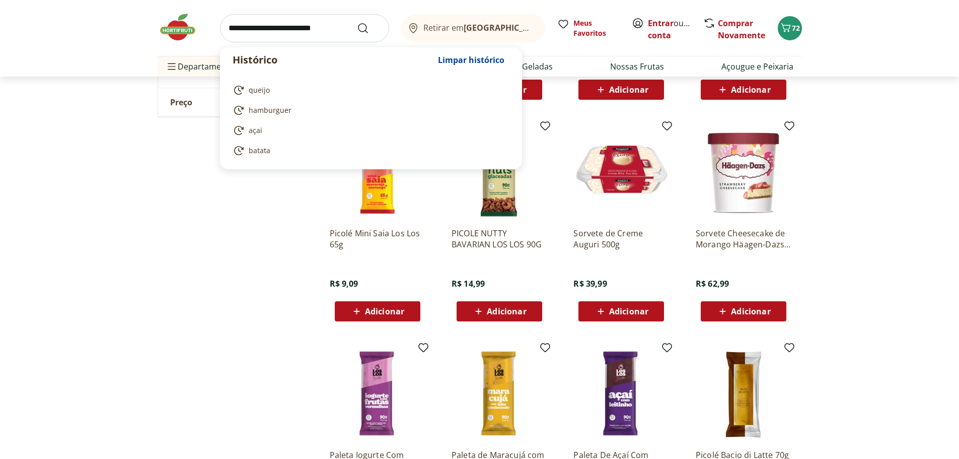
click at [284, 34] on input "search" at bounding box center [304, 28] width 169 height 28
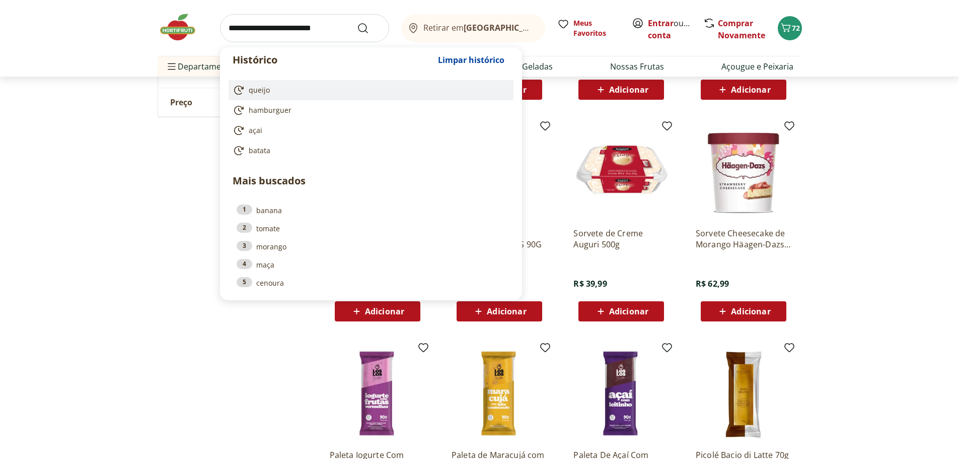
click at [274, 91] on link "queijo" at bounding box center [369, 90] width 273 height 12
type input "******"
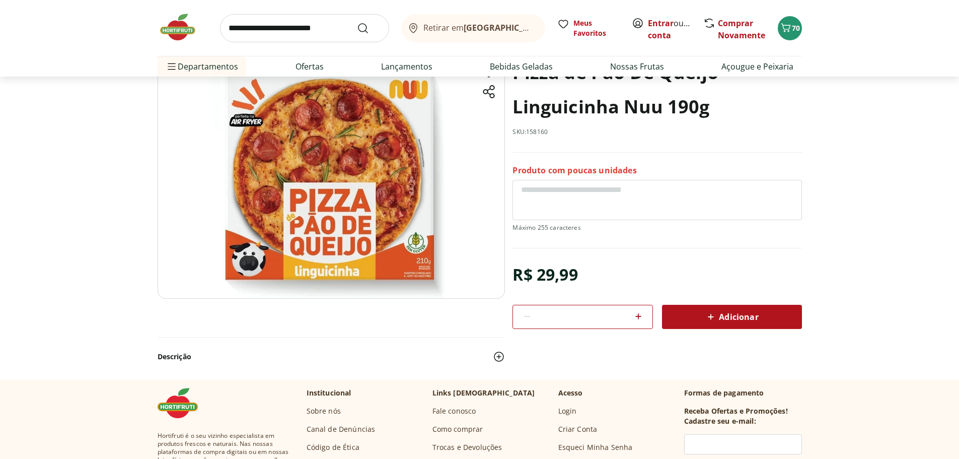
scroll to position [50, 0]
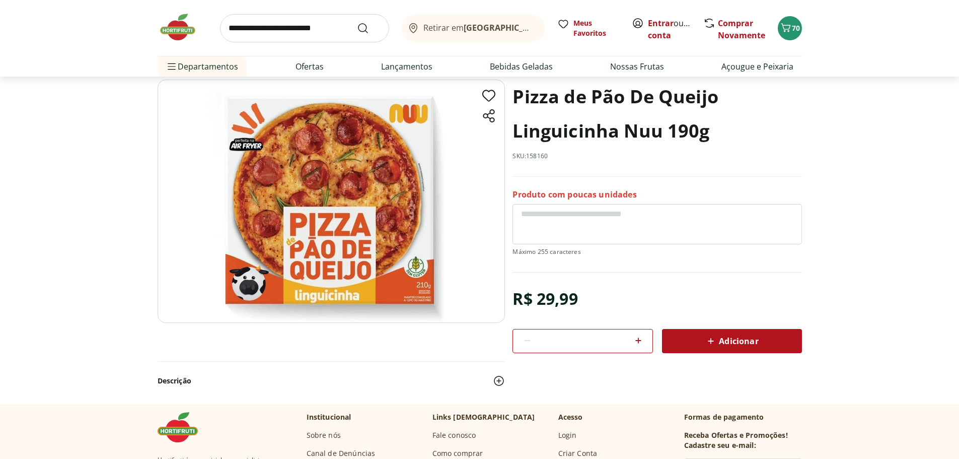
click at [399, 289] on img at bounding box center [331, 201] width 347 height 243
click at [330, 176] on img at bounding box center [331, 201] width 347 height 243
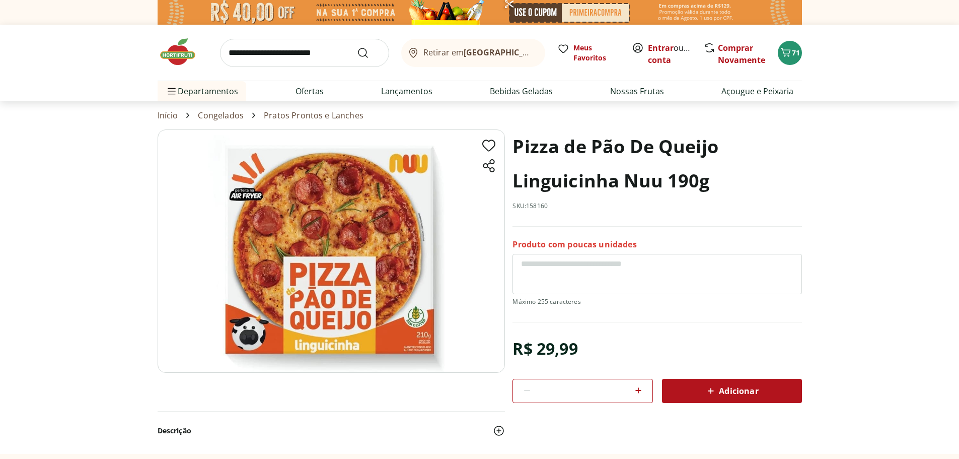
scroll to position [0, 0]
click at [714, 388] on icon at bounding box center [711, 391] width 12 height 12
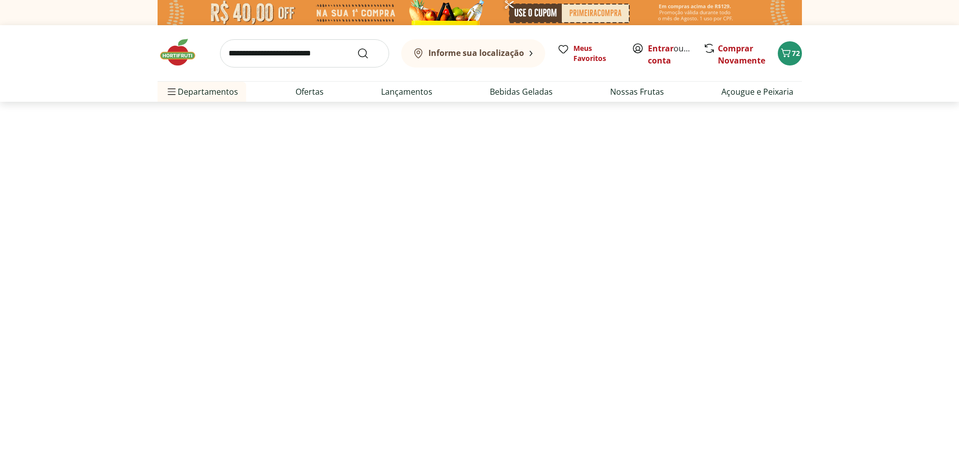
select select "**********"
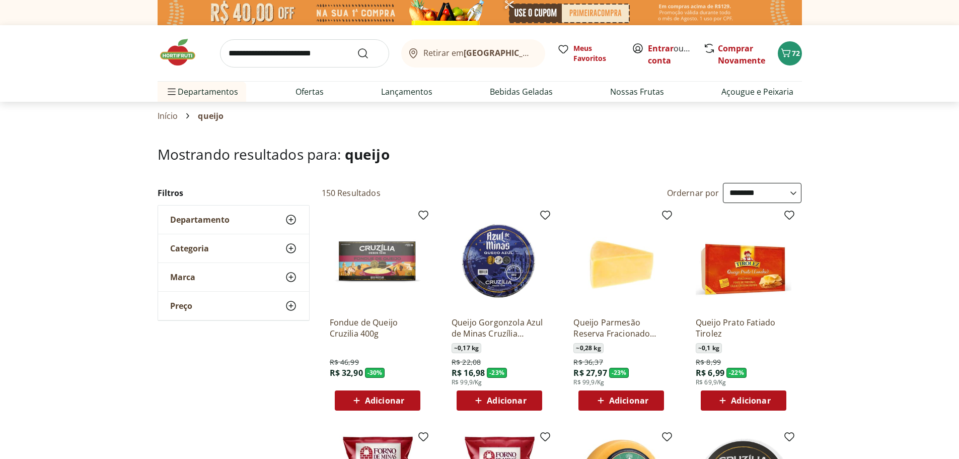
click at [288, 219] on icon at bounding box center [291, 219] width 12 height 12
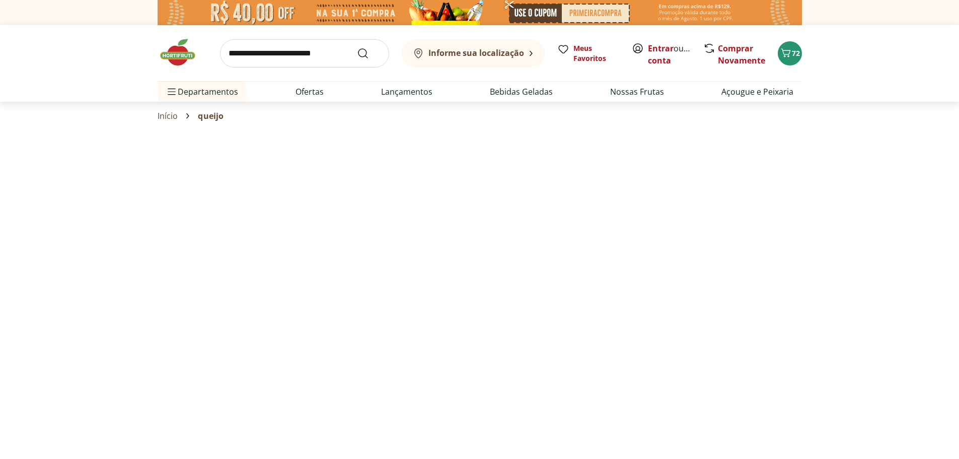
select select "**********"
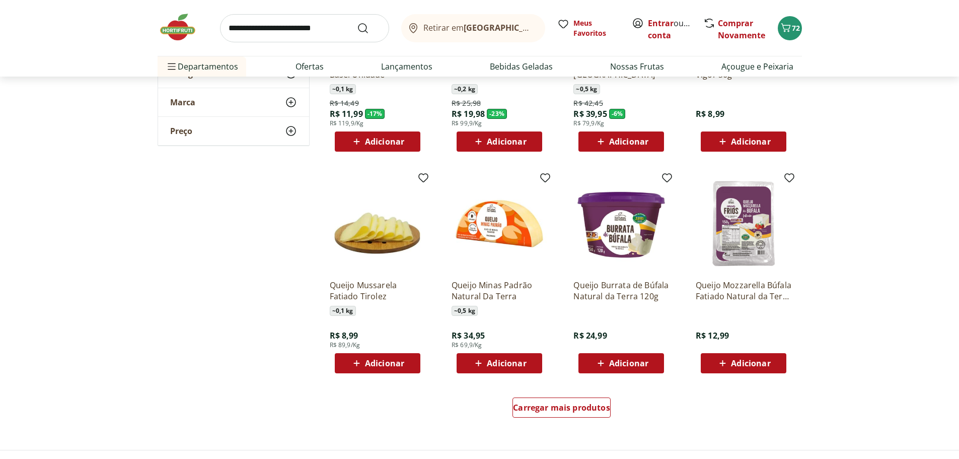
scroll to position [604, 0]
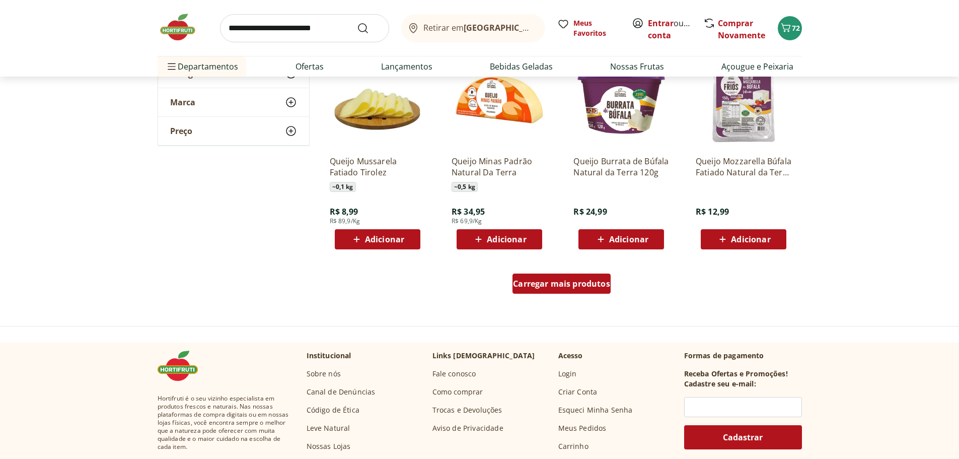
click at [577, 283] on span "Carregar mais produtos" at bounding box center [561, 283] width 97 height 8
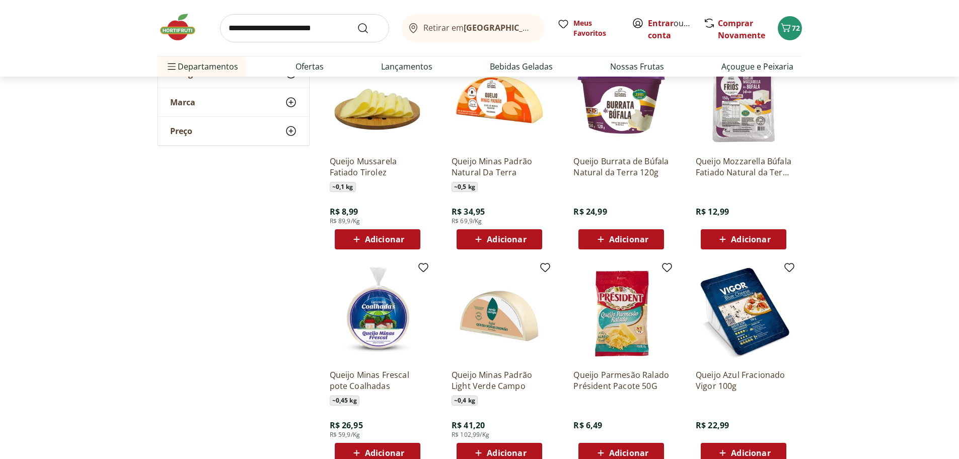
click at [520, 243] on span "Adicionar" at bounding box center [506, 239] width 39 height 8
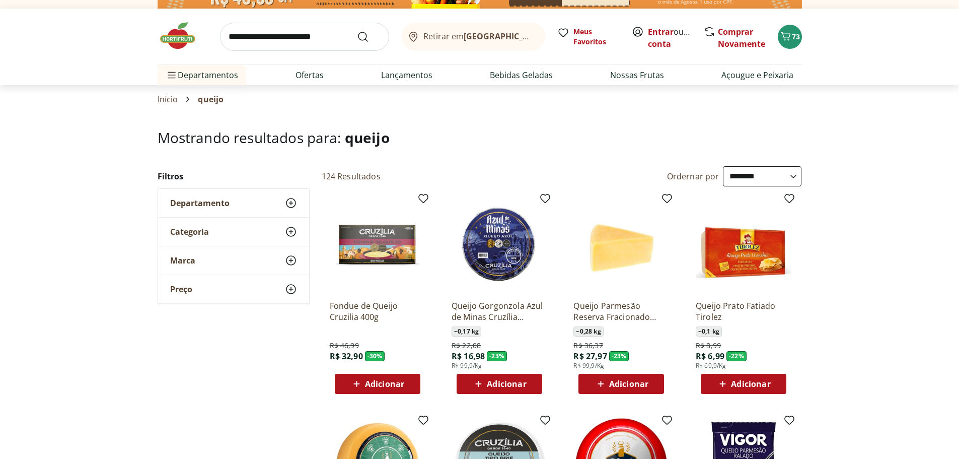
scroll to position [0, 0]
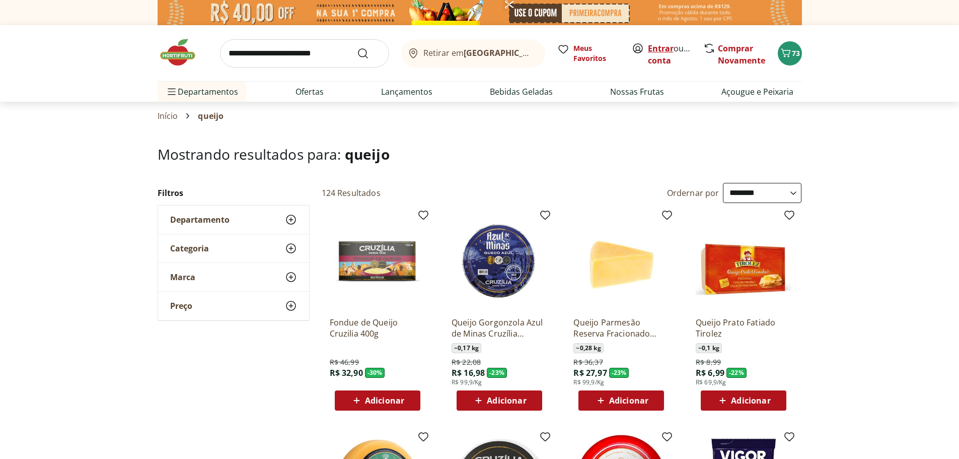
click at [665, 51] on link "Entrar" at bounding box center [661, 48] width 26 height 11
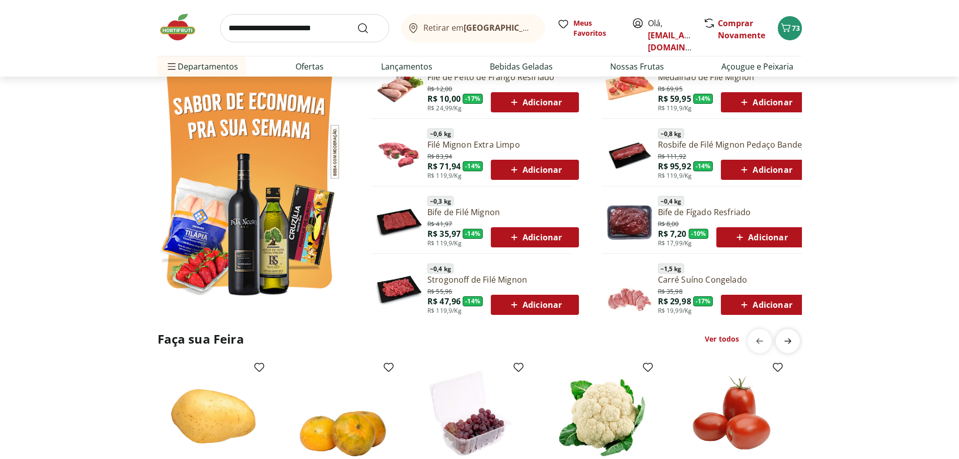
scroll to position [503, 0]
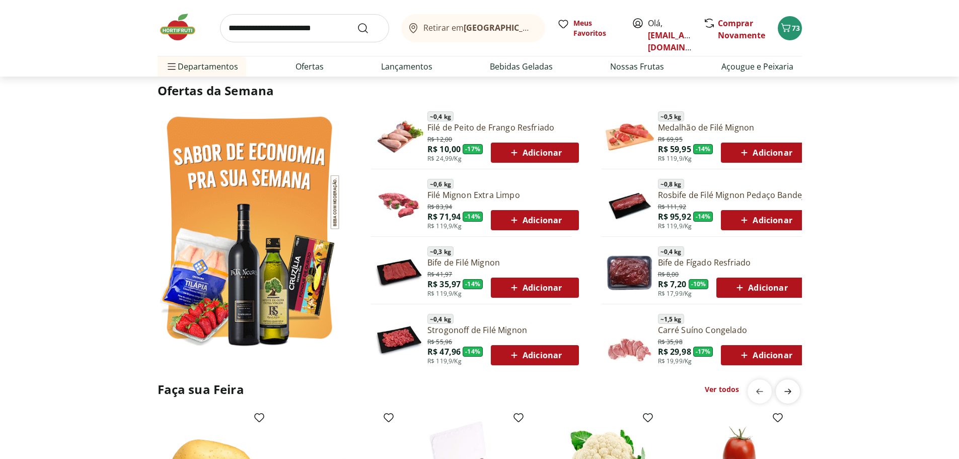
click at [791, 391] on icon "next" at bounding box center [788, 391] width 12 height 12
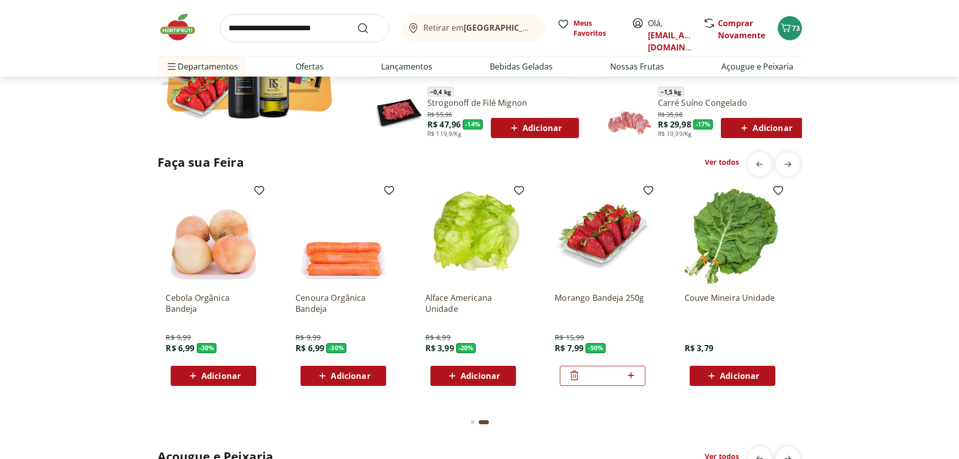
scroll to position [755, 0]
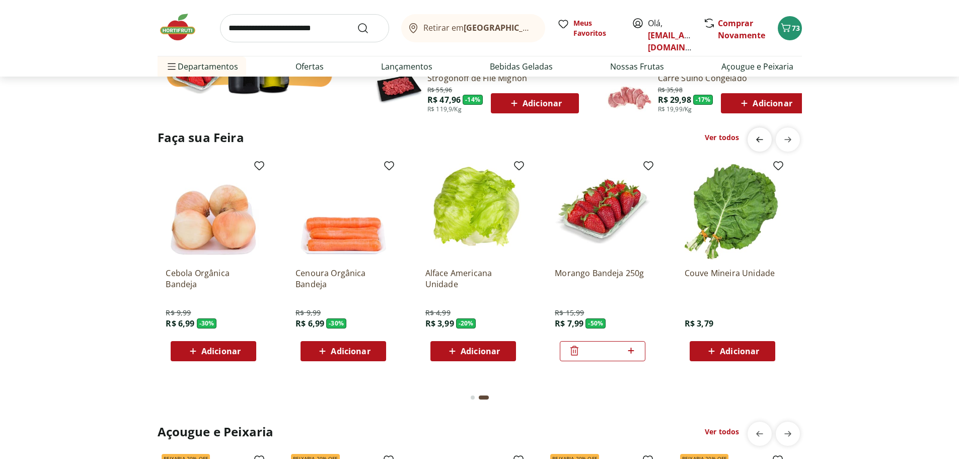
click at [755, 141] on icon "previous" at bounding box center [760, 139] width 12 height 12
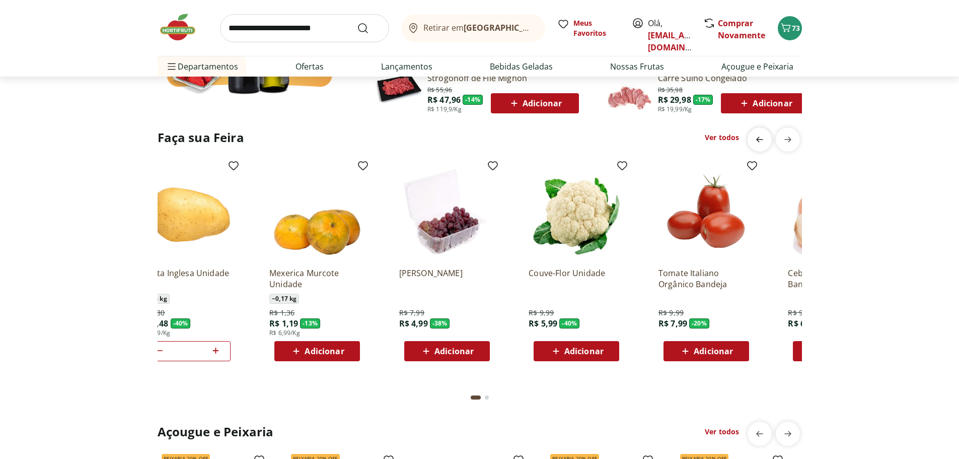
scroll to position [0, 0]
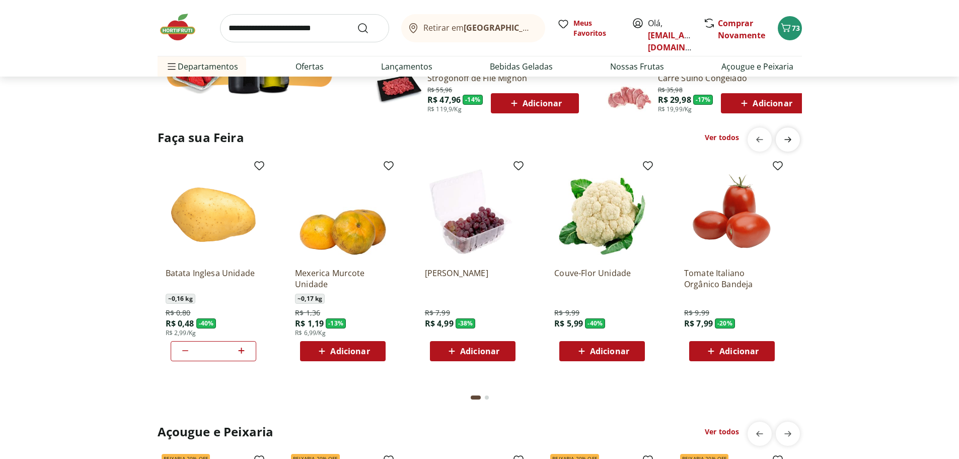
click at [788, 137] on icon "next" at bounding box center [788, 139] width 12 height 12
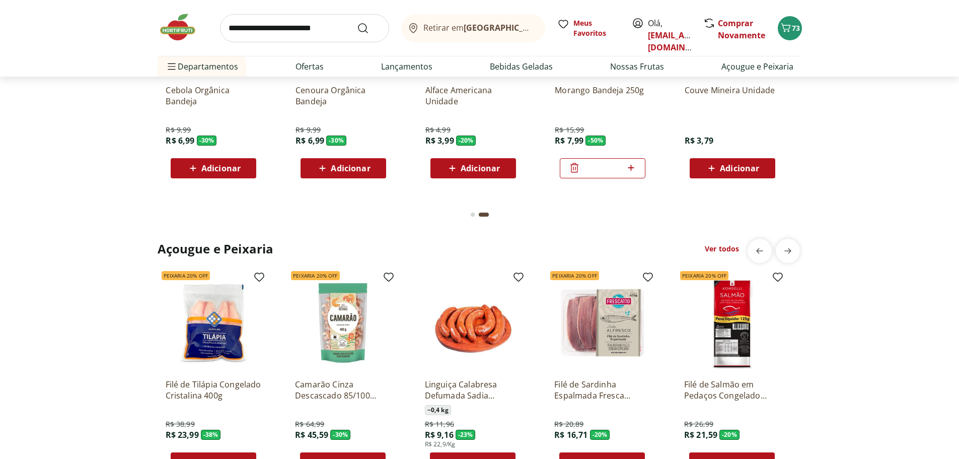
scroll to position [1007, 0]
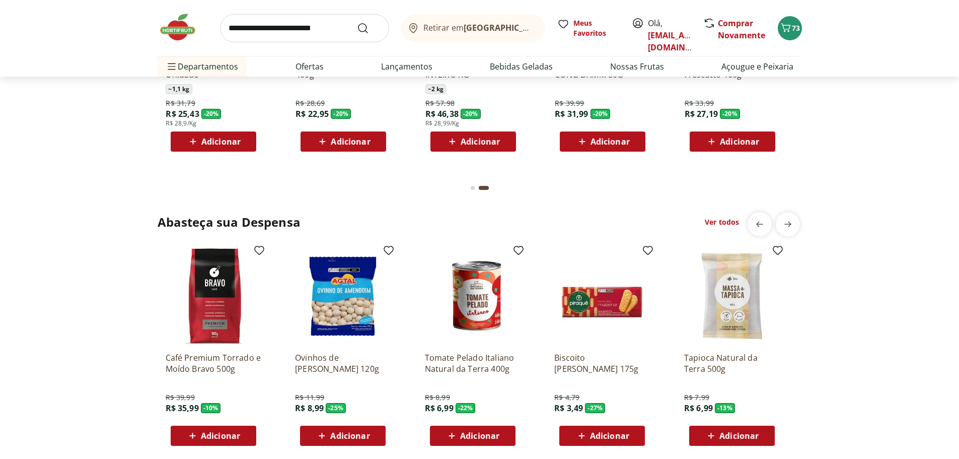
scroll to position [1309, 0]
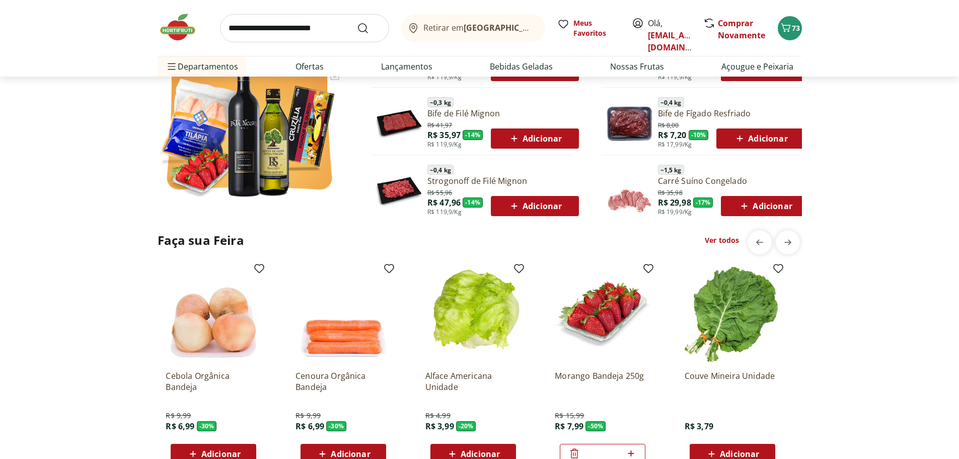
scroll to position [654, 0]
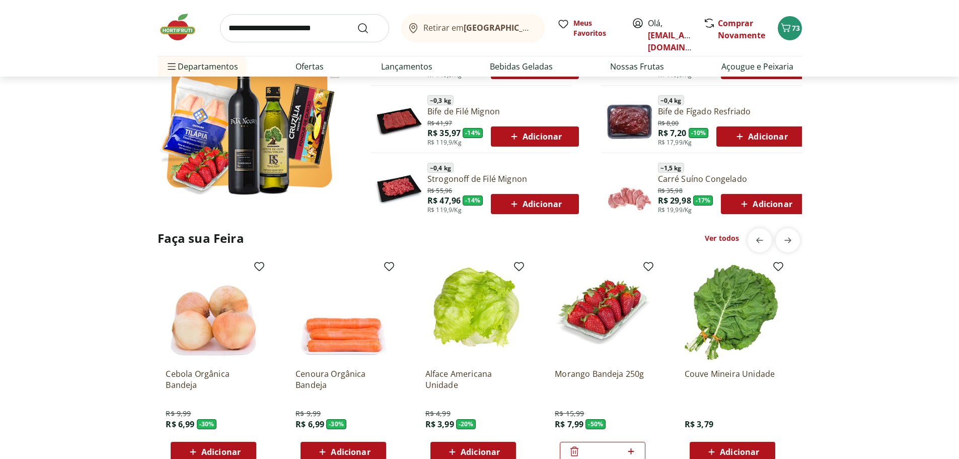
click at [712, 238] on link "Ver todos" at bounding box center [722, 238] width 34 height 10
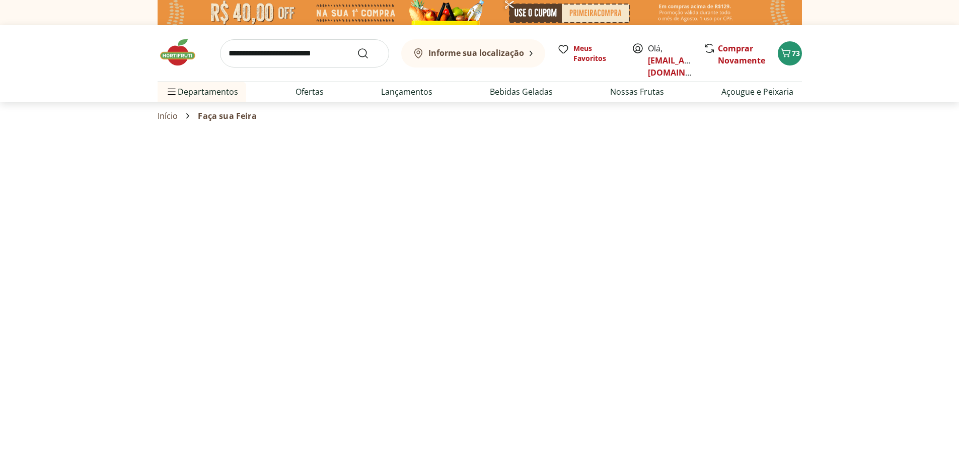
select select "**********"
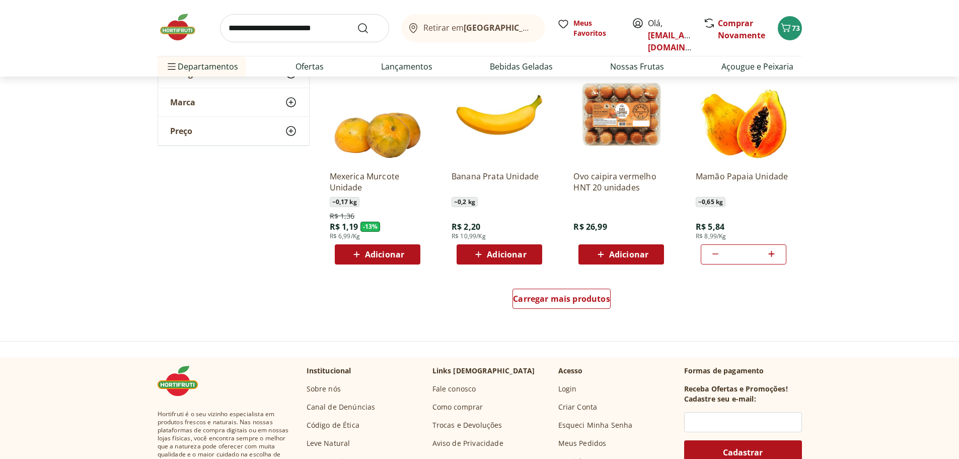
scroll to position [554, 0]
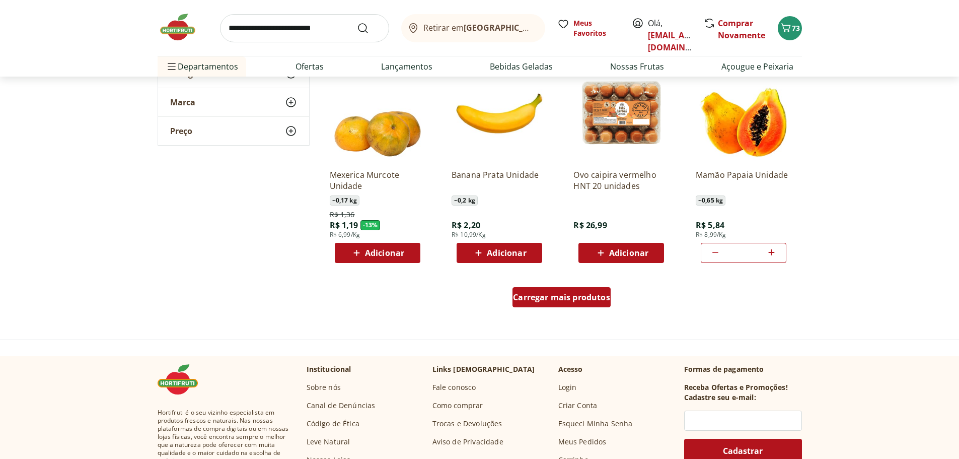
click at [537, 299] on span "Carregar mais produtos" at bounding box center [561, 297] width 97 height 8
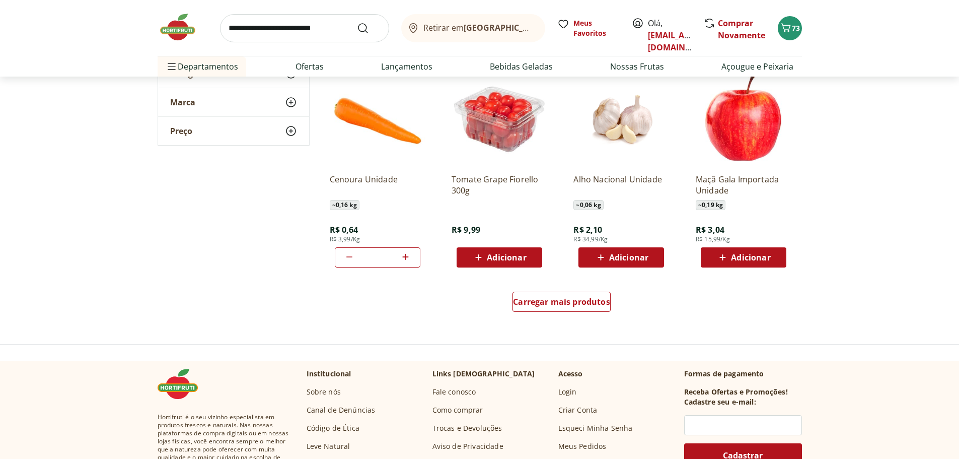
scroll to position [1208, 0]
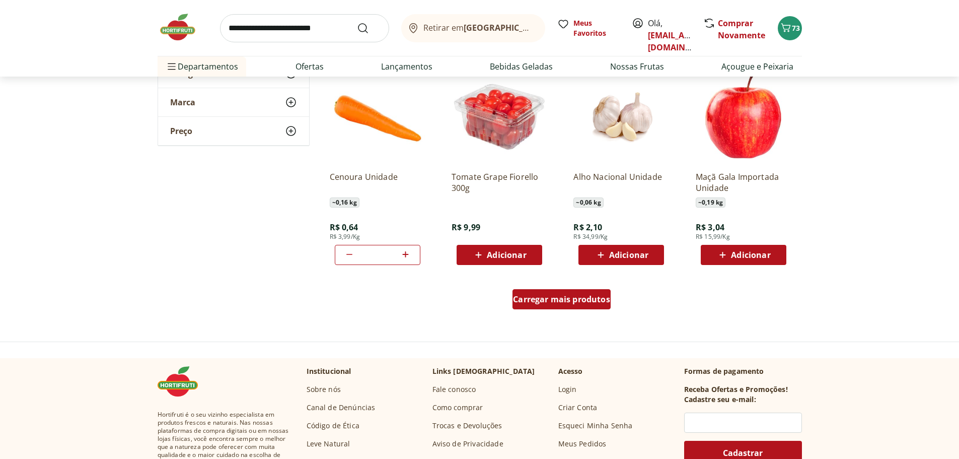
click at [563, 295] on span "Carregar mais produtos" at bounding box center [561, 299] width 97 height 8
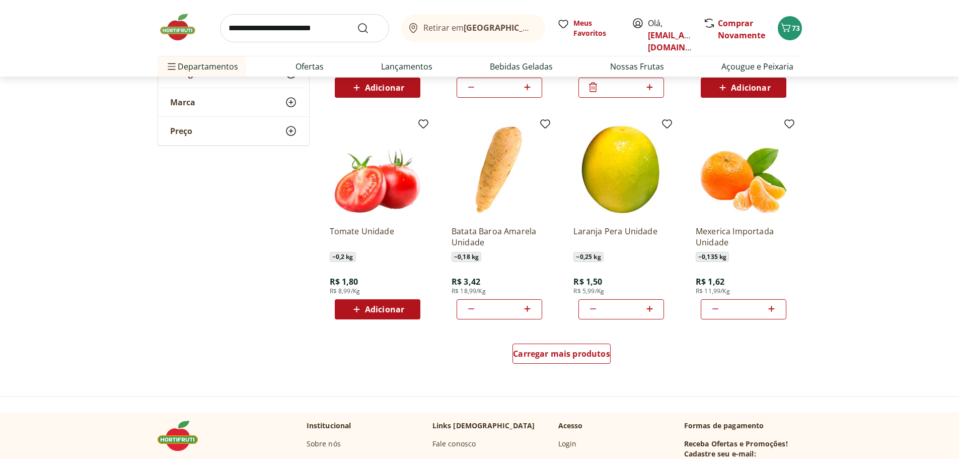
scroll to position [1812, 0]
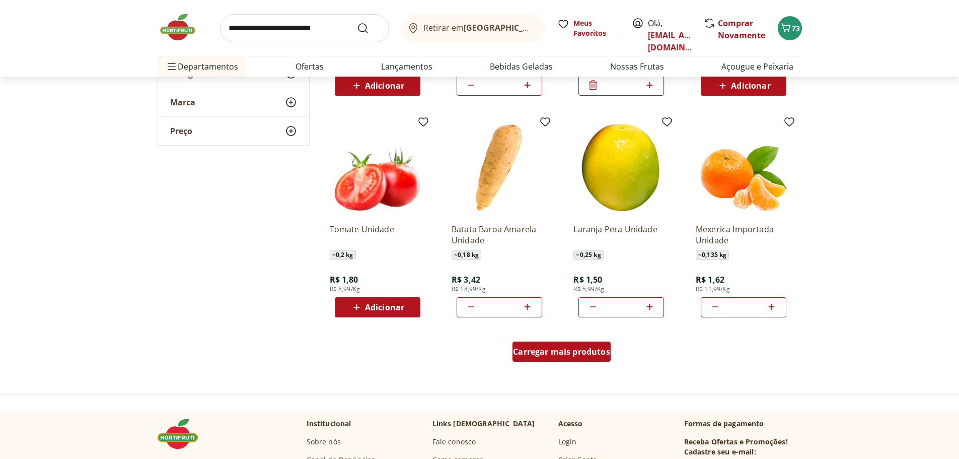
click at [588, 352] on span "Carregar mais produtos" at bounding box center [561, 351] width 97 height 8
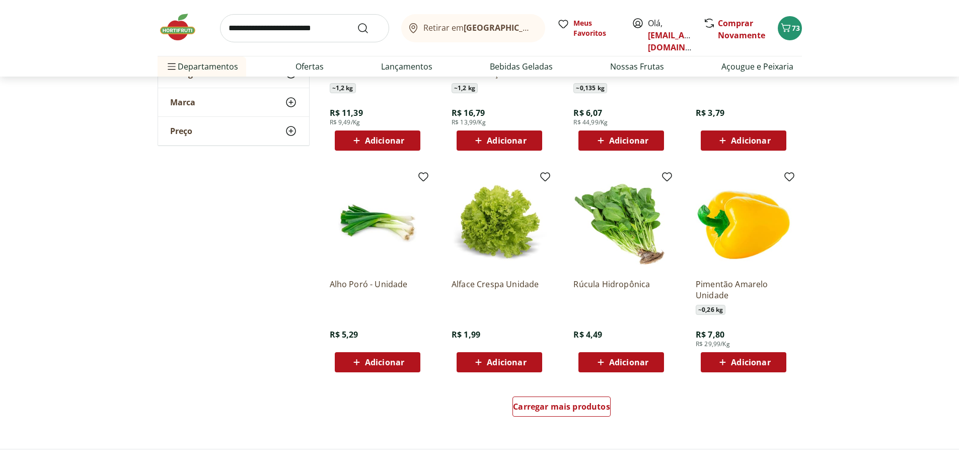
scroll to position [2416, 0]
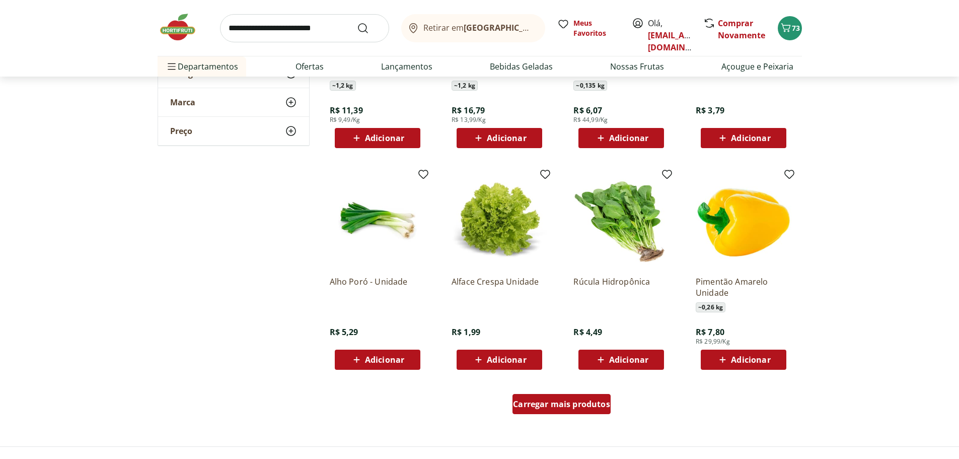
click at [565, 400] on span "Carregar mais produtos" at bounding box center [561, 404] width 97 height 8
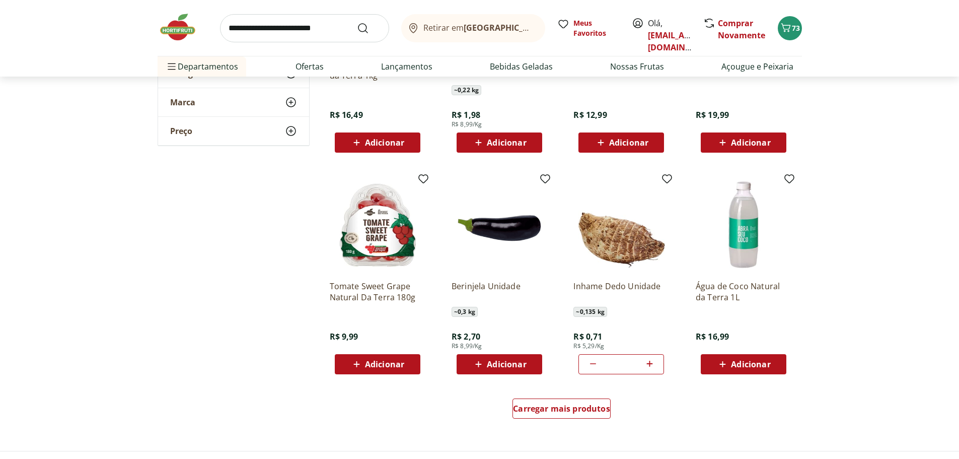
scroll to position [3071, 0]
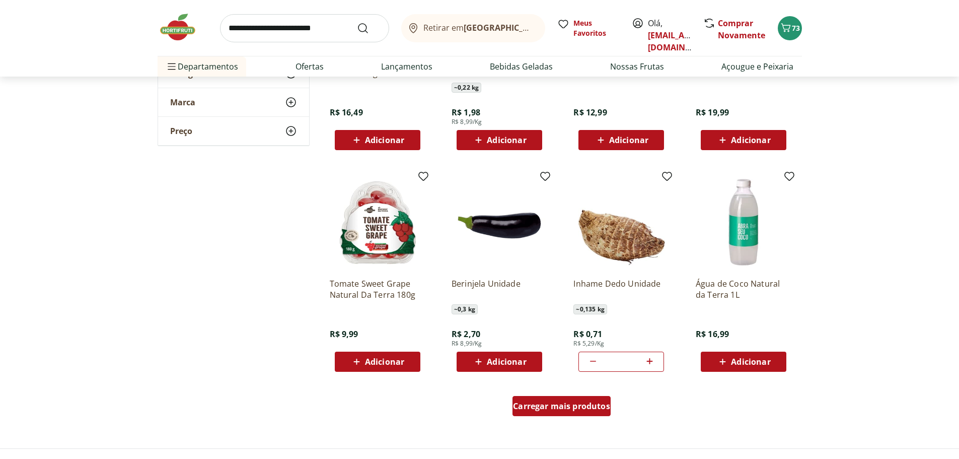
click at [567, 416] on link "Carregar mais produtos" at bounding box center [561, 408] width 98 height 24
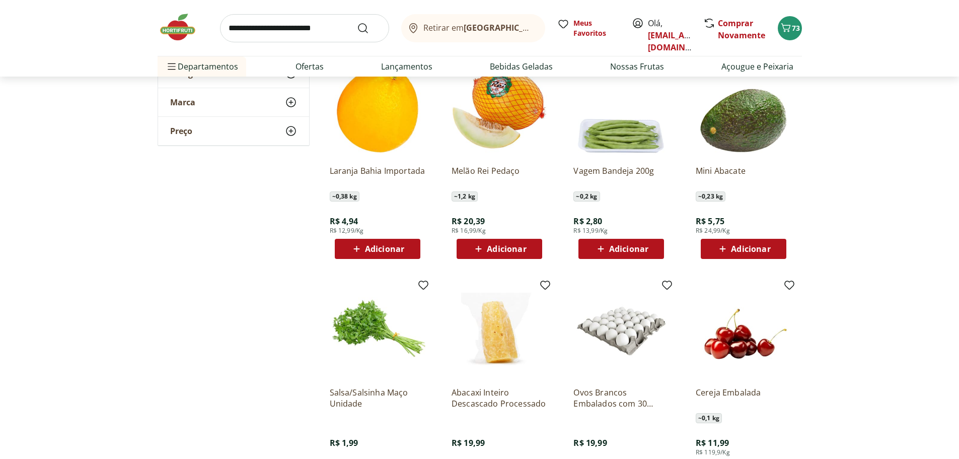
scroll to position [3725, 0]
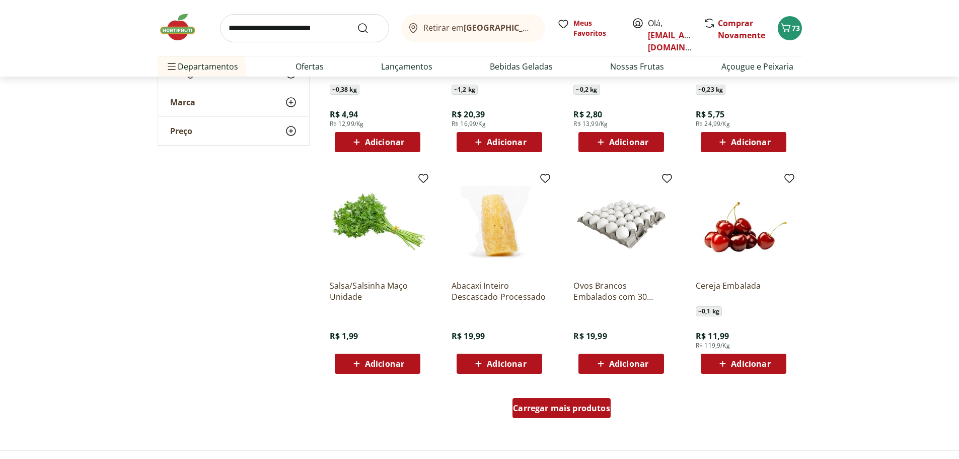
click at [560, 405] on span "Carregar mais produtos" at bounding box center [561, 408] width 97 height 8
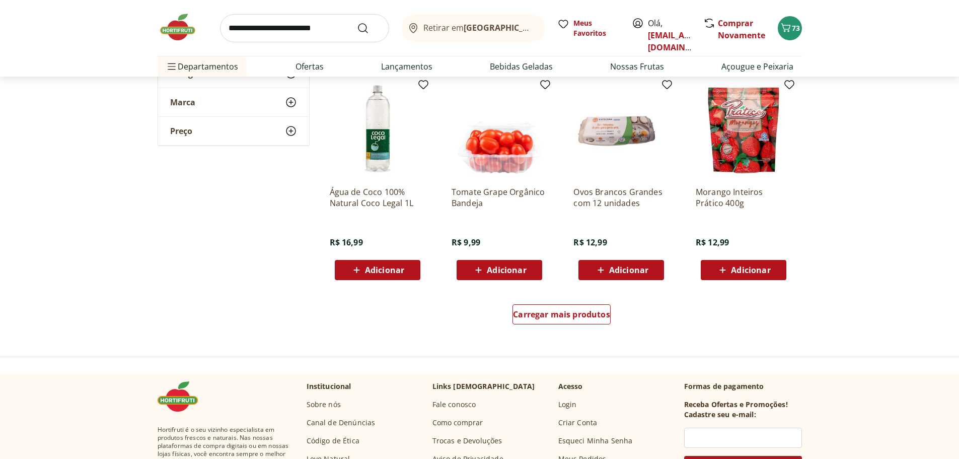
scroll to position [4480, 0]
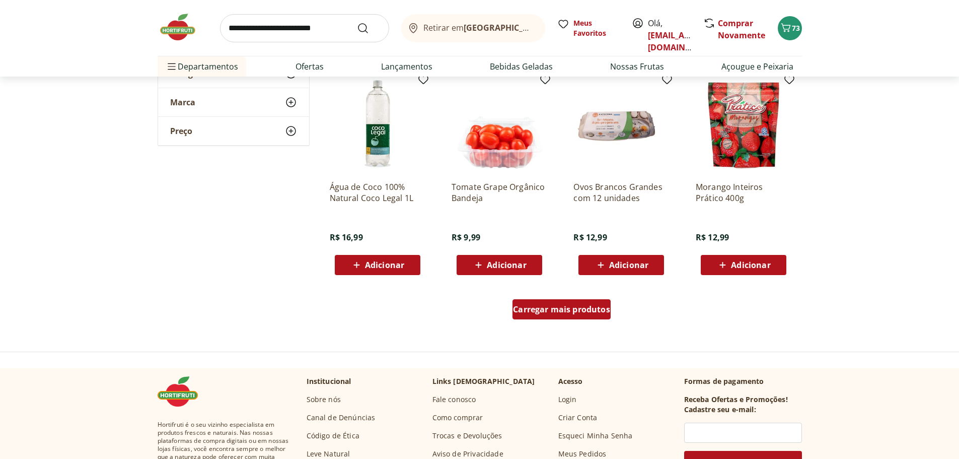
click at [564, 311] on span "Carregar mais produtos" at bounding box center [561, 309] width 97 height 8
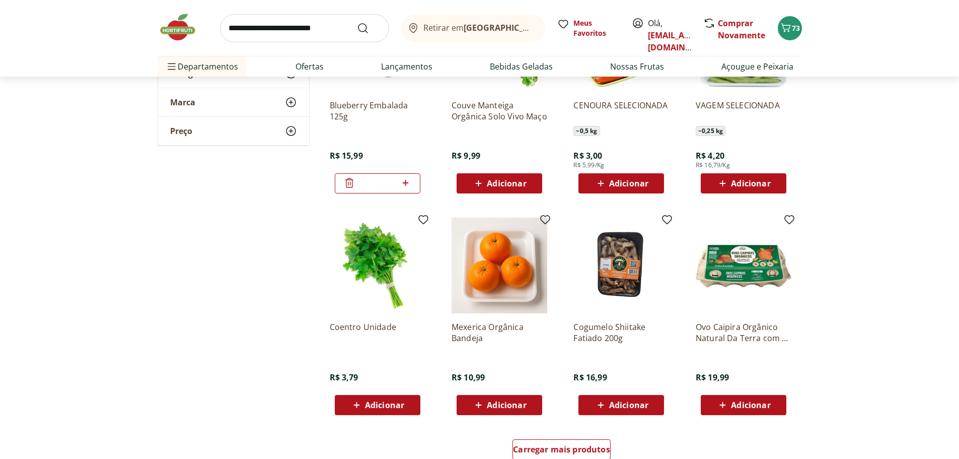
scroll to position [5034, 0]
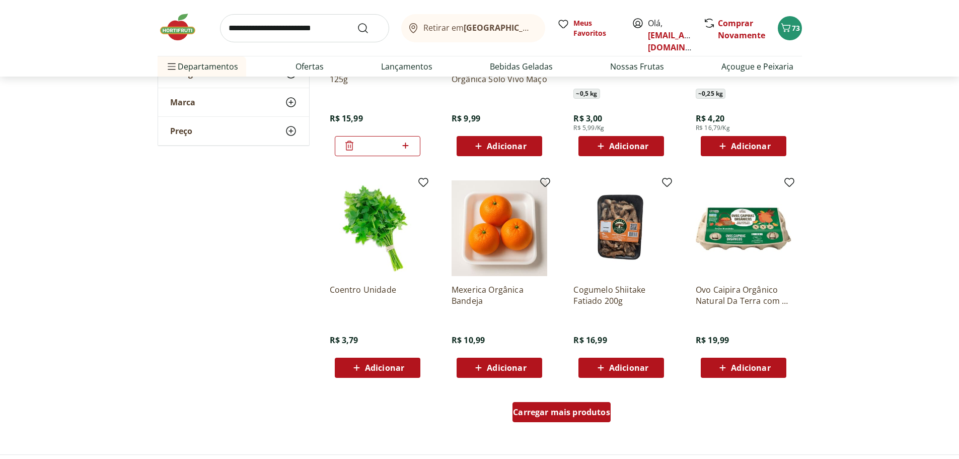
click at [600, 413] on span "Carregar mais produtos" at bounding box center [561, 412] width 97 height 8
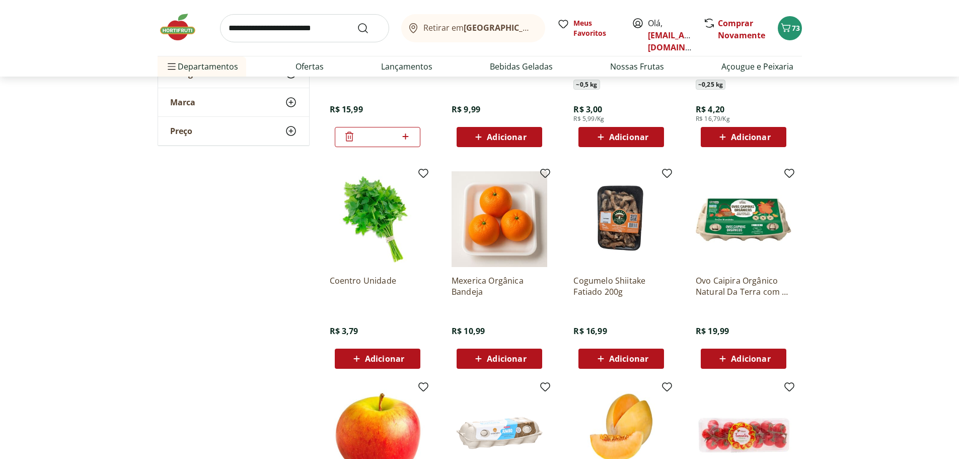
scroll to position [4984, 0]
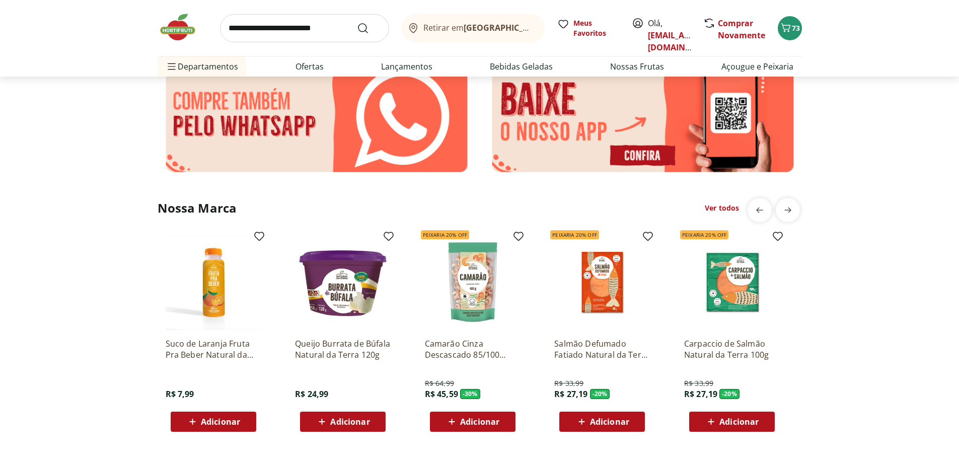
scroll to position [2165, 0]
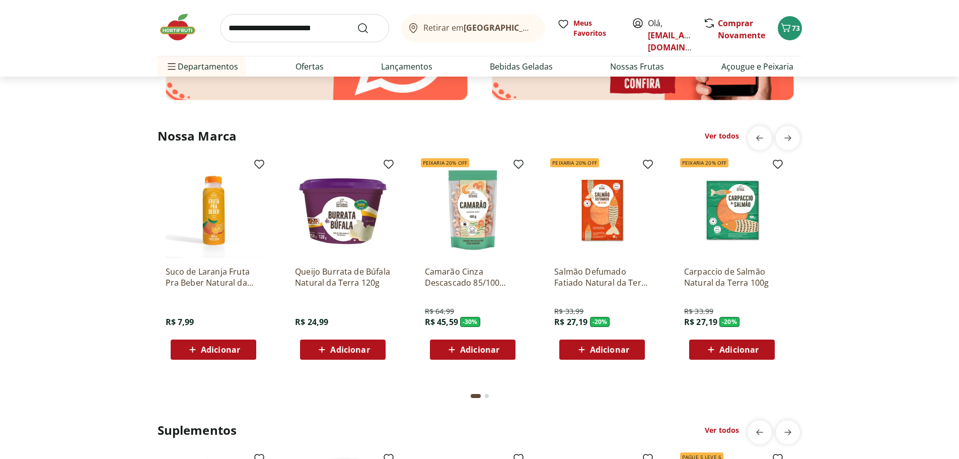
click at [730, 134] on link "Ver todos" at bounding box center [722, 136] width 34 height 10
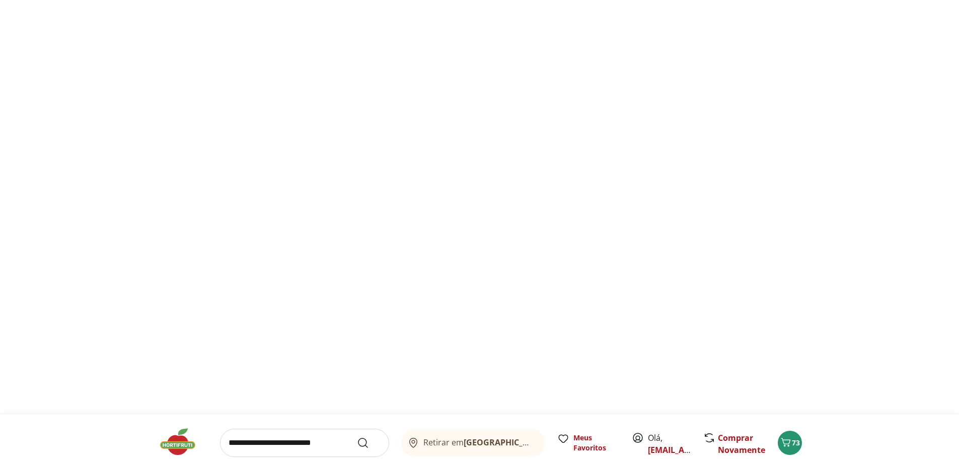
select select "**********"
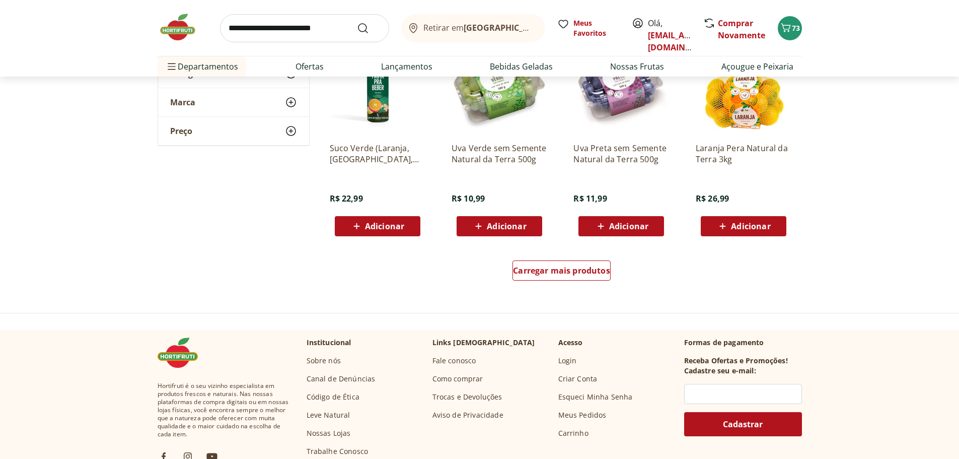
scroll to position [604, 0]
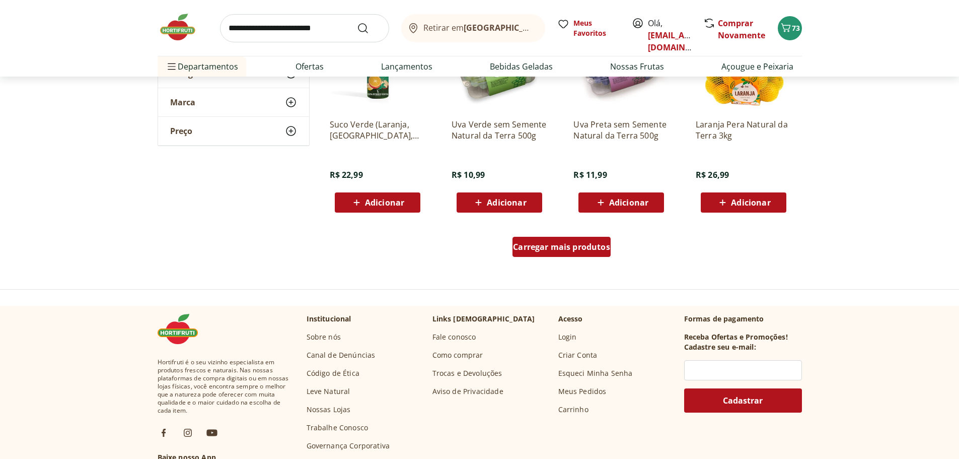
click at [565, 252] on div "Carregar mais produtos" at bounding box center [561, 247] width 98 height 20
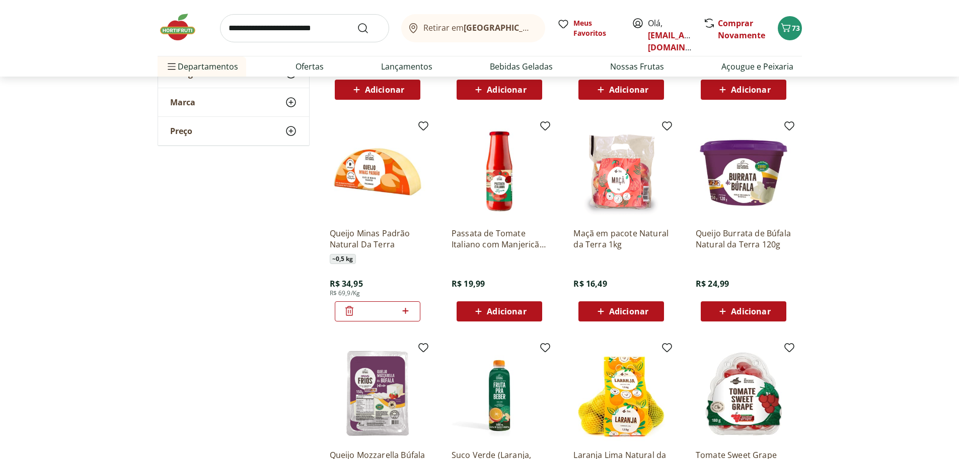
scroll to position [805, 0]
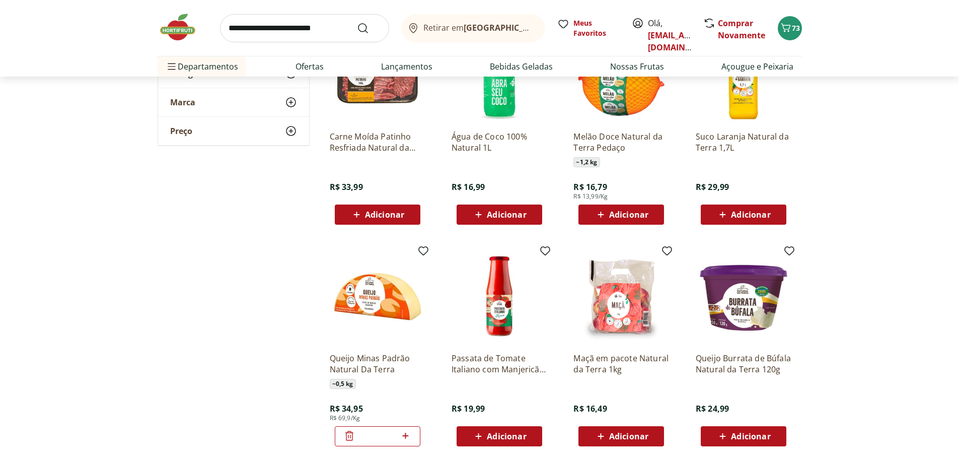
click at [752, 215] on span "Adicionar" at bounding box center [750, 214] width 39 height 8
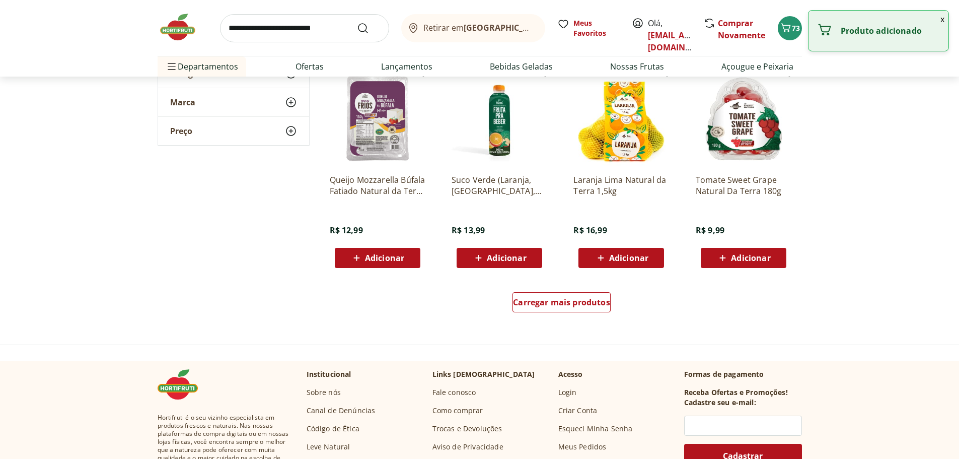
scroll to position [1208, 0]
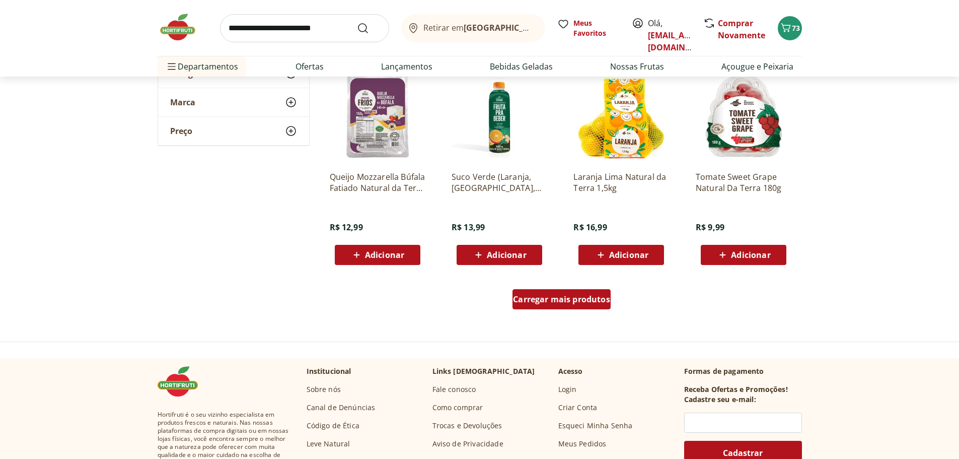
click at [590, 299] on span "Carregar mais produtos" at bounding box center [561, 299] width 97 height 8
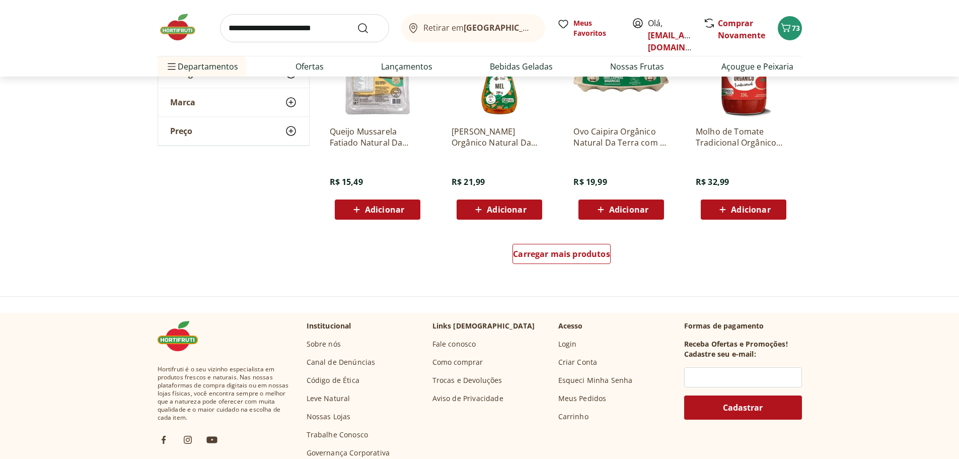
scroll to position [1913, 0]
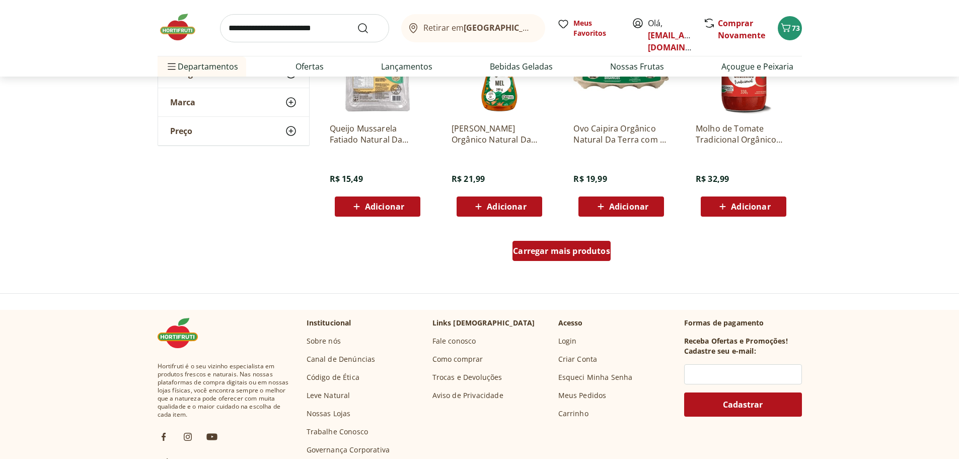
click at [550, 262] on link "Carregar mais produtos" at bounding box center [561, 253] width 98 height 24
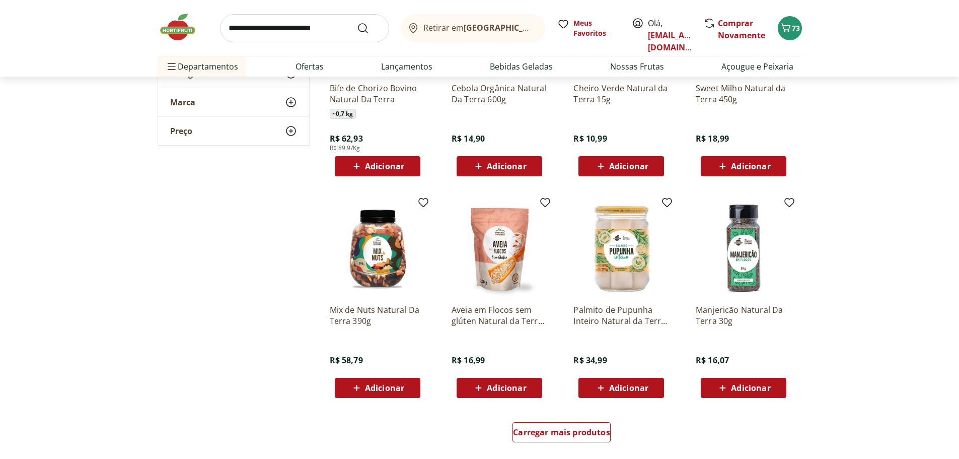
scroll to position [2416, 0]
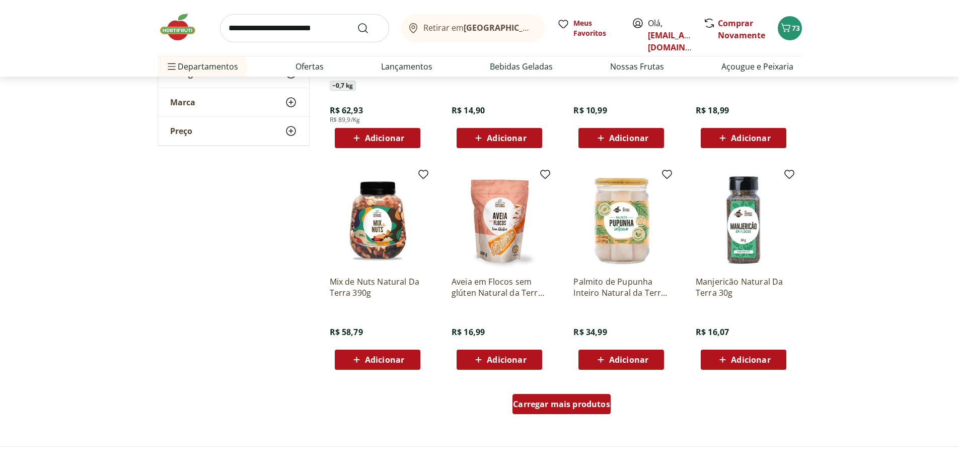
click at [551, 402] on span "Carregar mais produtos" at bounding box center [561, 404] width 97 height 8
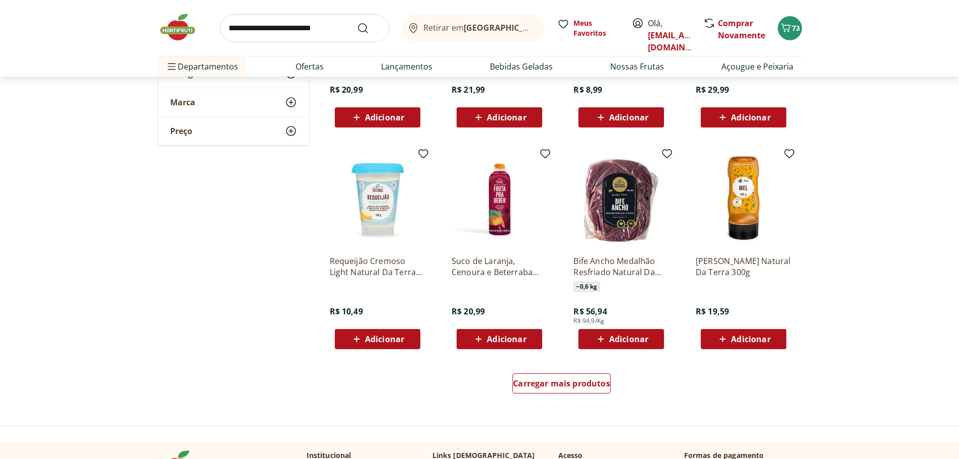
scroll to position [3121, 0]
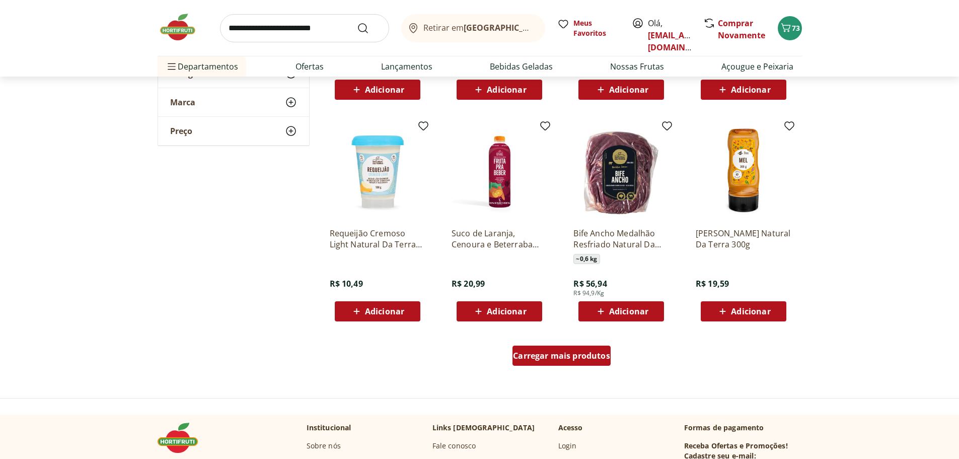
click at [587, 355] on span "Carregar mais produtos" at bounding box center [561, 355] width 97 height 8
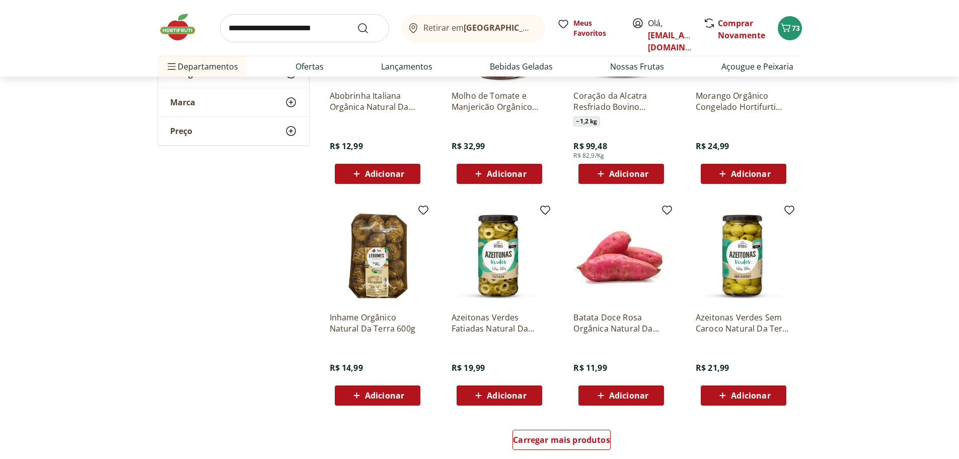
scroll to position [3826, 0]
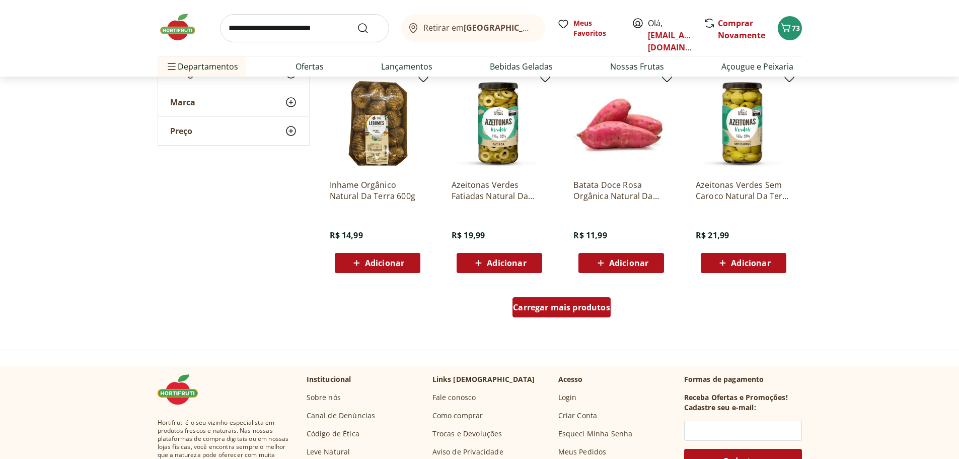
click at [542, 321] on link "Carregar mais produtos" at bounding box center [561, 309] width 98 height 24
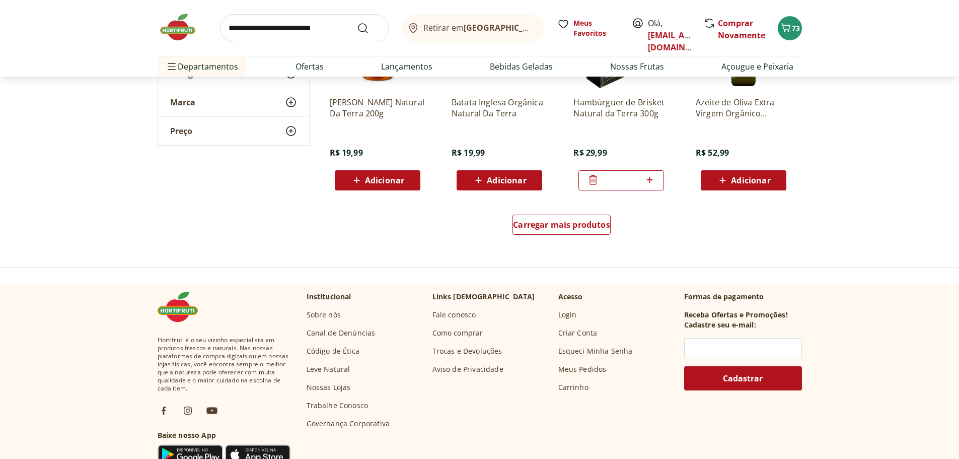
scroll to position [4581, 0]
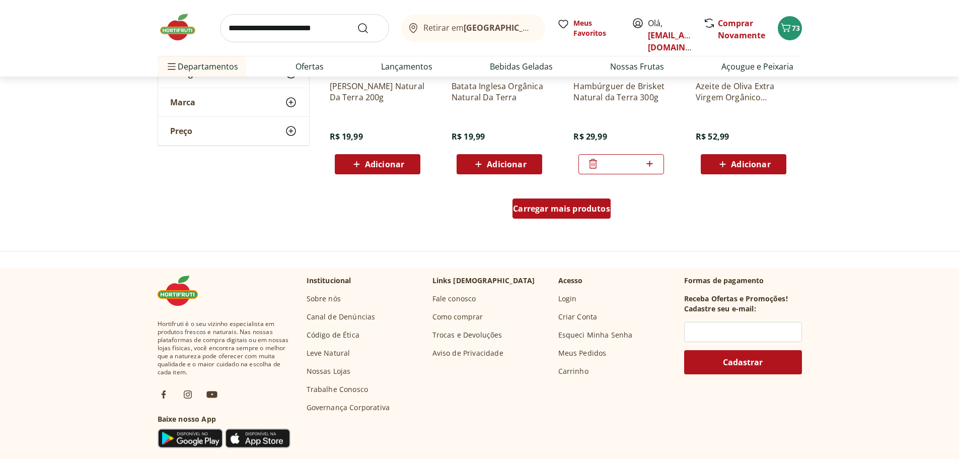
click at [561, 220] on link "Carregar mais produtos" at bounding box center [561, 210] width 98 height 24
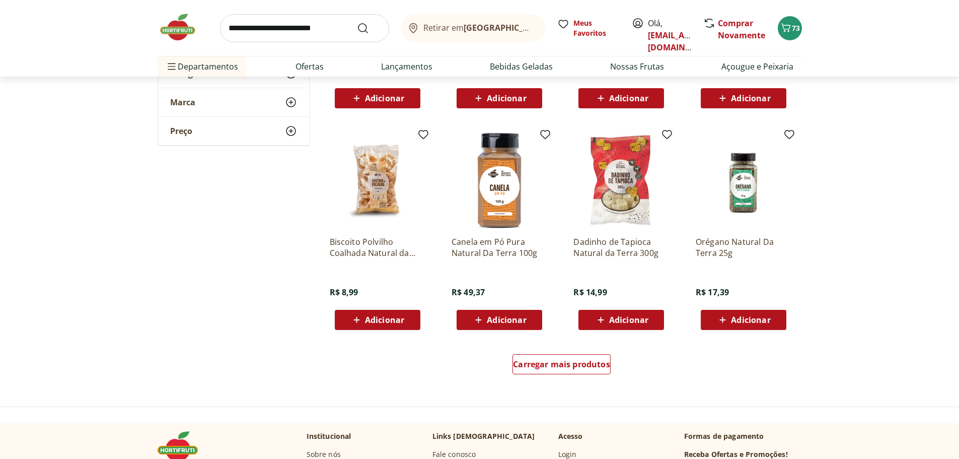
scroll to position [5084, 0]
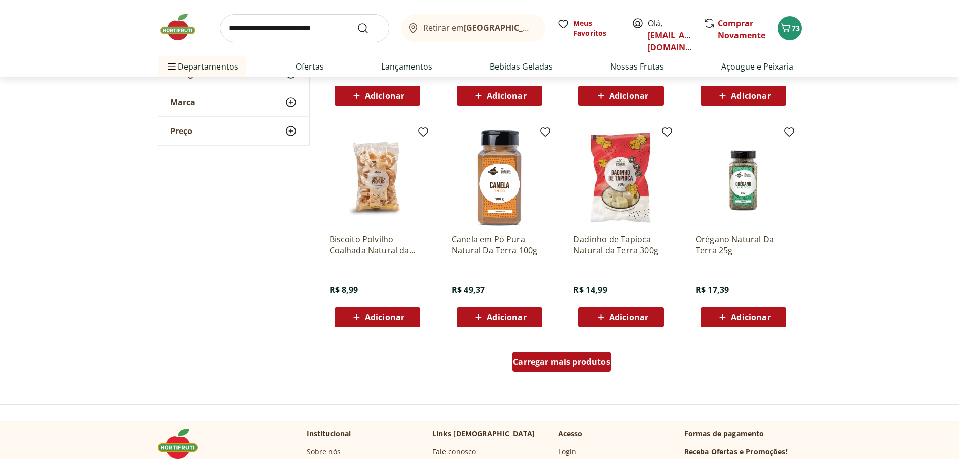
click at [530, 364] on span "Carregar mais produtos" at bounding box center [561, 361] width 97 height 8
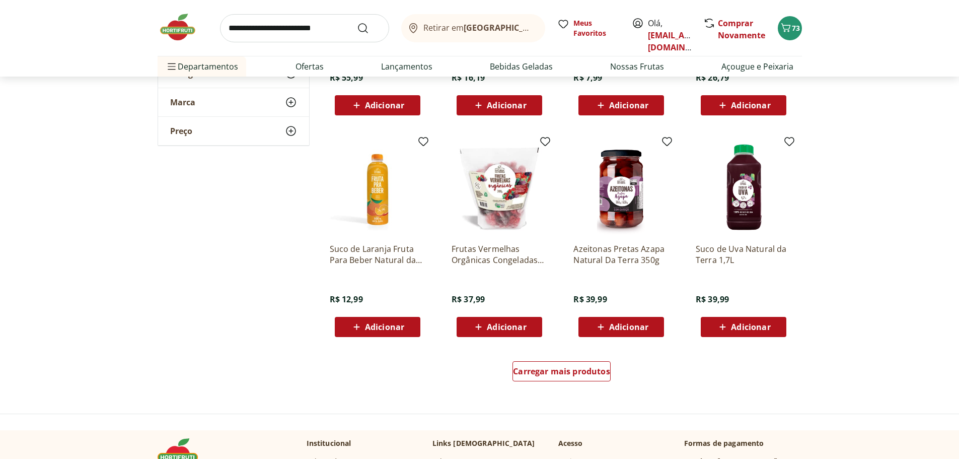
scroll to position [5739, 0]
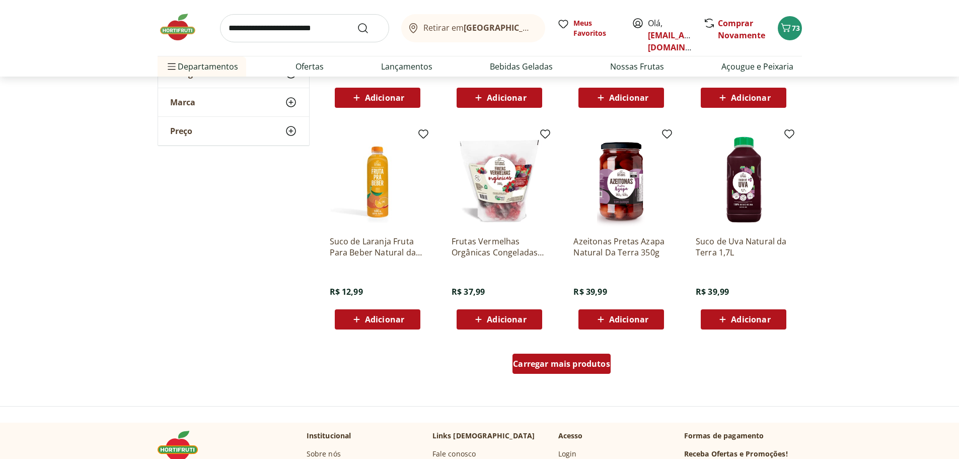
click at [599, 371] on div "Carregar mais produtos" at bounding box center [561, 363] width 98 height 20
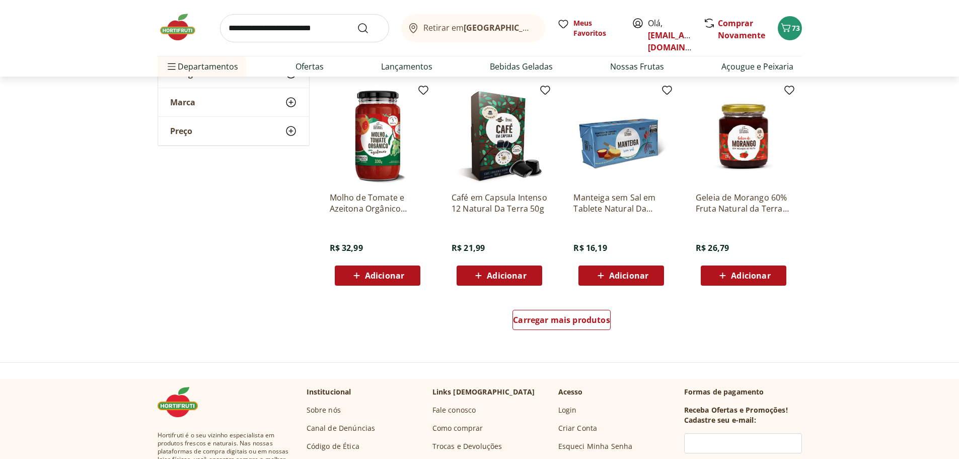
scroll to position [6444, 0]
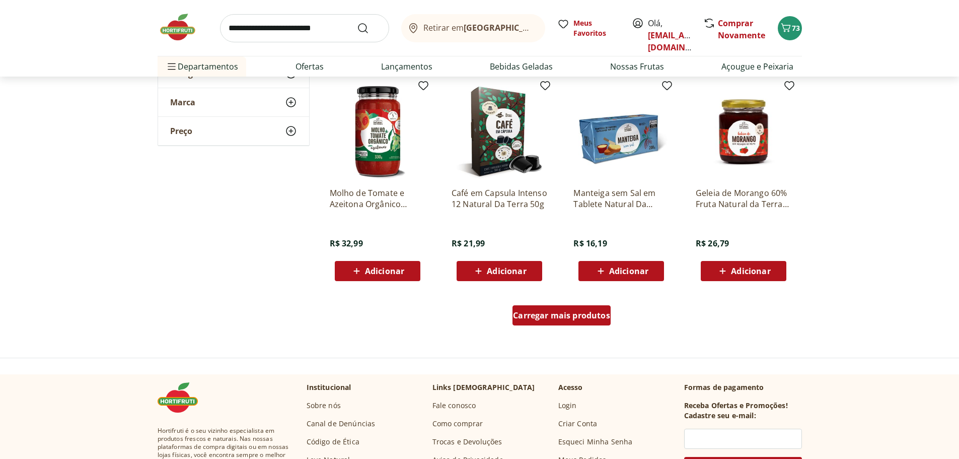
click at [568, 328] on link "Carregar mais produtos" at bounding box center [561, 317] width 98 height 24
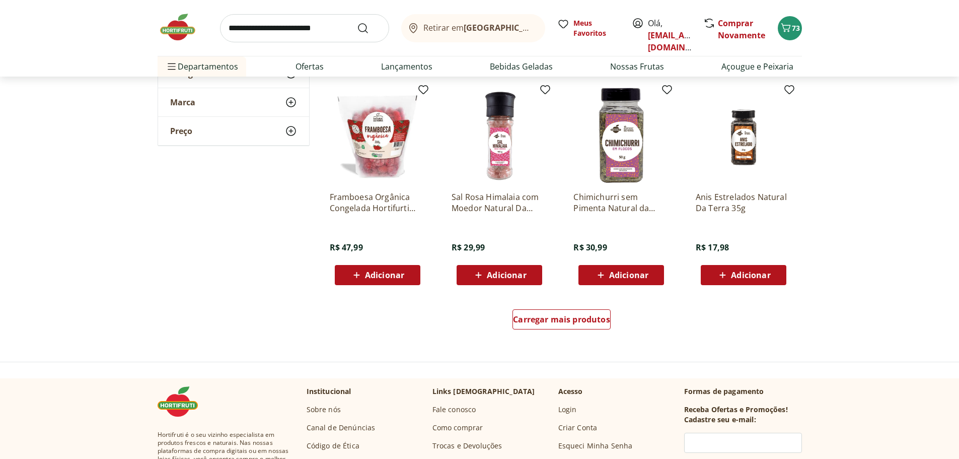
scroll to position [7098, 0]
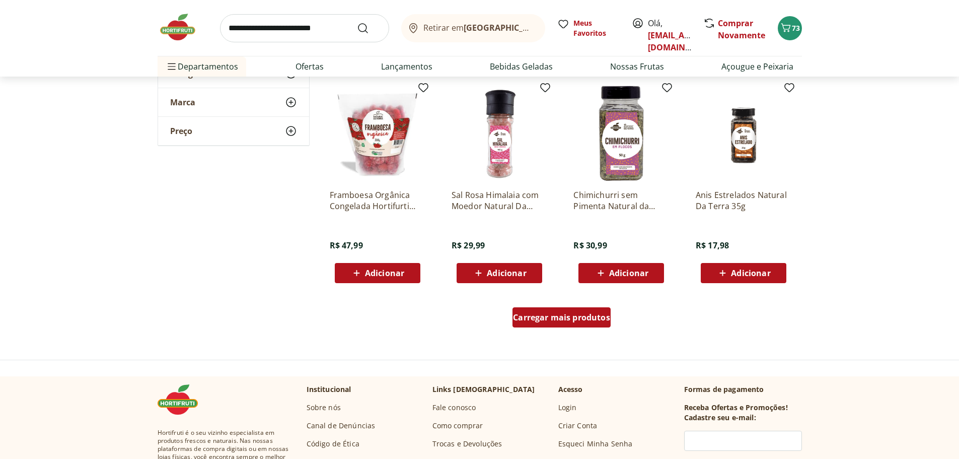
click at [563, 315] on span "Carregar mais produtos" at bounding box center [561, 317] width 97 height 8
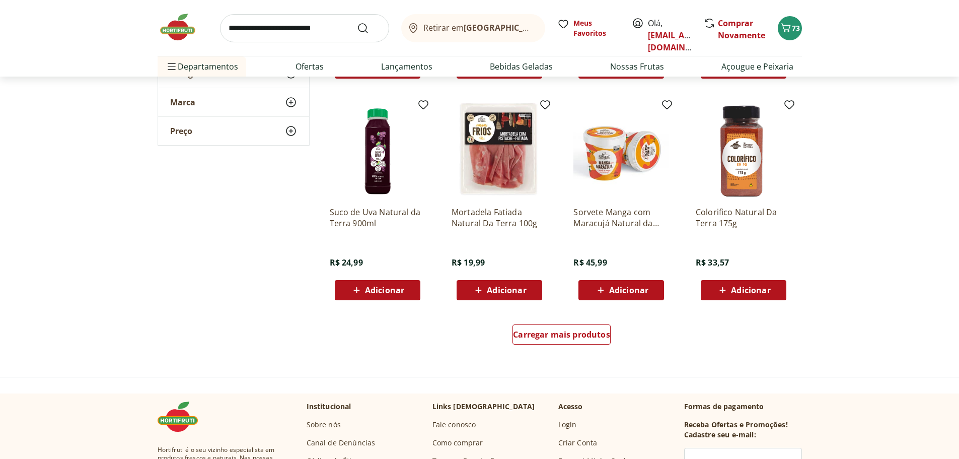
scroll to position [7752, 0]
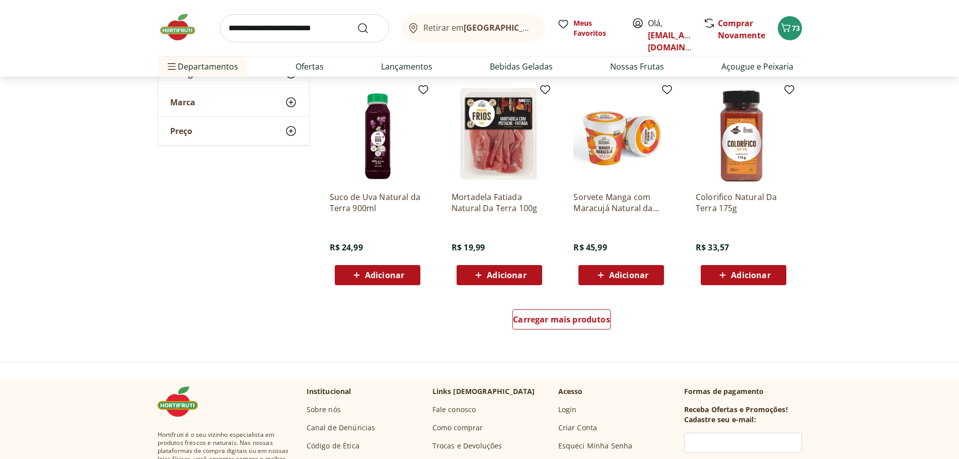
click at [564, 334] on div "Carregar mais produtos" at bounding box center [562, 321] width 488 height 48
click at [564, 329] on div "Carregar mais produtos" at bounding box center [561, 319] width 98 height 20
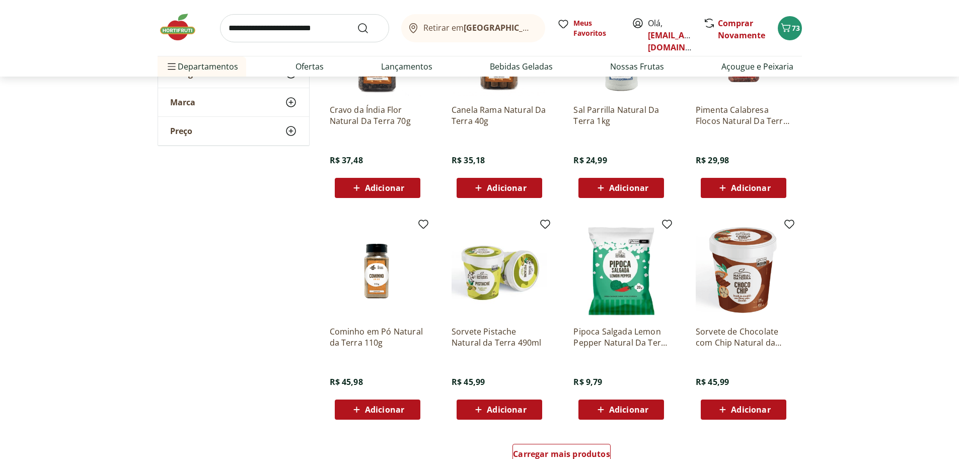
scroll to position [8356, 0]
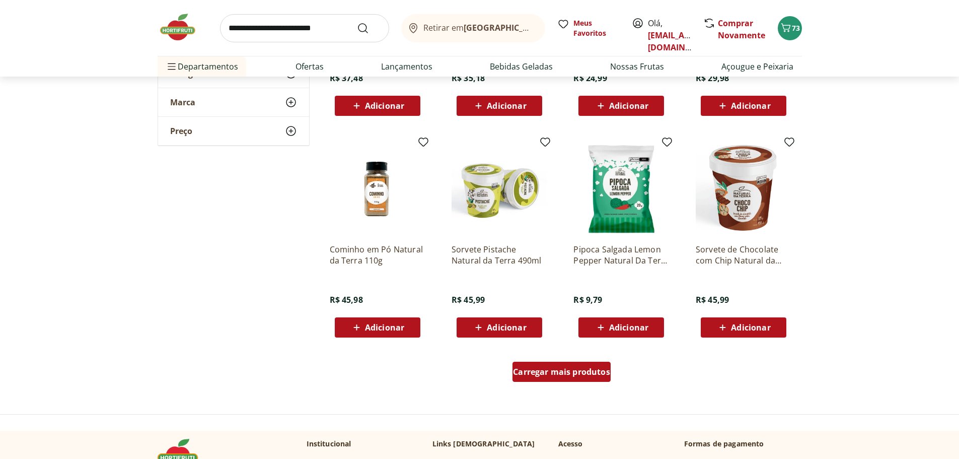
click at [601, 375] on span "Carregar mais produtos" at bounding box center [561, 371] width 97 height 8
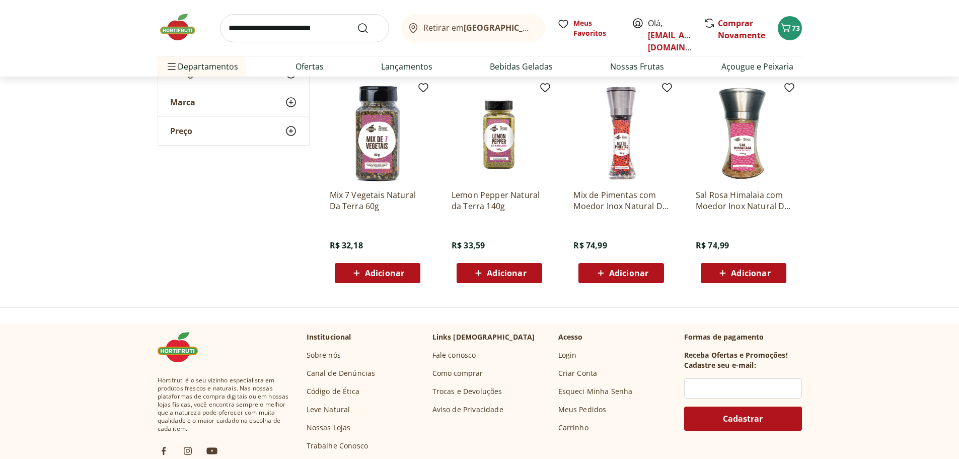
scroll to position [9112, 0]
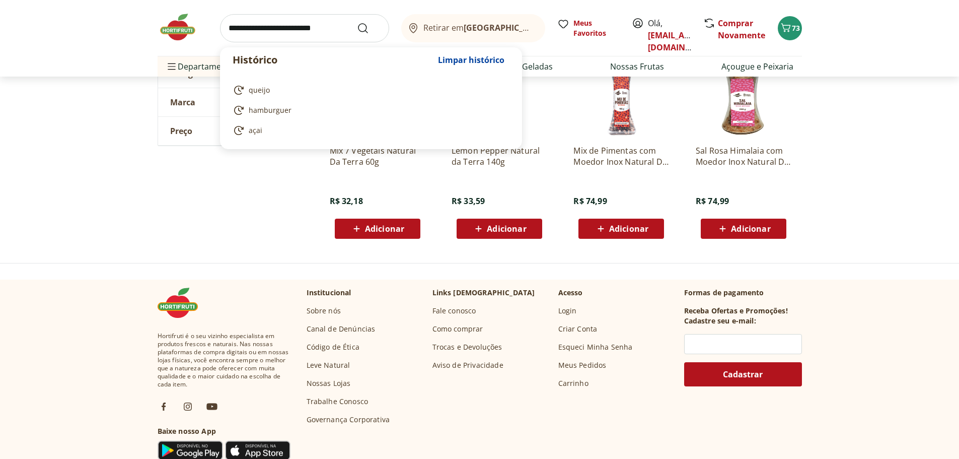
click at [285, 25] on input "search" at bounding box center [304, 28] width 169 height 28
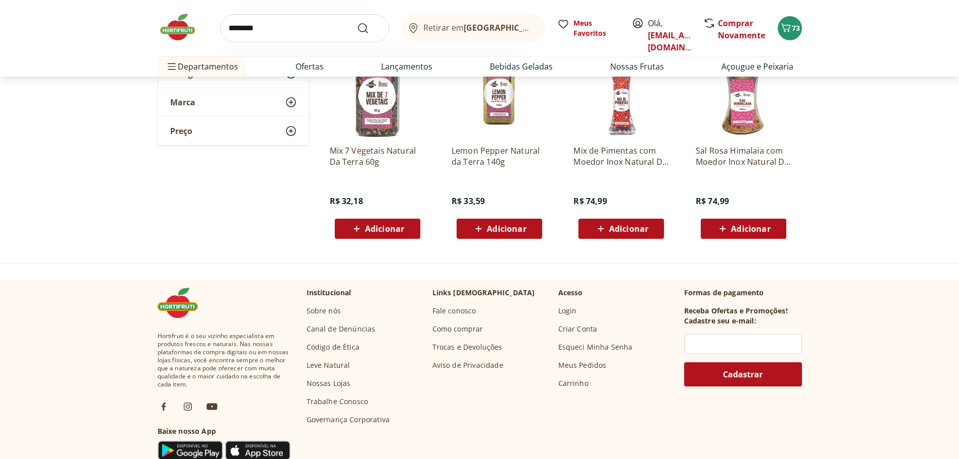
type input "********"
click at [357, 22] on button "Submit Search" at bounding box center [369, 28] width 24 height 12
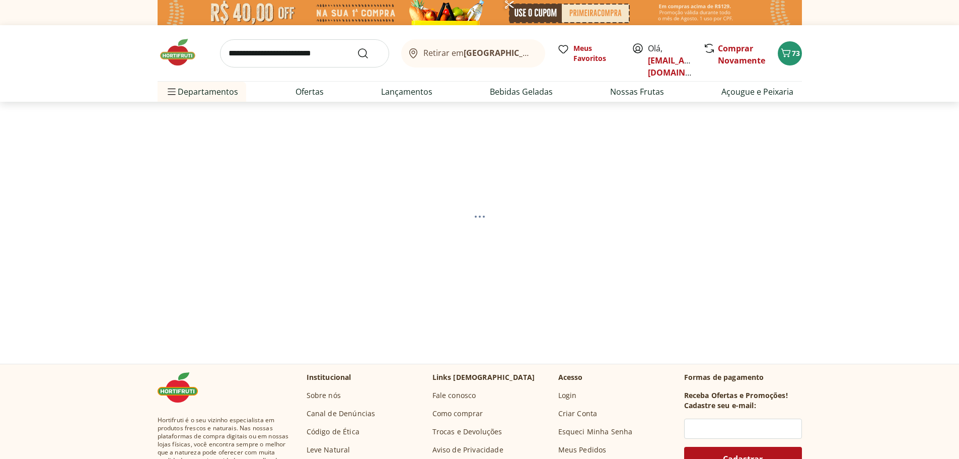
select select "**********"
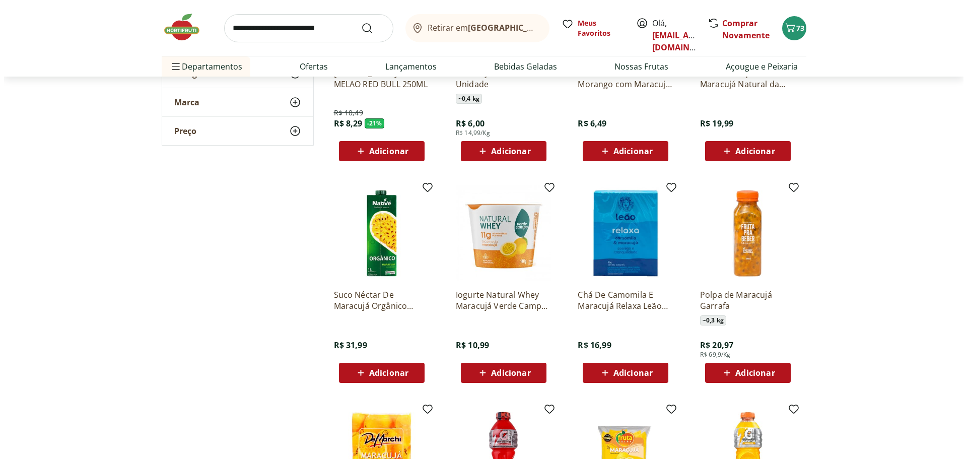
scroll to position [252, 0]
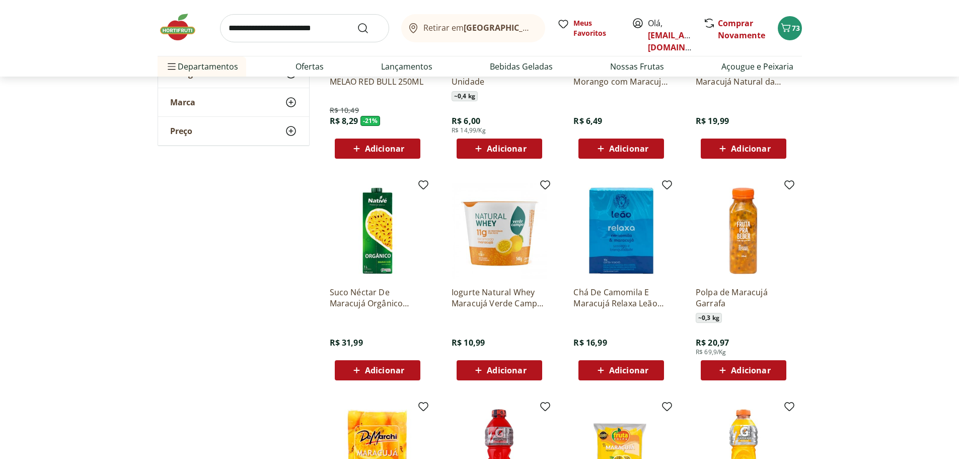
click at [486, 149] on span "Adicionar" at bounding box center [499, 148] width 54 height 12
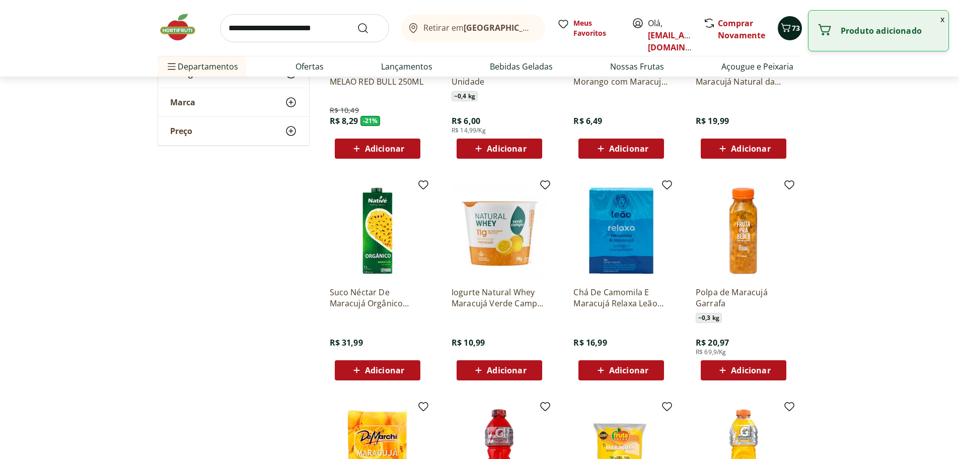
click at [794, 24] on span "73" at bounding box center [796, 28] width 8 height 10
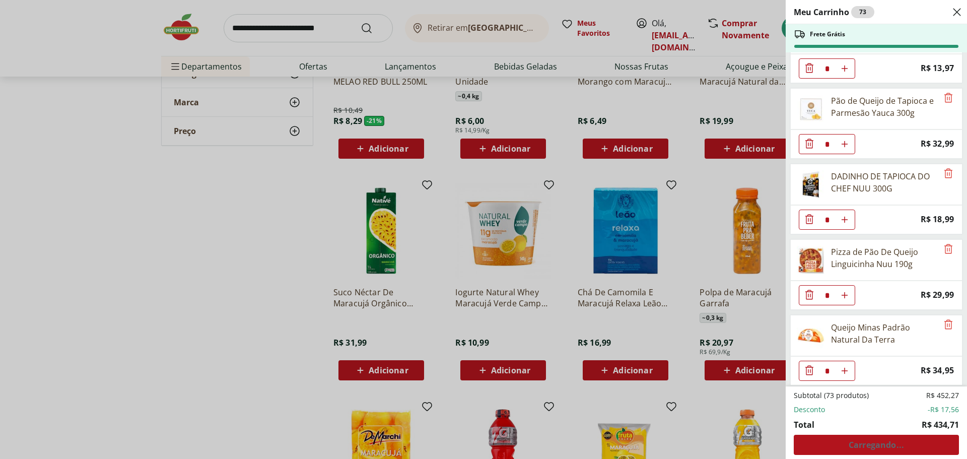
scroll to position [1709, 0]
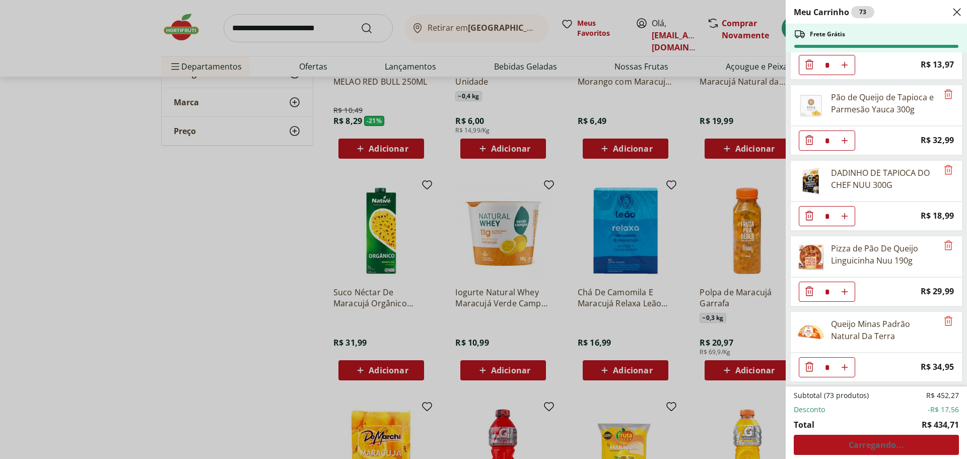
click at [507, 147] on div "Meu Carrinho 73 Frete Grátis Blueberry Embalada 125g * Price: R$ 15,99 Morango …" at bounding box center [483, 229] width 967 height 459
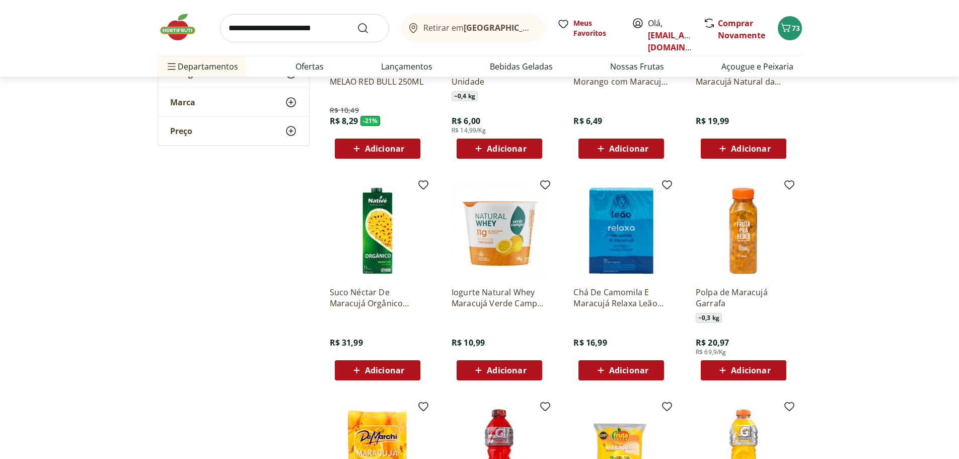
click at [500, 148] on span "Adicionar" at bounding box center [506, 148] width 39 height 8
click at [791, 24] on icon "Carrinho" at bounding box center [786, 28] width 12 height 12
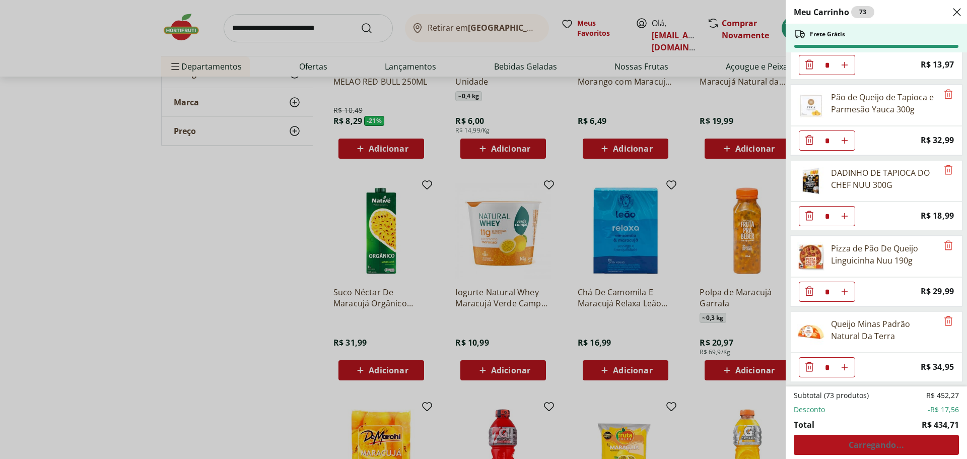
click at [297, 229] on div "Meu Carrinho 73 Frete Grátis Blueberry Embalada 125g * Price: R$ 15,99 Morango …" at bounding box center [483, 229] width 967 height 459
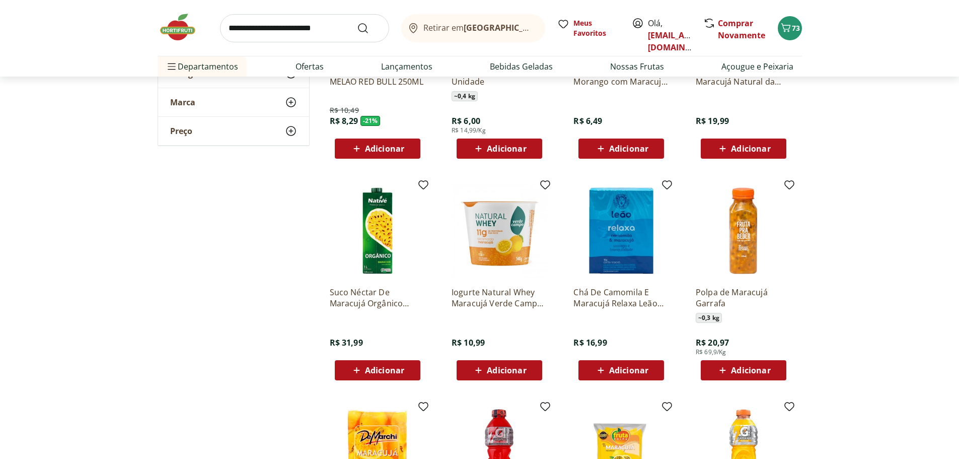
click at [492, 148] on span "Adicionar" at bounding box center [506, 148] width 39 height 8
click at [791, 25] on icon "Carrinho" at bounding box center [786, 28] width 12 height 12
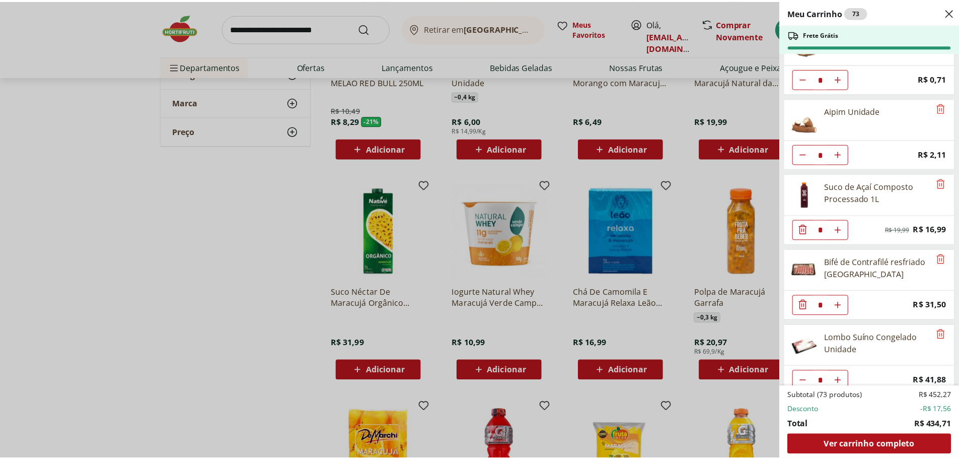
scroll to position [1155, 0]
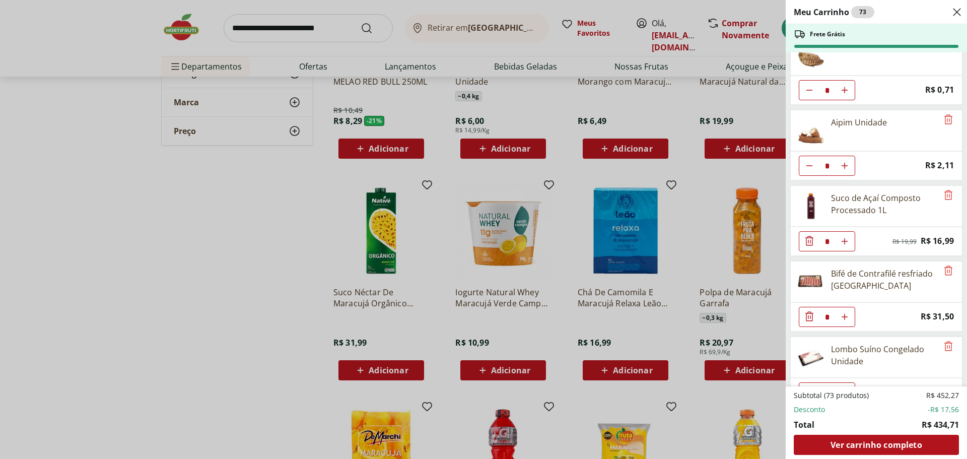
click at [236, 223] on div "Meu Carrinho 73 Frete Grátis Blueberry Embalada 125g * Price: R$ 15,99 Morango …" at bounding box center [483, 229] width 967 height 459
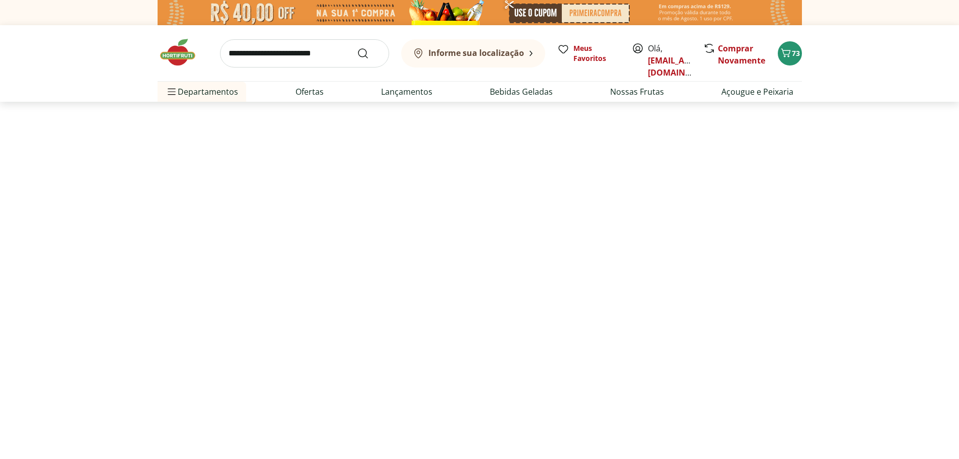
select select "**********"
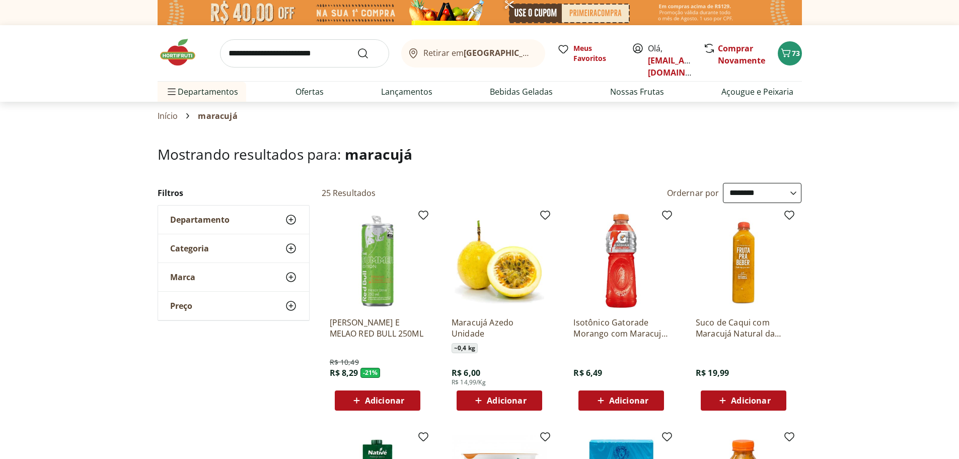
click at [505, 397] on span "Adicionar" at bounding box center [506, 400] width 39 height 8
click at [787, 54] on icon "Carrinho" at bounding box center [786, 52] width 10 height 9
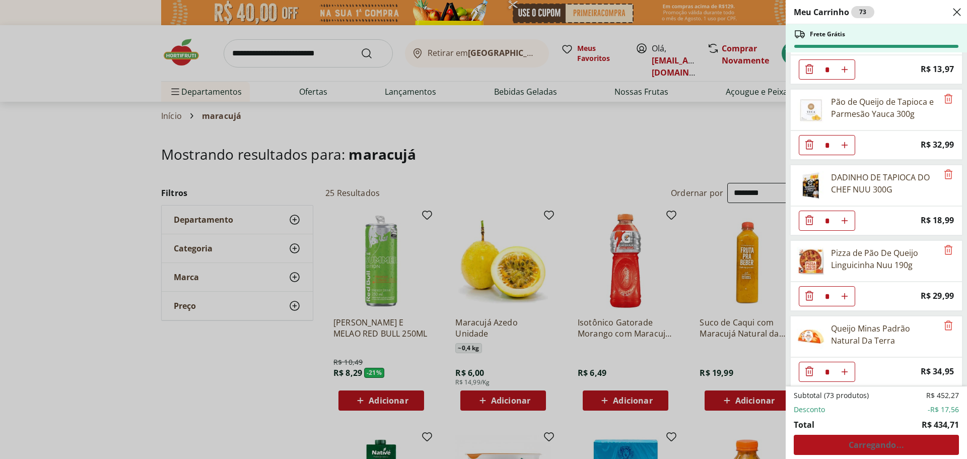
scroll to position [1709, 0]
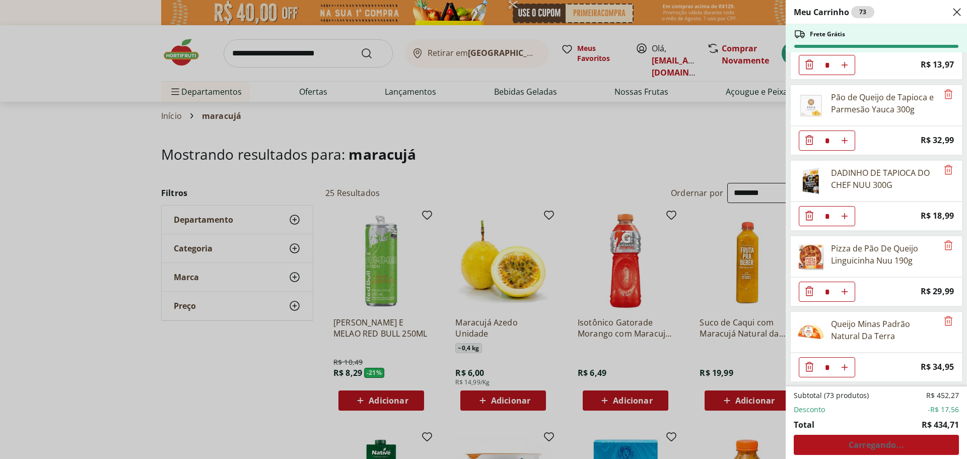
click at [715, 140] on div "Meu Carrinho 73 Frete Grátis Blueberry Embalada 125g * Price: R$ 15,99 Morango …" at bounding box center [483, 229] width 967 height 459
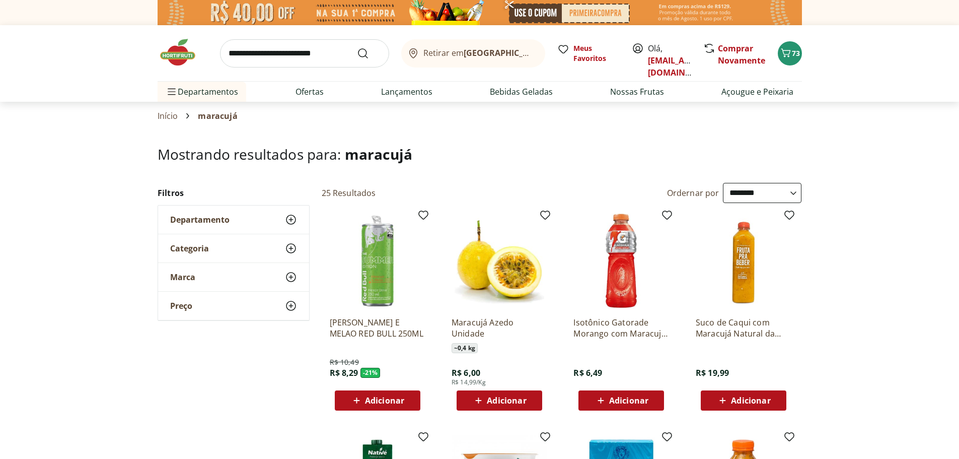
click at [520, 282] on img at bounding box center [500, 261] width 96 height 96
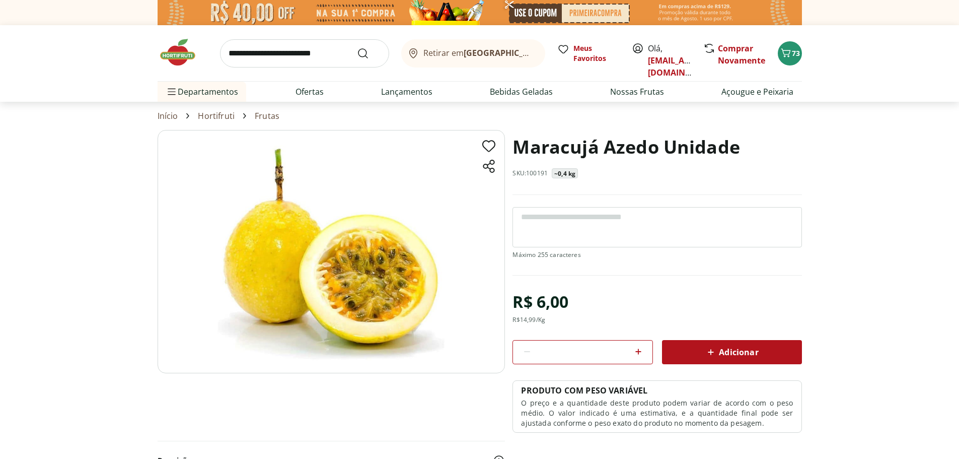
click at [733, 352] on span "Adicionar" at bounding box center [731, 352] width 53 height 12
click at [634, 344] on div at bounding box center [638, 352] width 12 height 24
click at [634, 348] on icon at bounding box center [638, 351] width 12 height 12
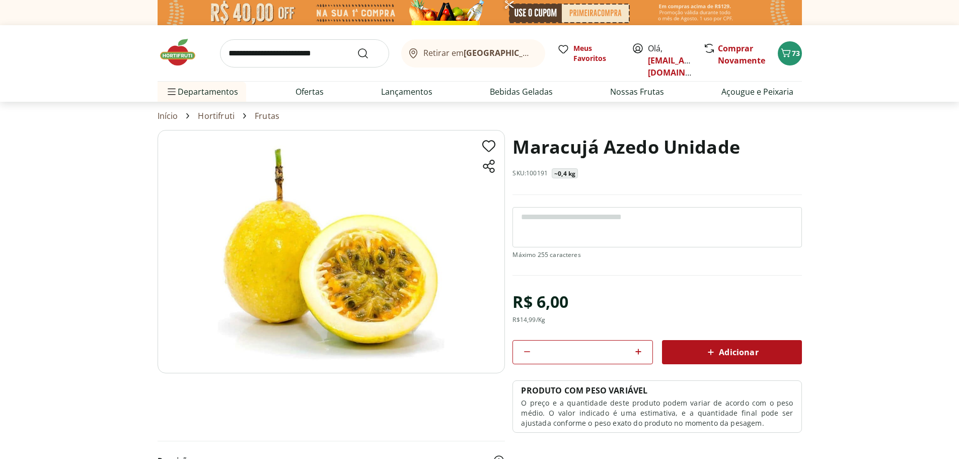
click at [634, 348] on icon at bounding box center [638, 351] width 12 height 12
click at [636, 354] on icon at bounding box center [638, 351] width 12 height 12
type input "*"
click at [717, 344] on div "Adicionar" at bounding box center [732, 352] width 124 height 18
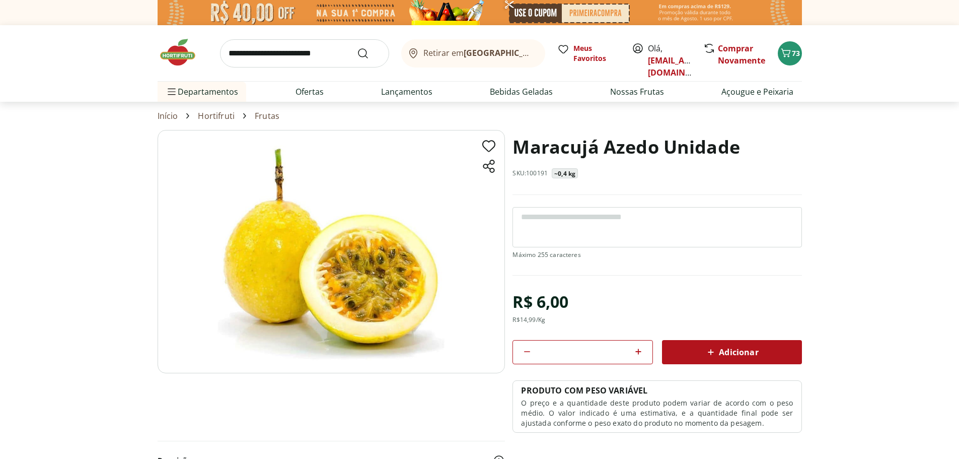
click at [721, 357] on span "Adicionar" at bounding box center [731, 352] width 53 height 12
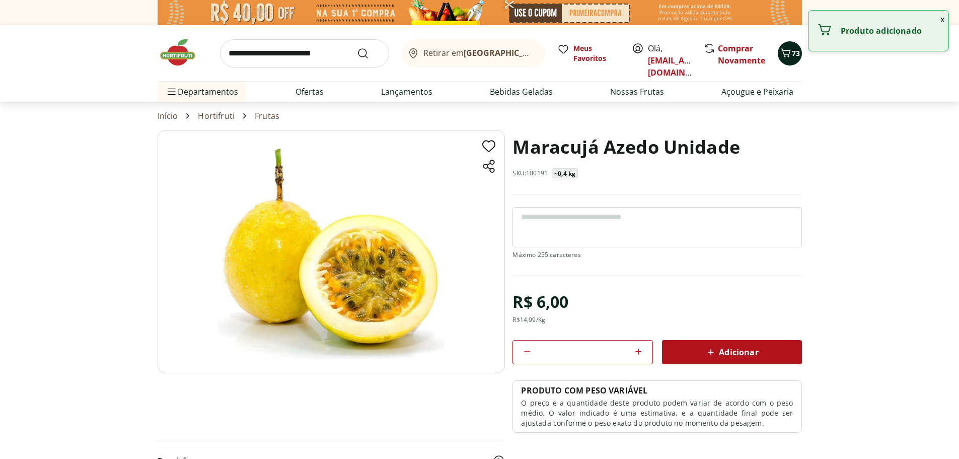
click at [794, 57] on span "73" at bounding box center [796, 53] width 8 height 10
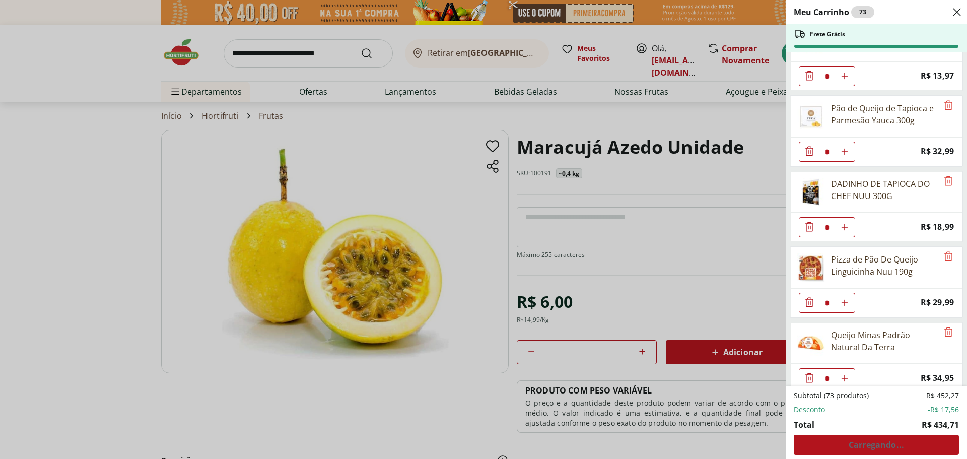
scroll to position [1709, 0]
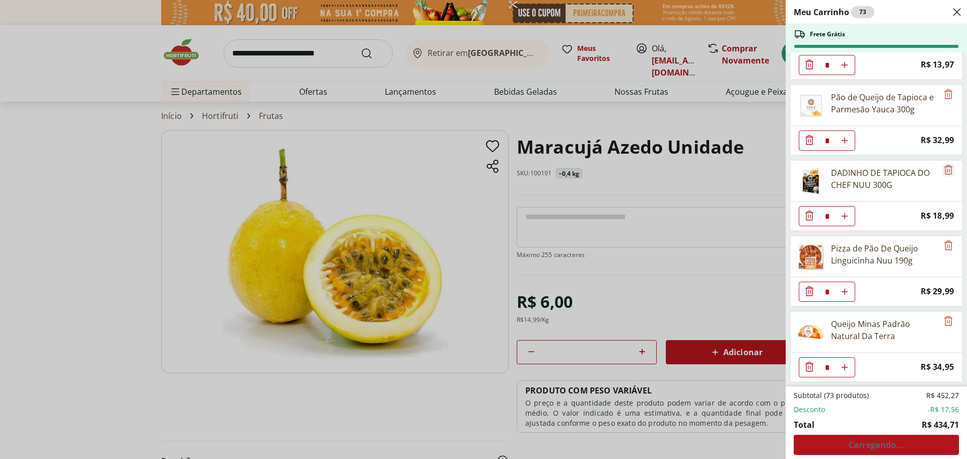
click at [944, 166] on icon "Remove" at bounding box center [948, 170] width 8 height 10
click at [665, 183] on div "Meu Carrinho 72 Frete Grátis Blueberry Embalada 125g * Price: R$ 15,99 Morango …" at bounding box center [483, 229] width 967 height 459
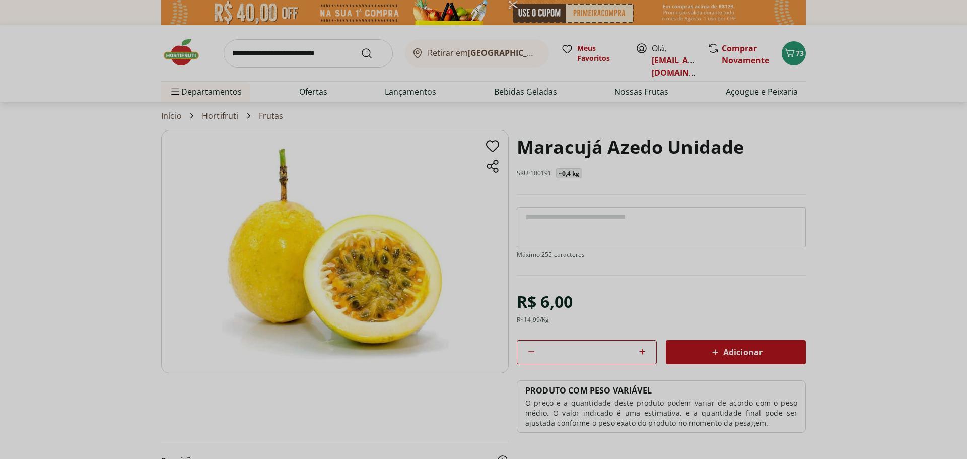
scroll to position [0, 0]
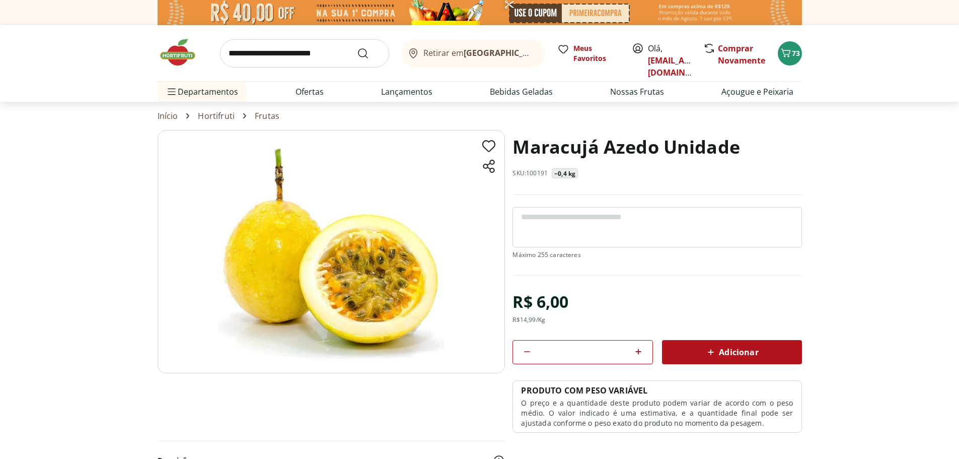
click at [723, 345] on div "Adicionar" at bounding box center [732, 352] width 124 height 18
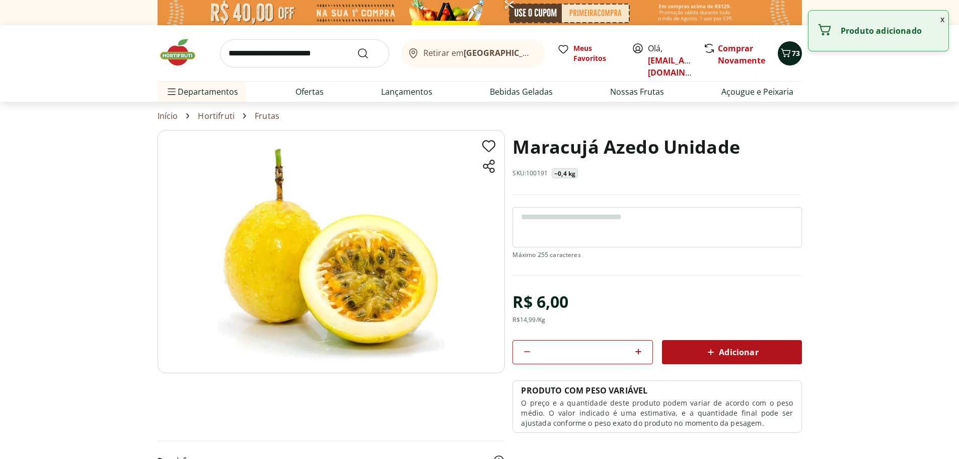
click at [787, 55] on icon "Carrinho" at bounding box center [786, 53] width 12 height 12
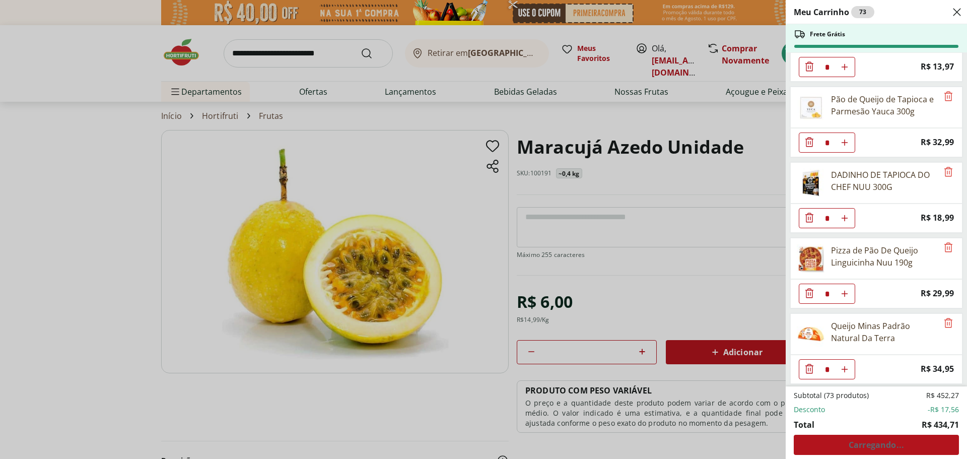
scroll to position [1709, 0]
click at [875, 445] on div "Subtotal (73 produtos) R$ 452,27 Desconto -R$ 17,56 Total R$ 434,71 Carregando.…" at bounding box center [875, 422] width 165 height 64
click at [943, 170] on icon "Remove" at bounding box center [948, 170] width 12 height 12
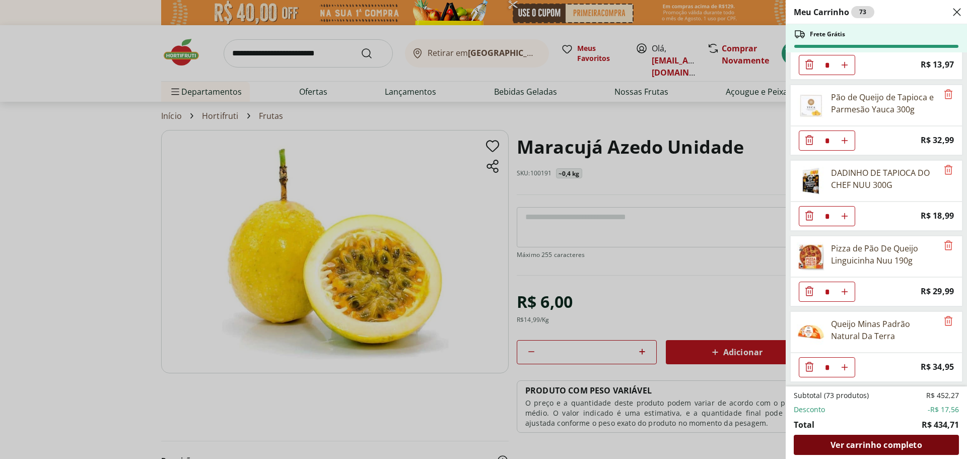
click at [879, 440] on span "Ver carrinho completo" at bounding box center [875, 444] width 91 height 8
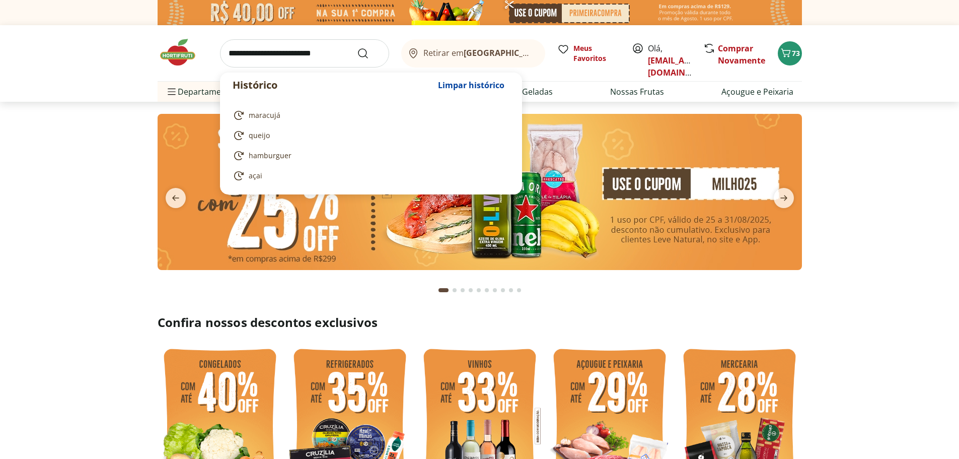
click at [315, 57] on input "search" at bounding box center [304, 53] width 169 height 28
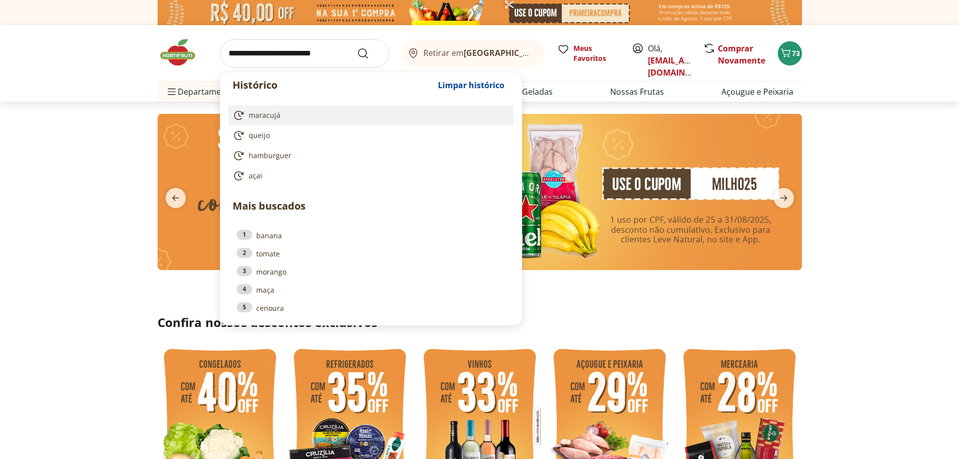
click at [288, 116] on link "maracujá" at bounding box center [369, 115] width 273 height 12
type input "********"
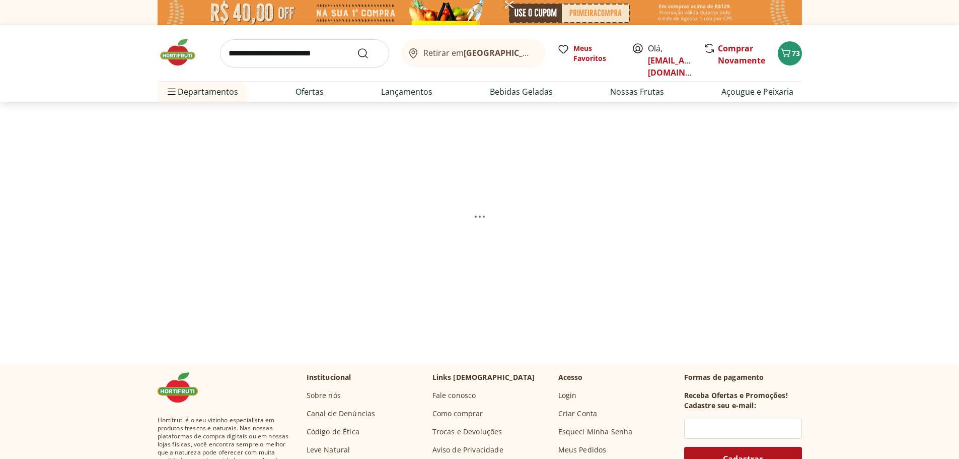
select select "**********"
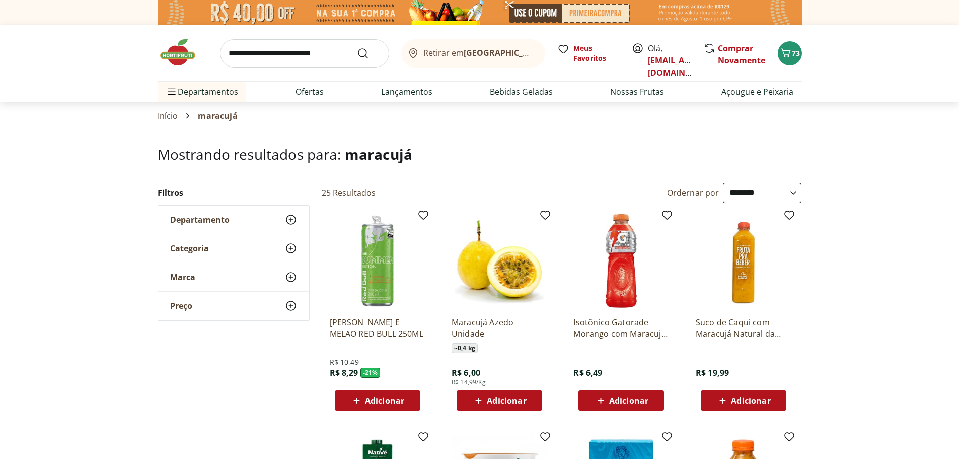
click at [516, 399] on span "Adicionar" at bounding box center [506, 400] width 39 height 8
click at [488, 398] on span "Adicionar" at bounding box center [506, 400] width 39 height 8
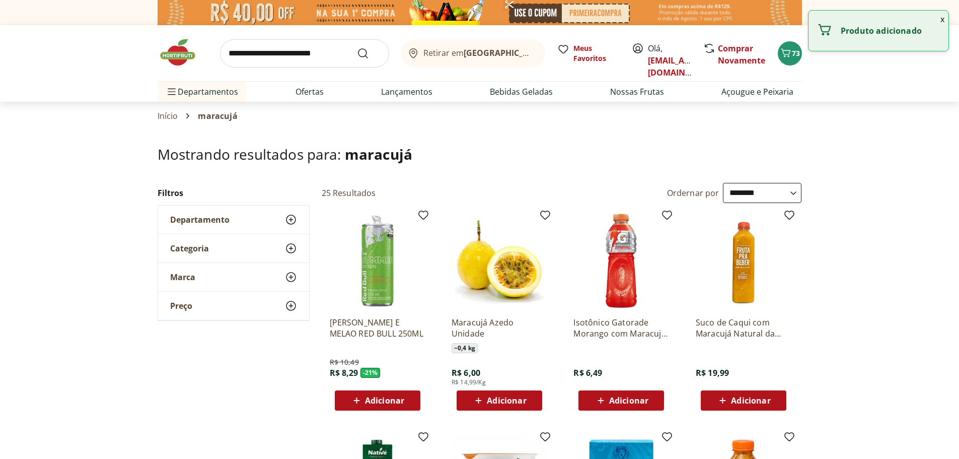
click at [488, 398] on span "Adicionar" at bounding box center [506, 400] width 39 height 8
click at [488, 398] on input "*" at bounding box center [499, 400] width 44 height 11
click at [638, 401] on span "Adicionar" at bounding box center [628, 400] width 39 height 8
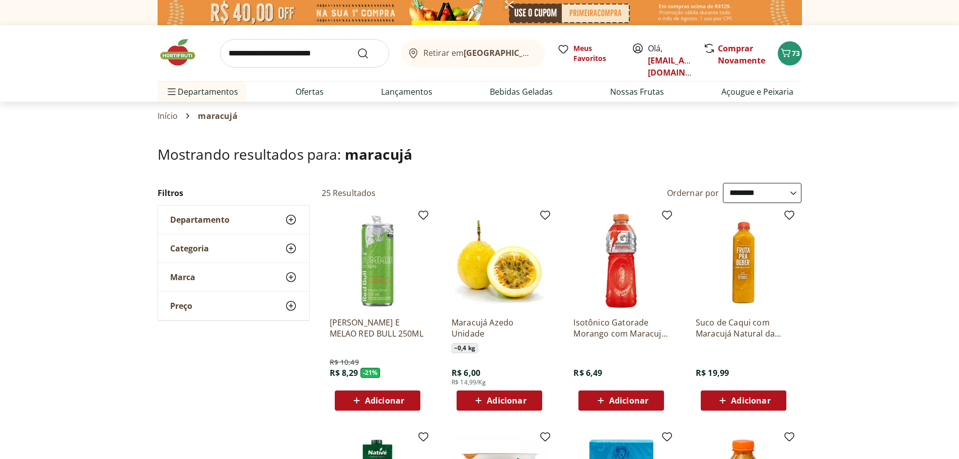
click at [736, 401] on span "Adicionar" at bounding box center [750, 400] width 39 height 8
click at [786, 54] on icon "Carrinho" at bounding box center [786, 53] width 12 height 12
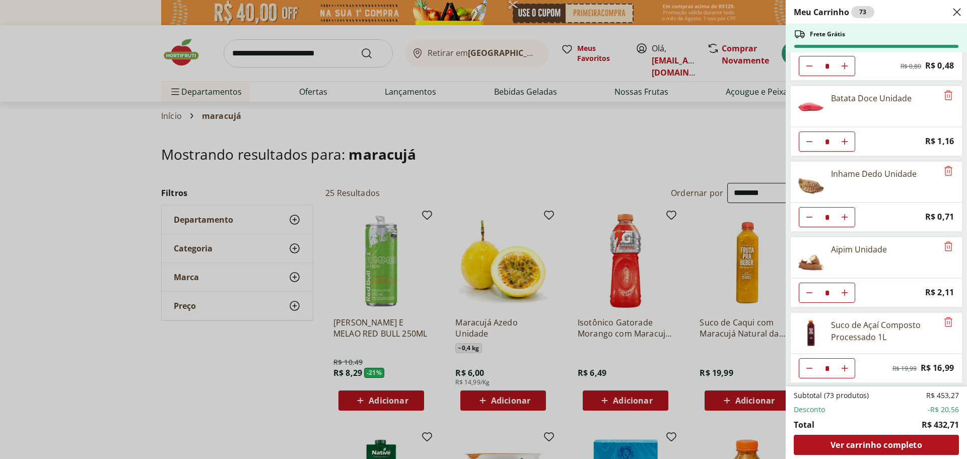
scroll to position [1634, 0]
click at [885, 446] on span "Ver carrinho completo" at bounding box center [875, 444] width 91 height 8
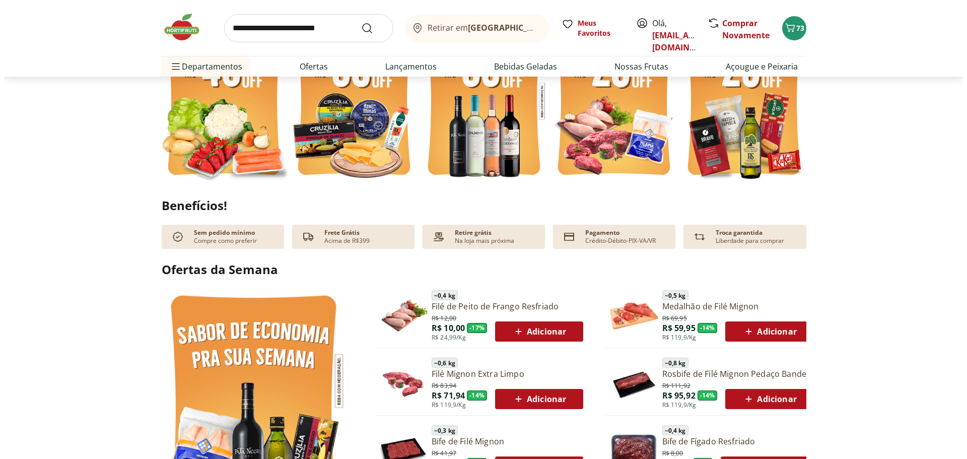
scroll to position [352, 0]
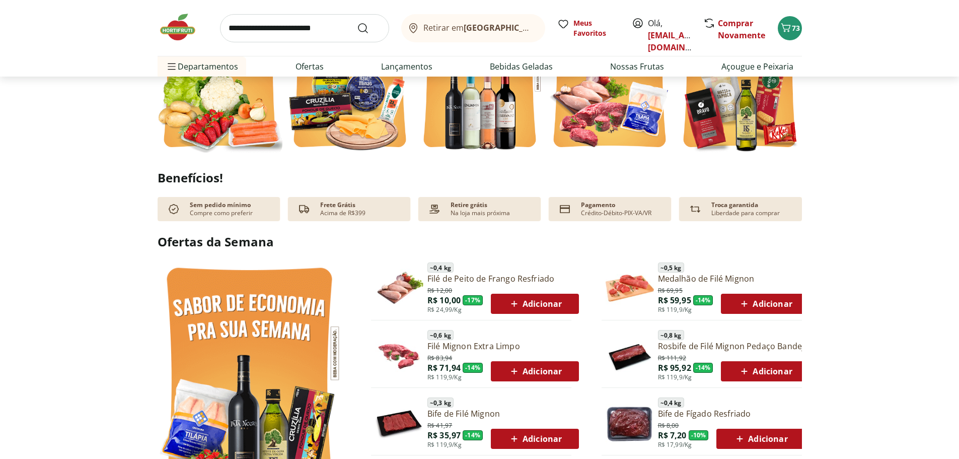
click at [529, 306] on span "Adicionar" at bounding box center [535, 304] width 54 height 12
click at [795, 29] on span "73" at bounding box center [796, 28] width 8 height 10
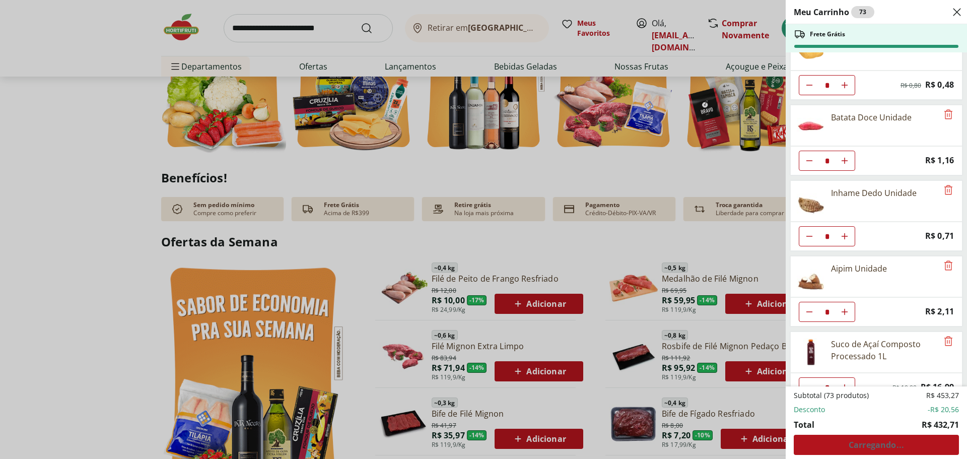
scroll to position [1634, 0]
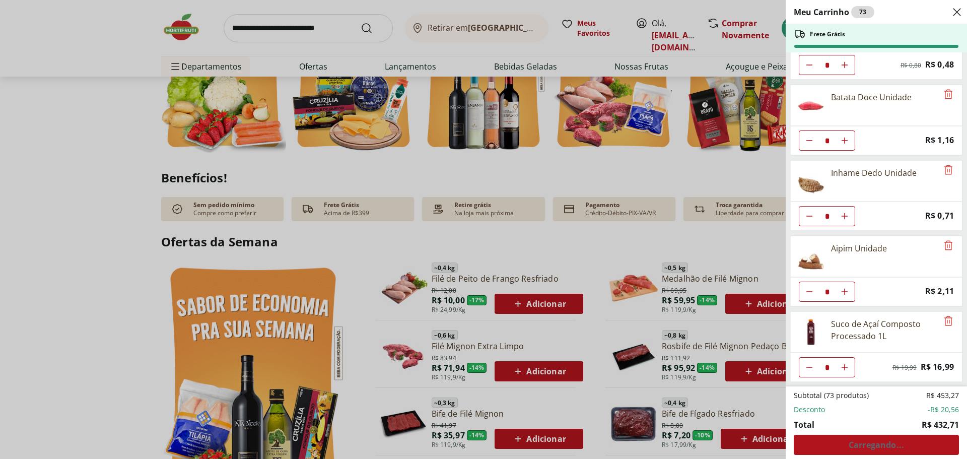
click at [699, 163] on div "Meu Carrinho 72 Frete Grátis Bifé de Contrafilé resfriado Tamanho Família * Pri…" at bounding box center [483, 229] width 967 height 459
type input "*"
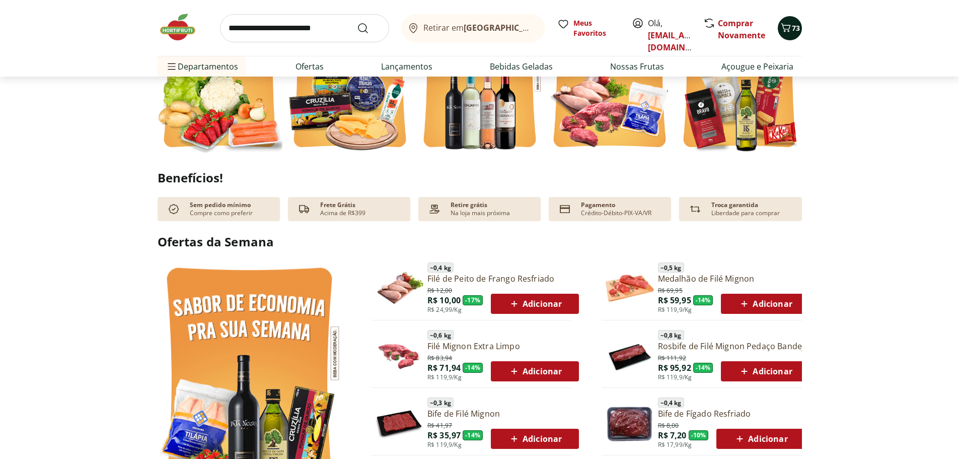
click at [791, 32] on icon "Carrinho" at bounding box center [786, 28] width 12 height 12
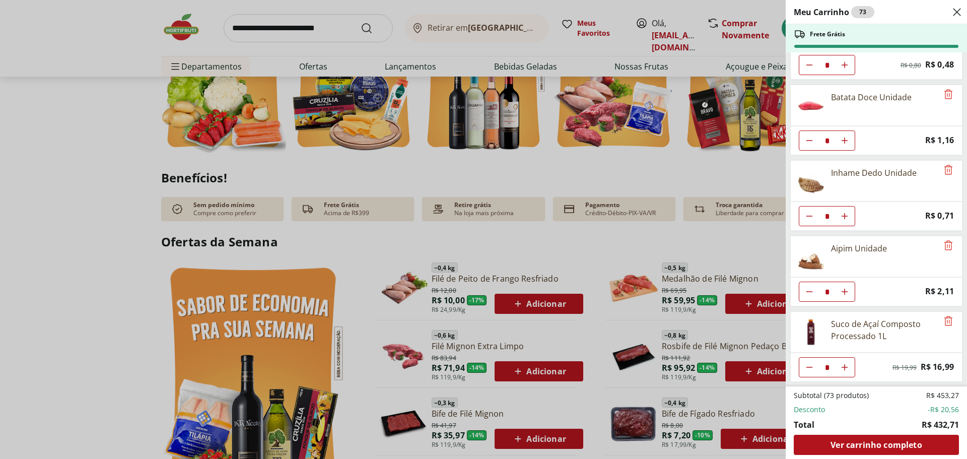
type input "*"
click at [877, 440] on div "Subtotal (73 produtos) R$ 453,27 Desconto -R$ 20,56 Total R$ 432,71 Carregando.…" at bounding box center [875, 422] width 165 height 64
click at [307, 178] on div "Meu Carrinho 73 Frete Grátis Bifé de Contrafilé resfriado Tamanho Família * Pri…" at bounding box center [483, 229] width 967 height 459
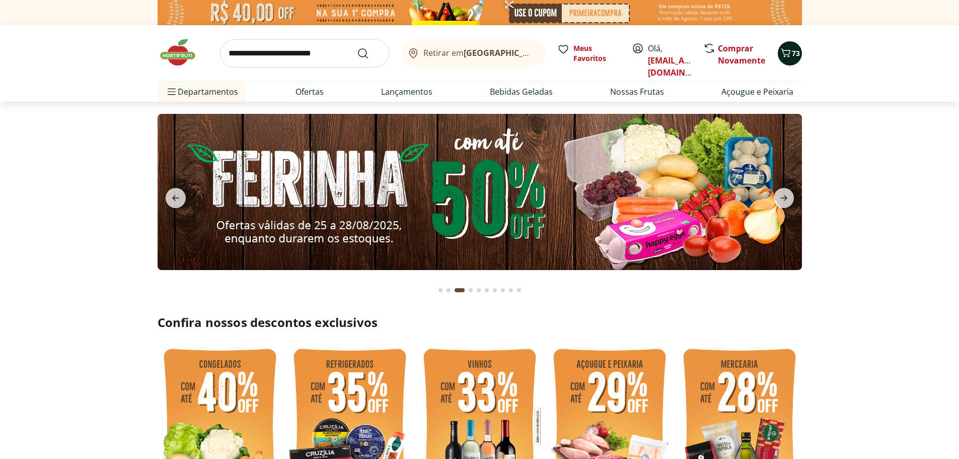
click at [785, 48] on icon "Carrinho" at bounding box center [786, 53] width 12 height 12
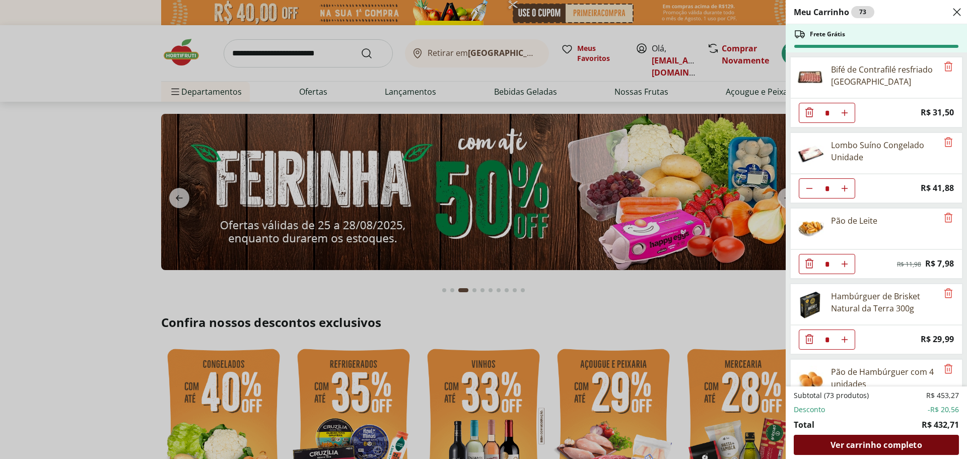
click at [894, 440] on span "Ver carrinho completo" at bounding box center [875, 444] width 91 height 8
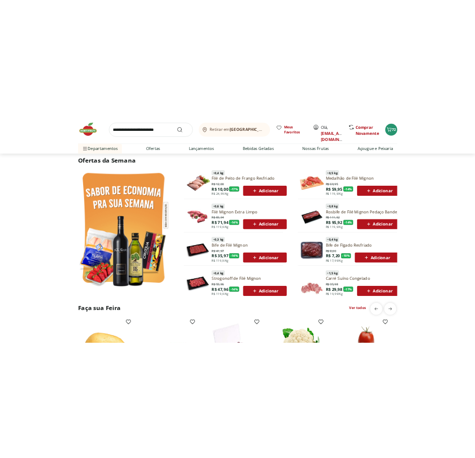
scroll to position [453, 0]
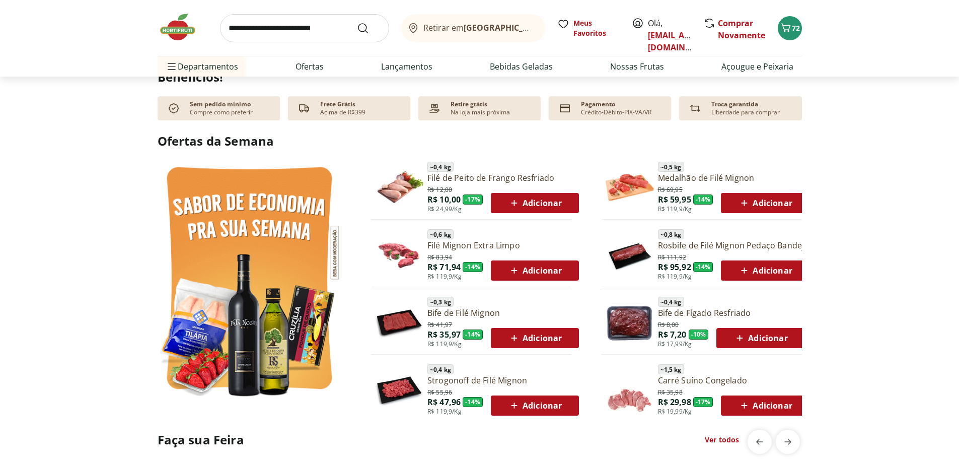
click at [546, 203] on span "Adicionar" at bounding box center [535, 203] width 54 height 12
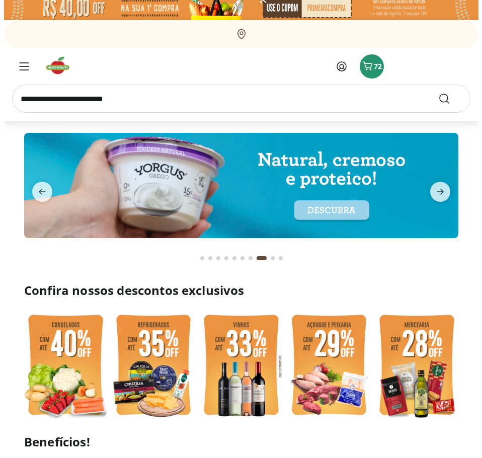
scroll to position [0, 0]
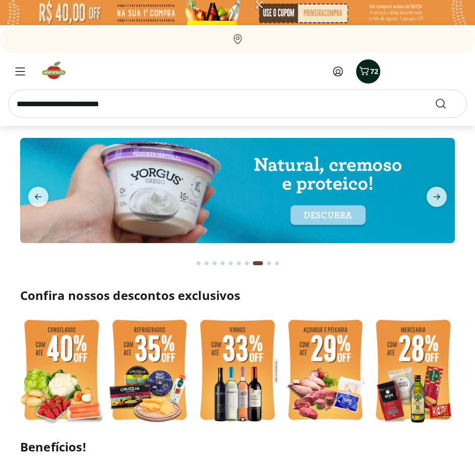
click at [370, 68] on span "72" at bounding box center [374, 71] width 8 height 10
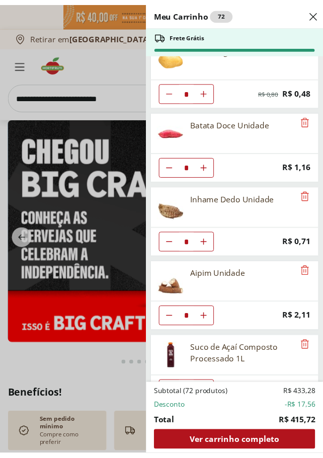
scroll to position [1611, 0]
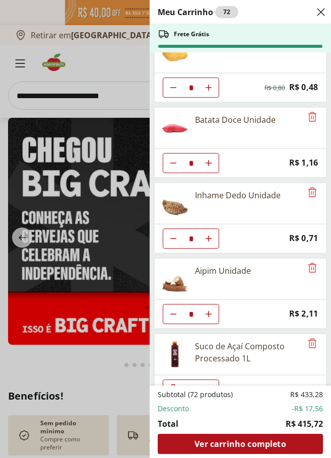
click at [69, 382] on div "Meu Carrinho 72 Frete Grátis Bifé de Contrafilé resfriado Tamanho Família * Pri…" at bounding box center [165, 229] width 331 height 458
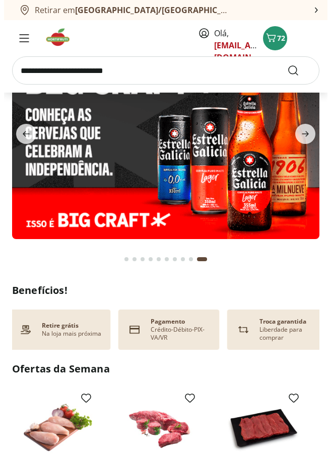
scroll to position [0, 229]
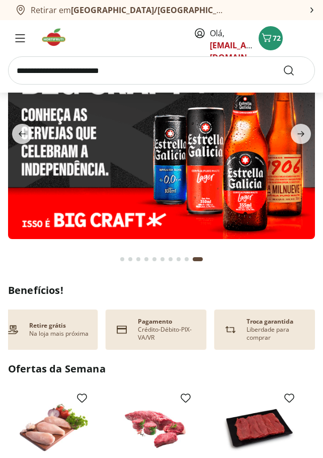
drag, startPoint x: 172, startPoint y: 12, endPoint x: 166, endPoint y: 15, distance: 6.3
click at [172, 12] on button "Retirar em Rio de Janeiro/RJ" at bounding box center [161, 10] width 323 height 20
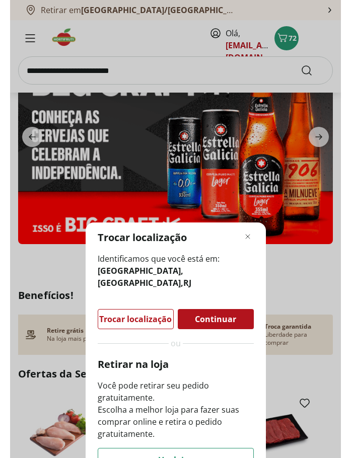
scroll to position [0, 221]
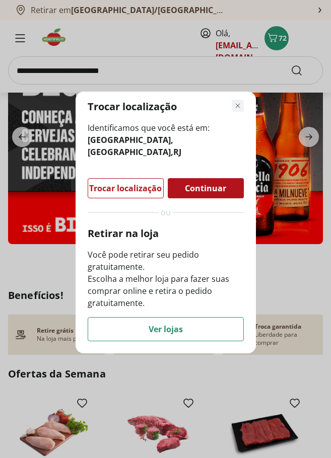
click at [234, 106] on icon "Fechar modal de regionalização" at bounding box center [238, 106] width 12 height 12
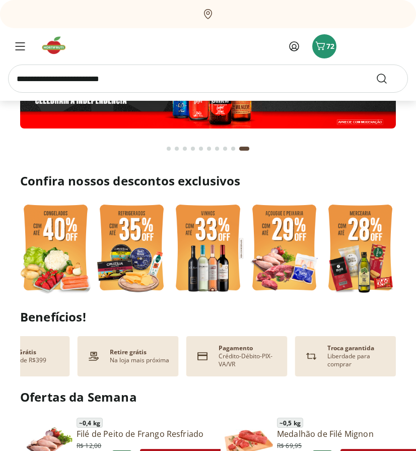
scroll to position [0, 160]
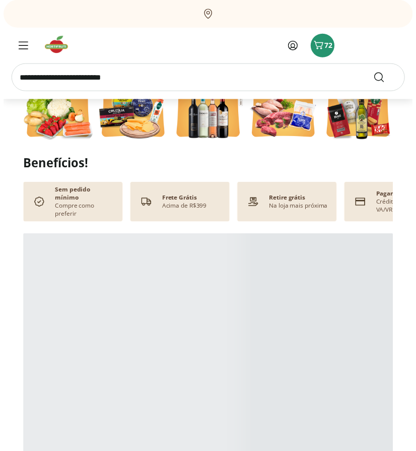
scroll to position [352, 0]
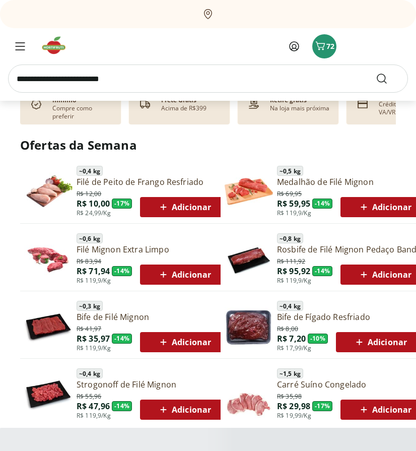
click at [191, 205] on span "Adicionar" at bounding box center [184, 207] width 54 height 12
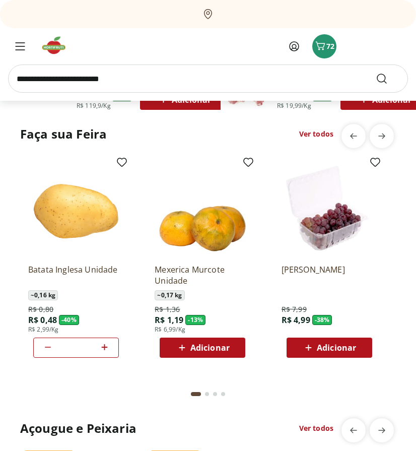
scroll to position [705, 0]
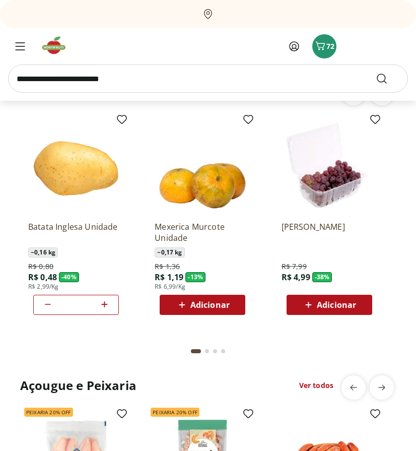
click at [218, 309] on span "Adicionar" at bounding box center [209, 305] width 39 height 8
click at [331, 42] on span "72" at bounding box center [330, 46] width 8 height 10
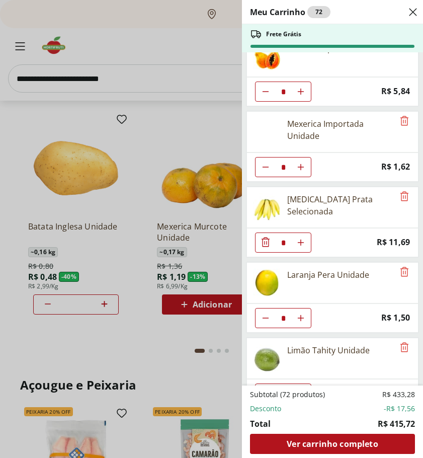
scroll to position [1007, 0]
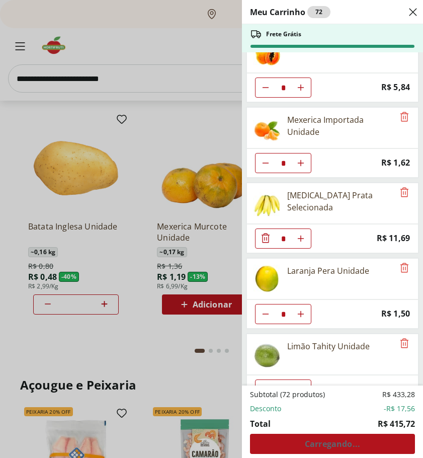
drag, startPoint x: 114, startPoint y: 118, endPoint x: 109, endPoint y: 38, distance: 79.7
click at [109, 38] on div "Meu Carrinho 72 Frete Grátis Bifé de Contrafilé resfriado Tamanho Família * Pri…" at bounding box center [211, 229] width 423 height 458
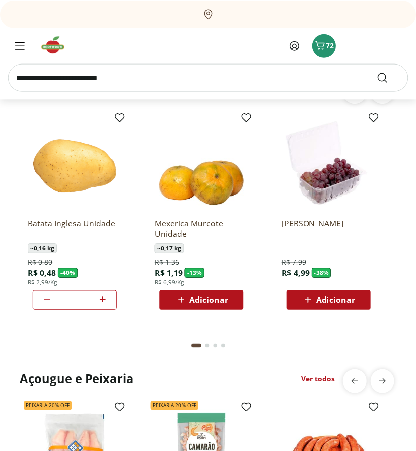
scroll to position [705, 0]
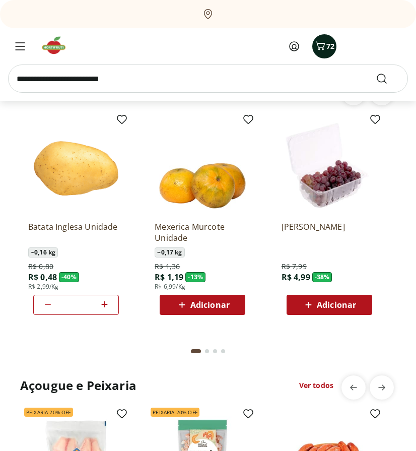
click at [331, 46] on span "72" at bounding box center [330, 46] width 8 height 10
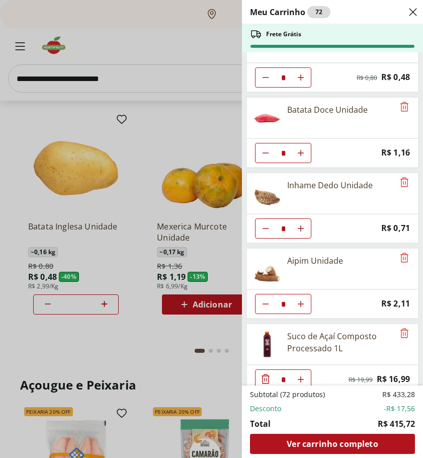
scroll to position [1634, 0]
